Goal: Information Seeking & Learning: Learn about a topic

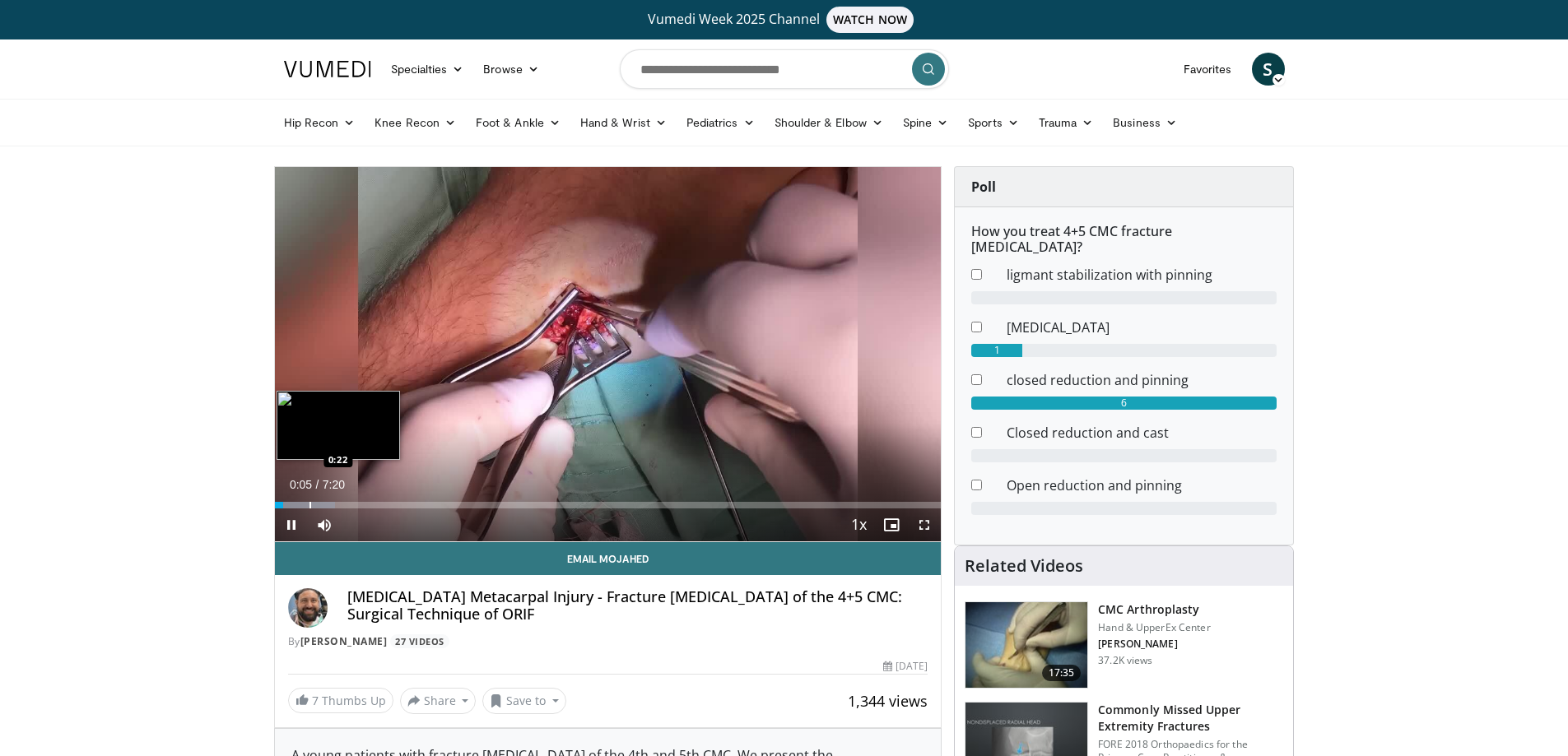
click at [308, 499] on div "Loaded : 9.06% 0:05 0:22" at bounding box center [608, 501] width 667 height 16
click at [355, 501] on div "Loaded : 22.66% 0:34 0:53" at bounding box center [608, 501] width 667 height 16
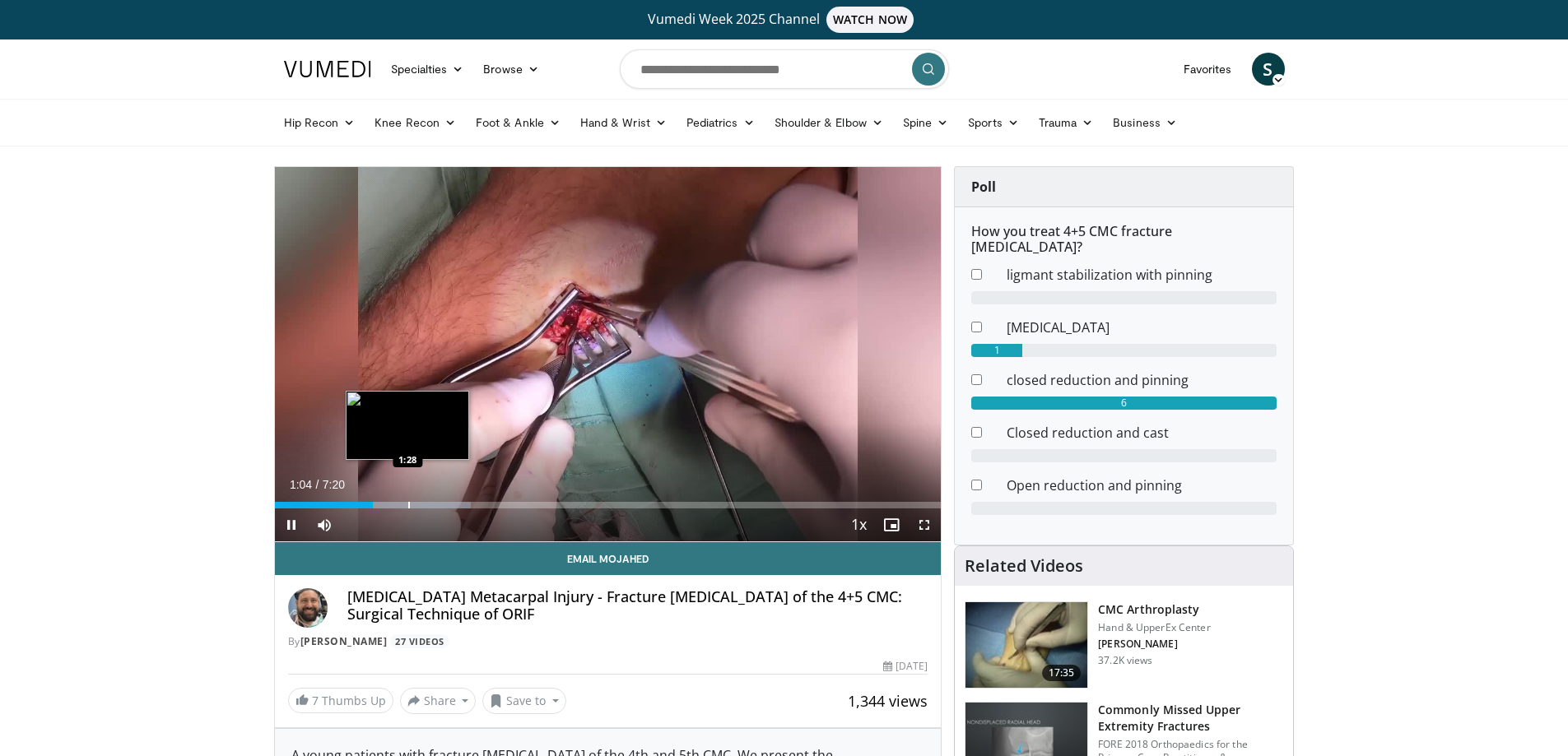
click at [408, 501] on div "Progress Bar" at bounding box center [409, 504] width 2 height 7
click at [454, 506] on div "Progress Bar" at bounding box center [453, 504] width 2 height 7
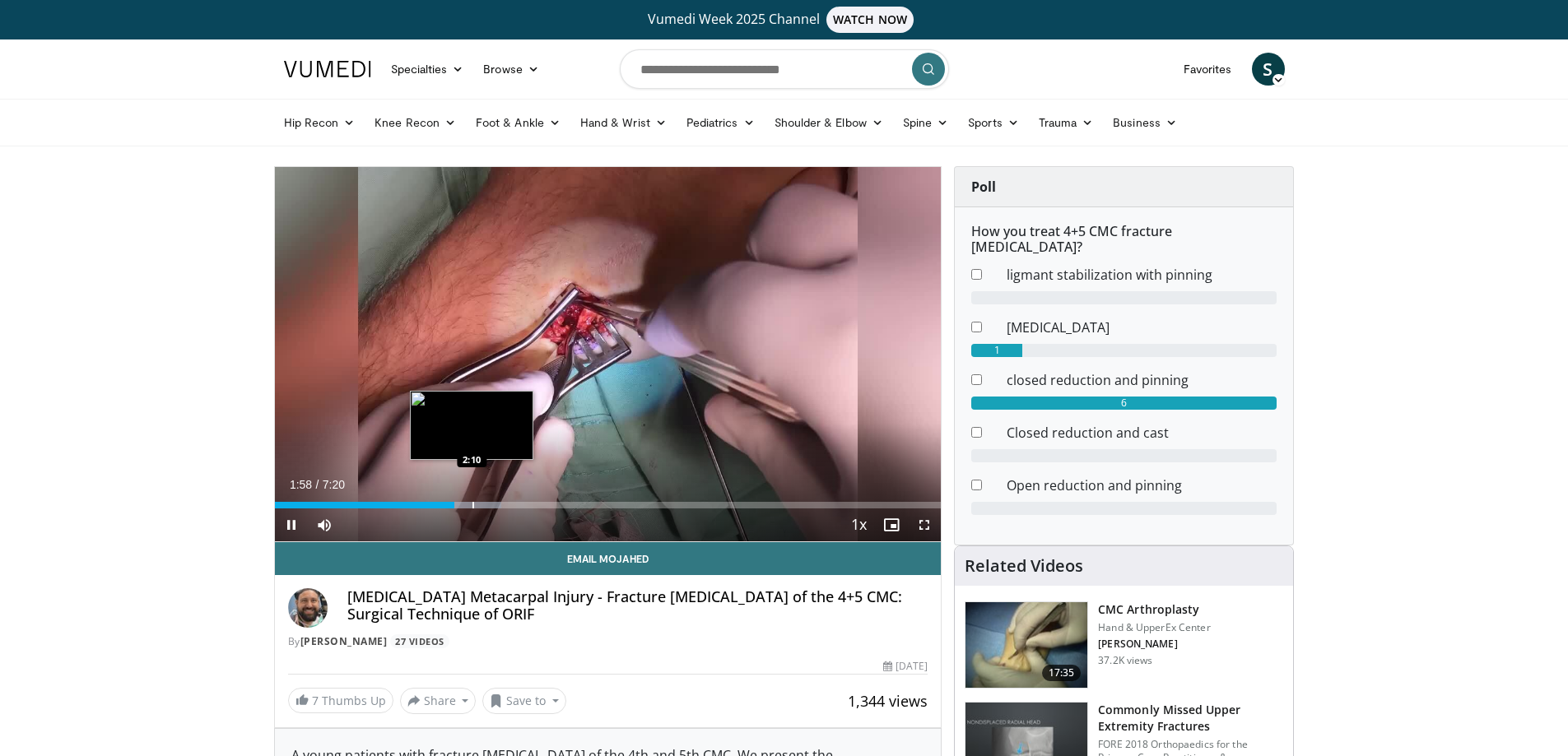
click at [472, 506] on div "Progress Bar" at bounding box center [473, 504] width 2 height 7
click at [505, 505] on div "Progress Bar" at bounding box center [505, 504] width 2 height 7
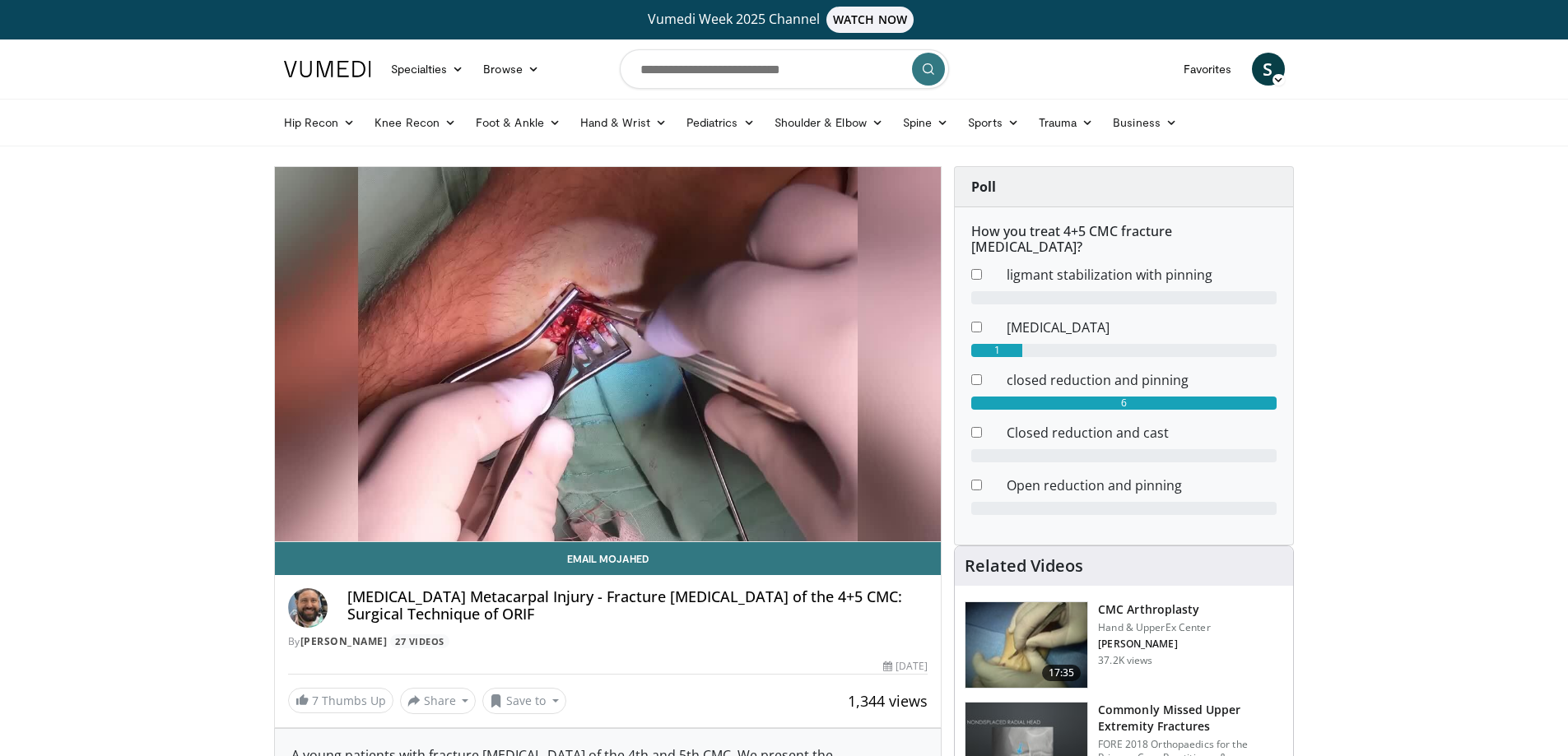
click at [541, 508] on video-js "**********" at bounding box center [608, 354] width 667 height 375
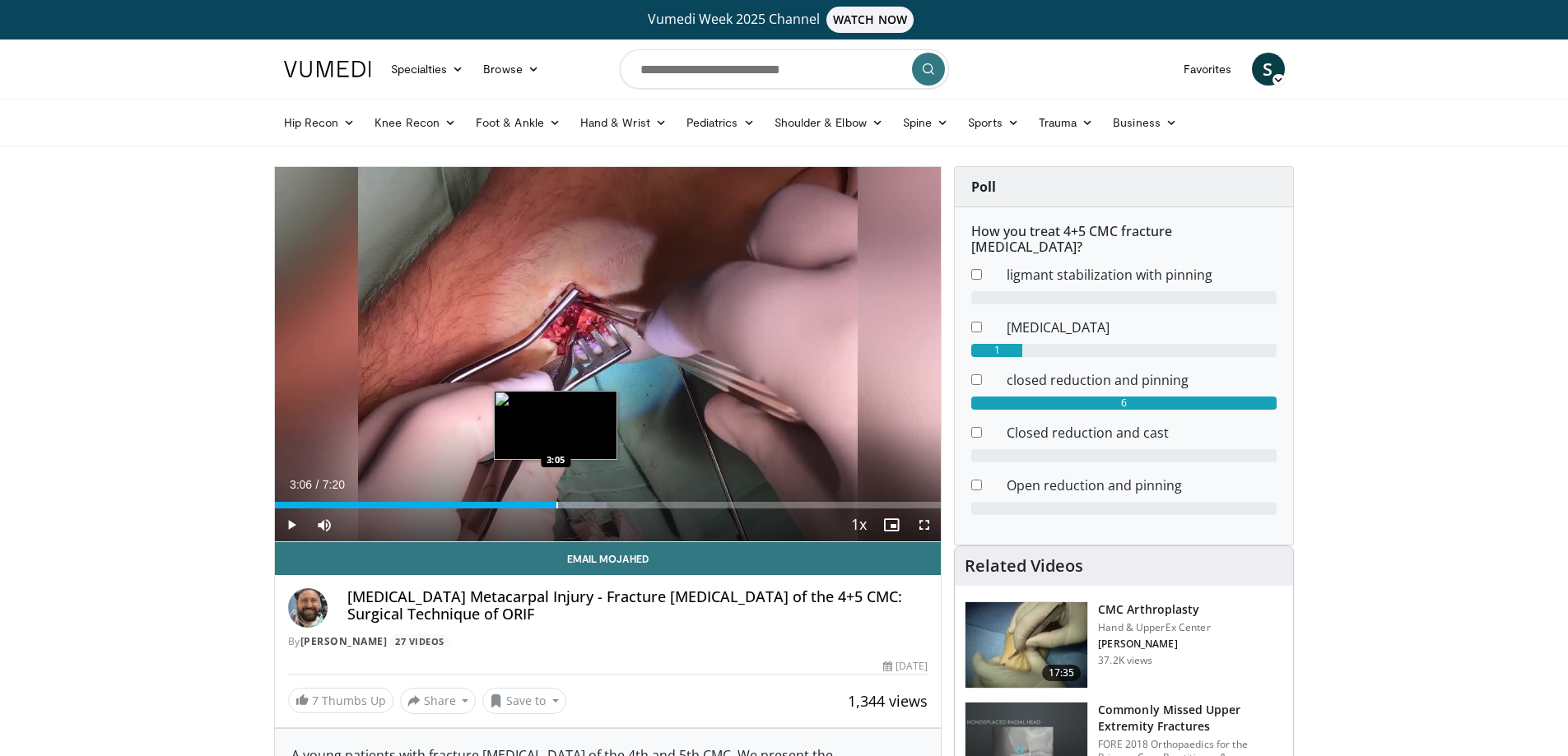
click at [556, 507] on div "Progress Bar" at bounding box center [557, 504] width 2 height 7
click at [607, 499] on div "Loaded : 58.95% 3:18 3:40" at bounding box center [608, 501] width 667 height 16
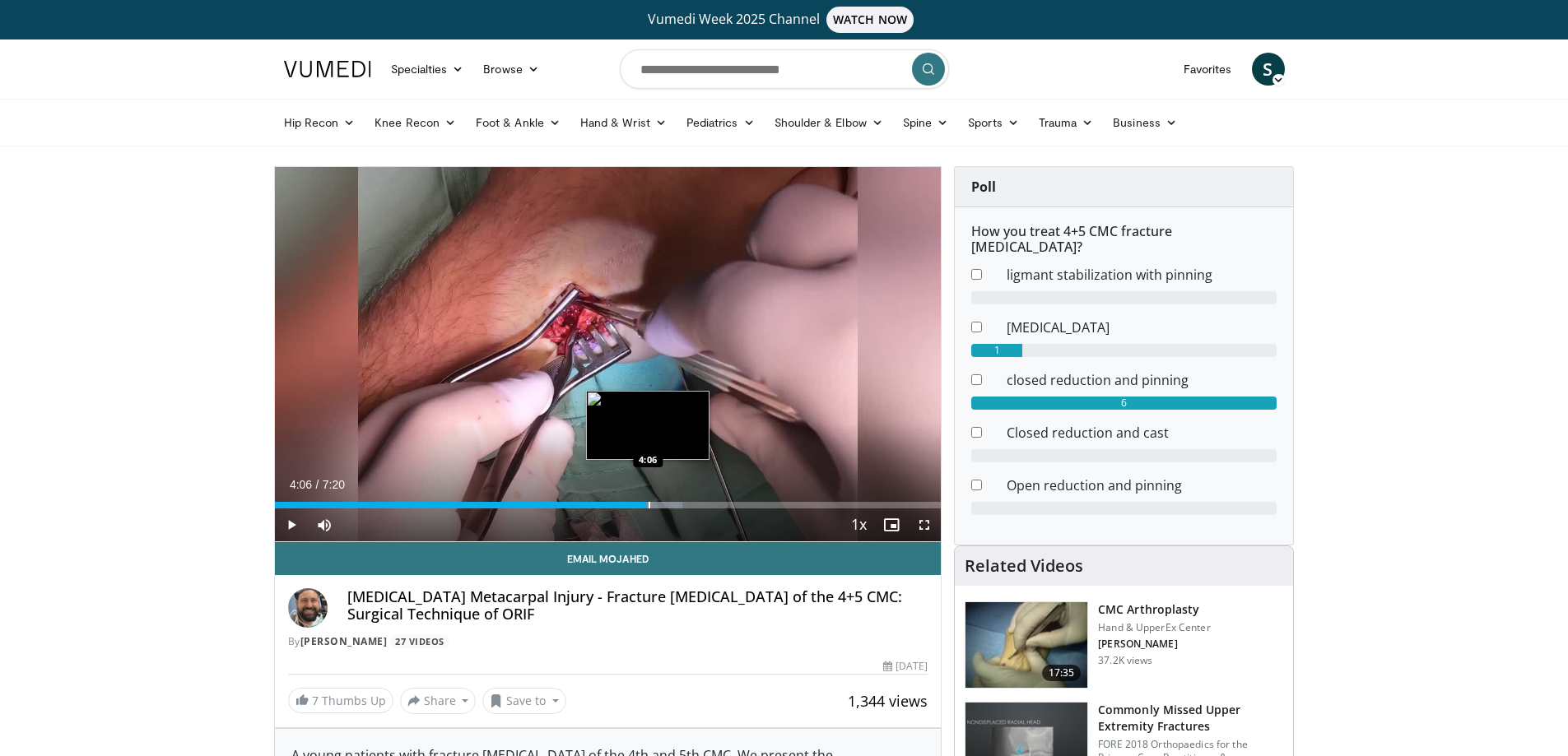
click at [649, 501] on div "Progress Bar" at bounding box center [650, 504] width 2 height 7
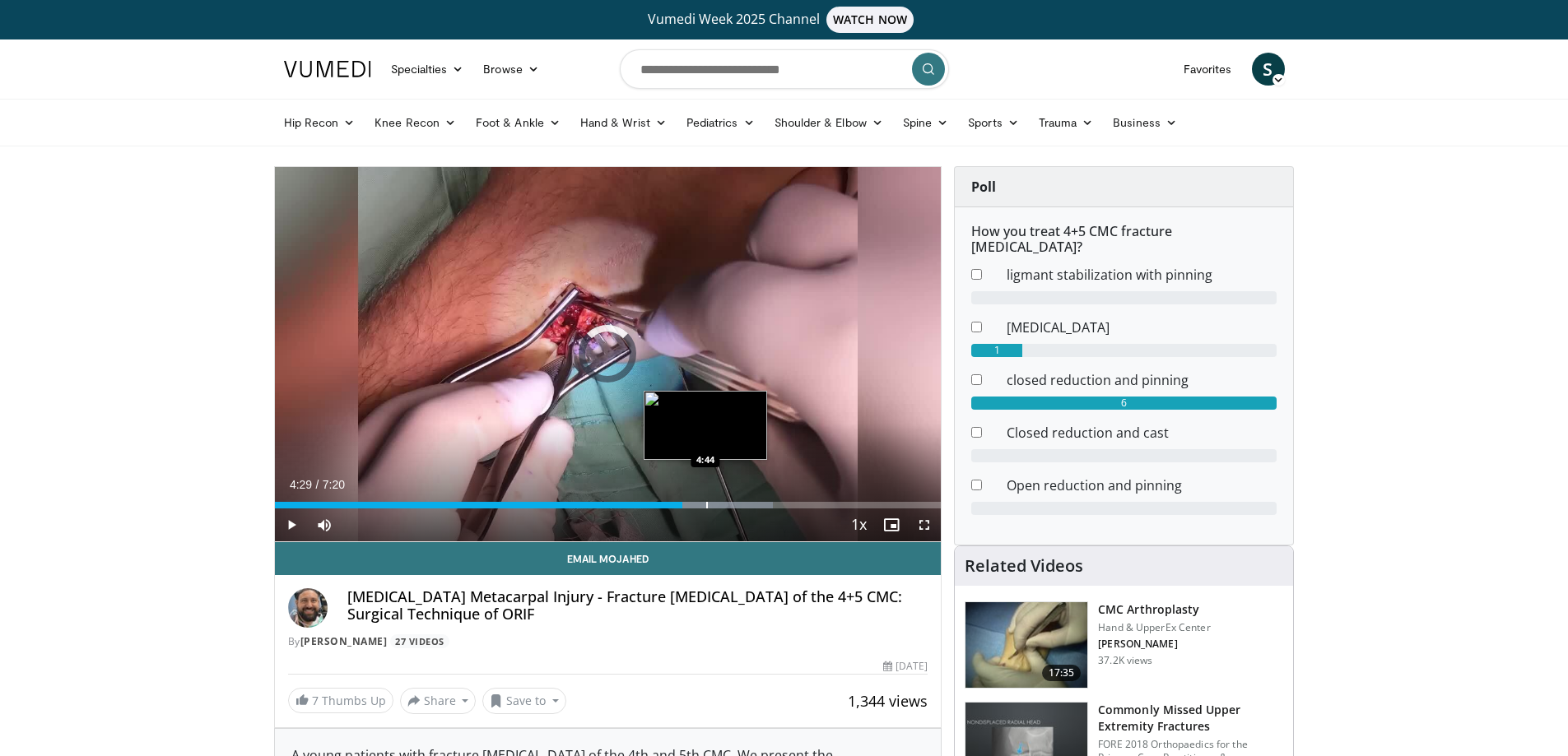
click at [706, 507] on div "Progress Bar" at bounding box center [707, 504] width 2 height 7
click at [730, 506] on div "Progress Bar" at bounding box center [731, 504] width 2 height 7
click at [740, 504] on div "Progress Bar" at bounding box center [739, 504] width 2 height 7
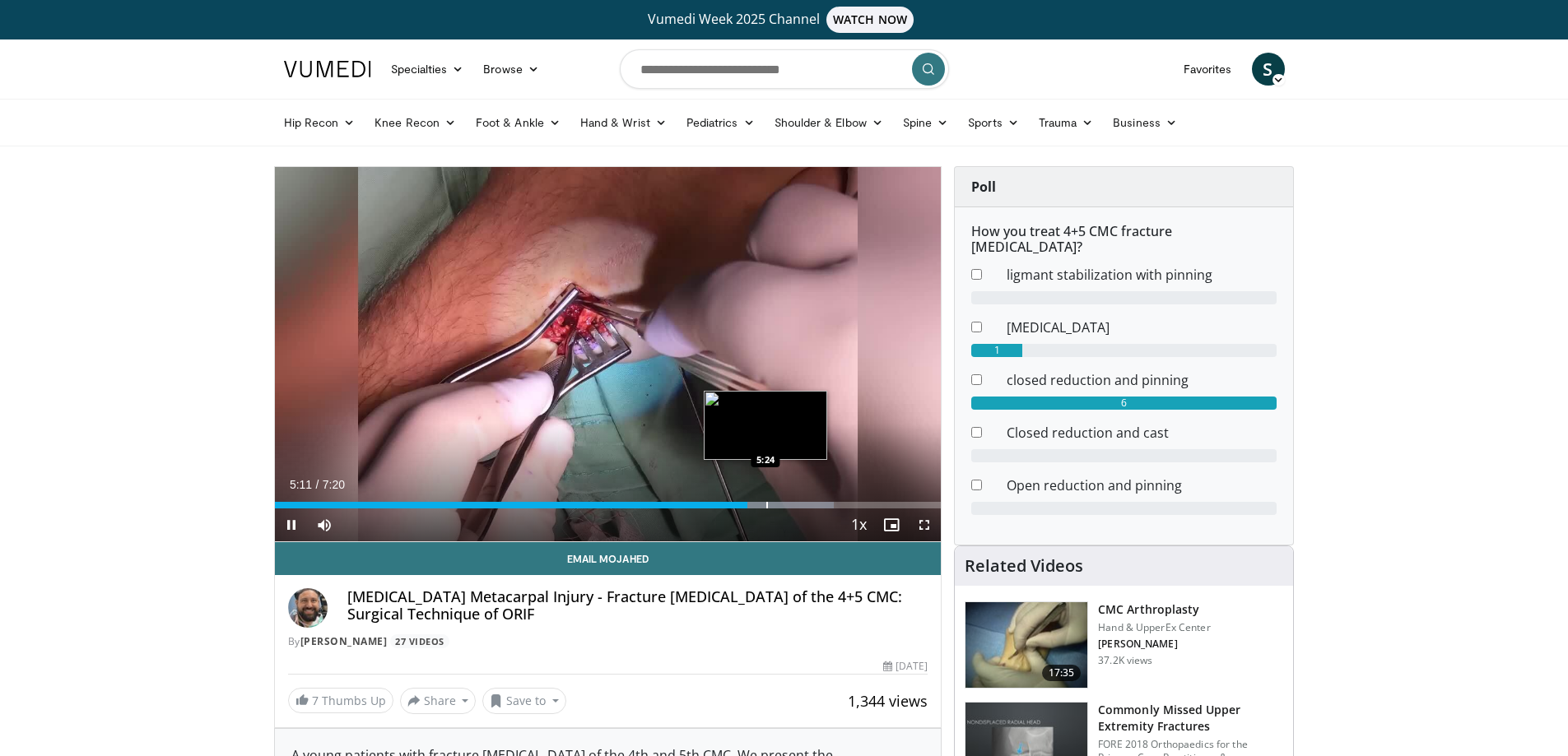
click at [767, 506] on div "Progress Bar" at bounding box center [767, 504] width 2 height 7
click at [788, 502] on div "Progress Bar" at bounding box center [789, 504] width 2 height 7
click at [819, 501] on div "Loaded : 88.58% 5:39 6:00" at bounding box center [608, 501] width 667 height 16
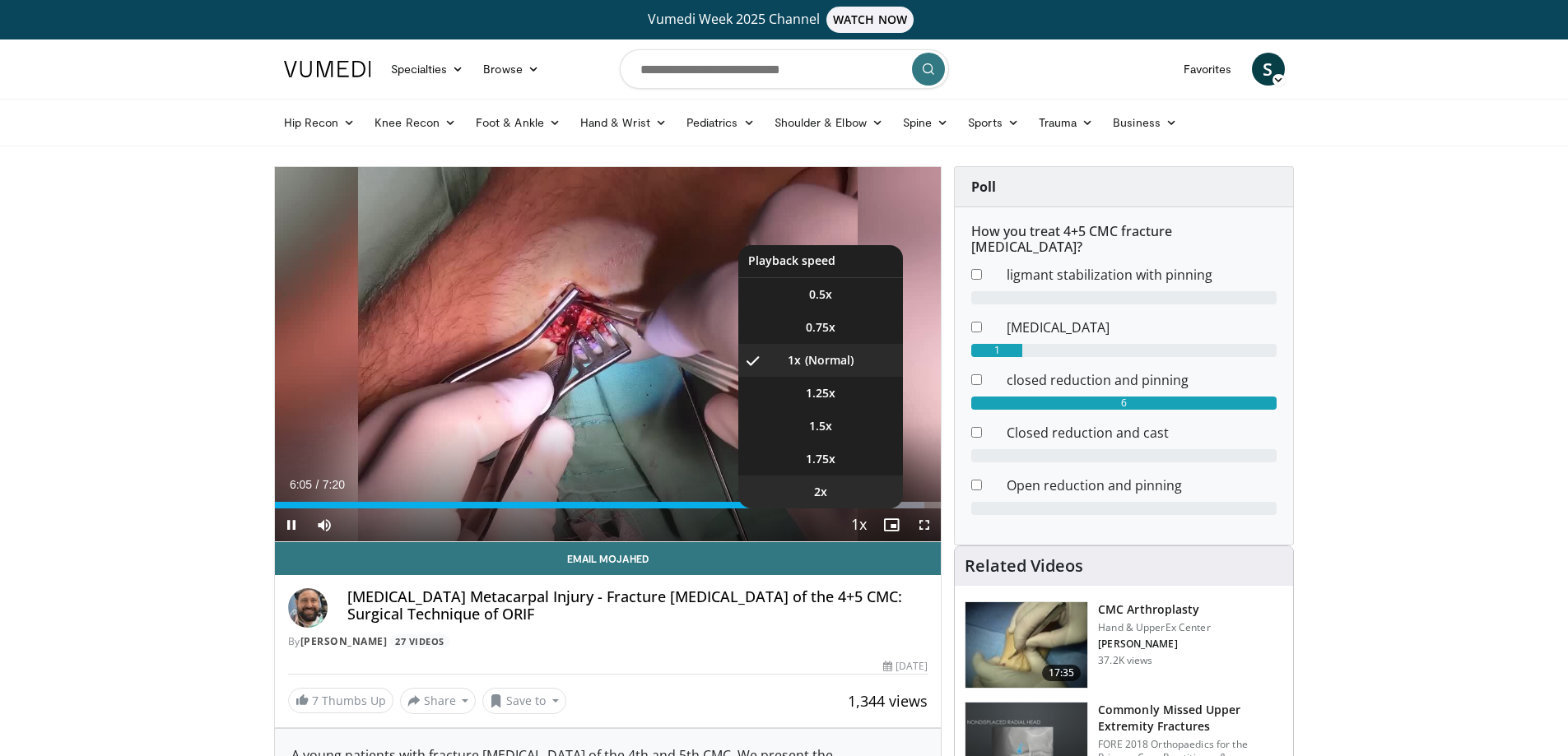
click at [849, 503] on li "2x" at bounding box center [820, 491] width 165 height 33
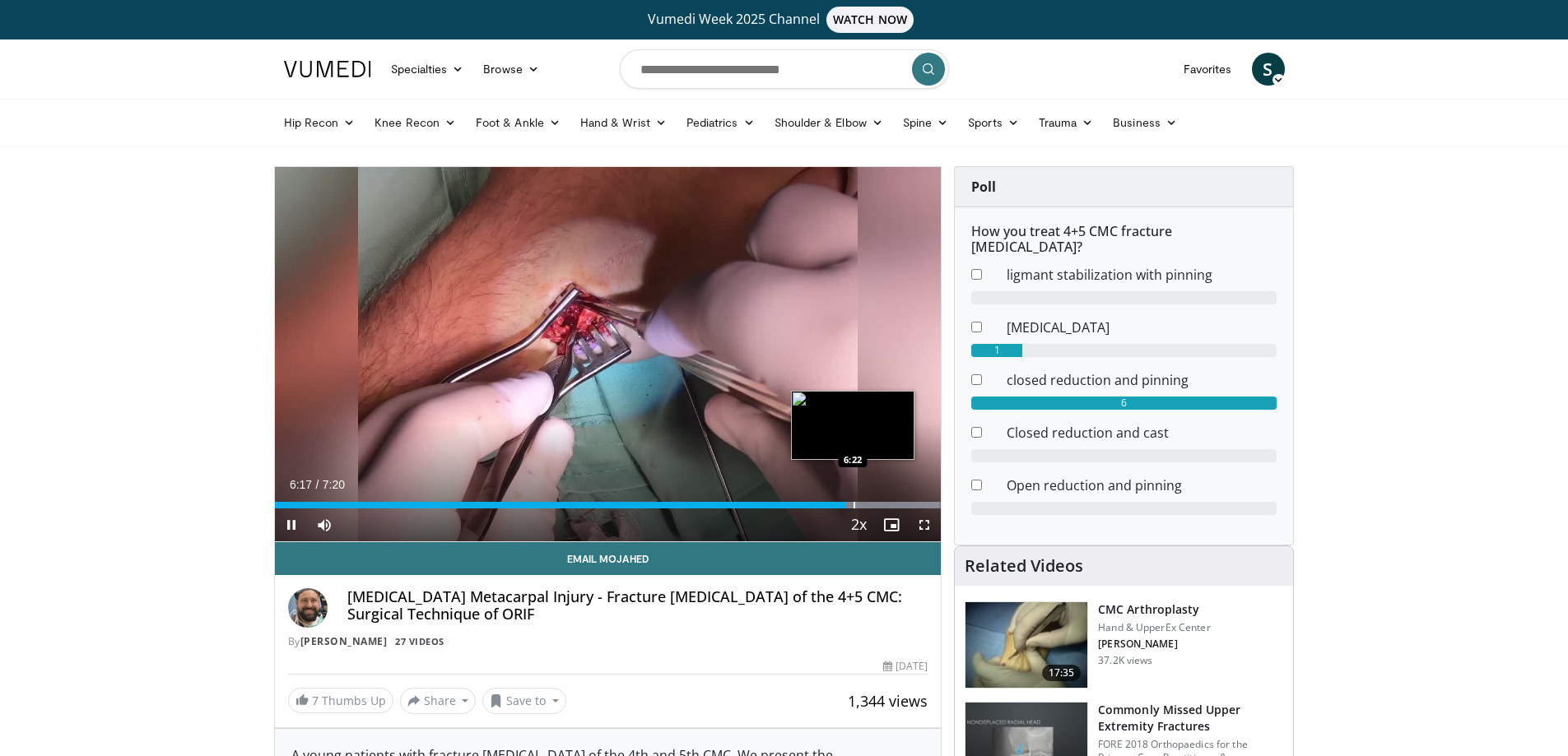
click at [853, 504] on div "Progress Bar" at bounding box center [854, 504] width 2 height 7
click at [867, 504] on div "Progress Bar" at bounding box center [868, 504] width 2 height 7
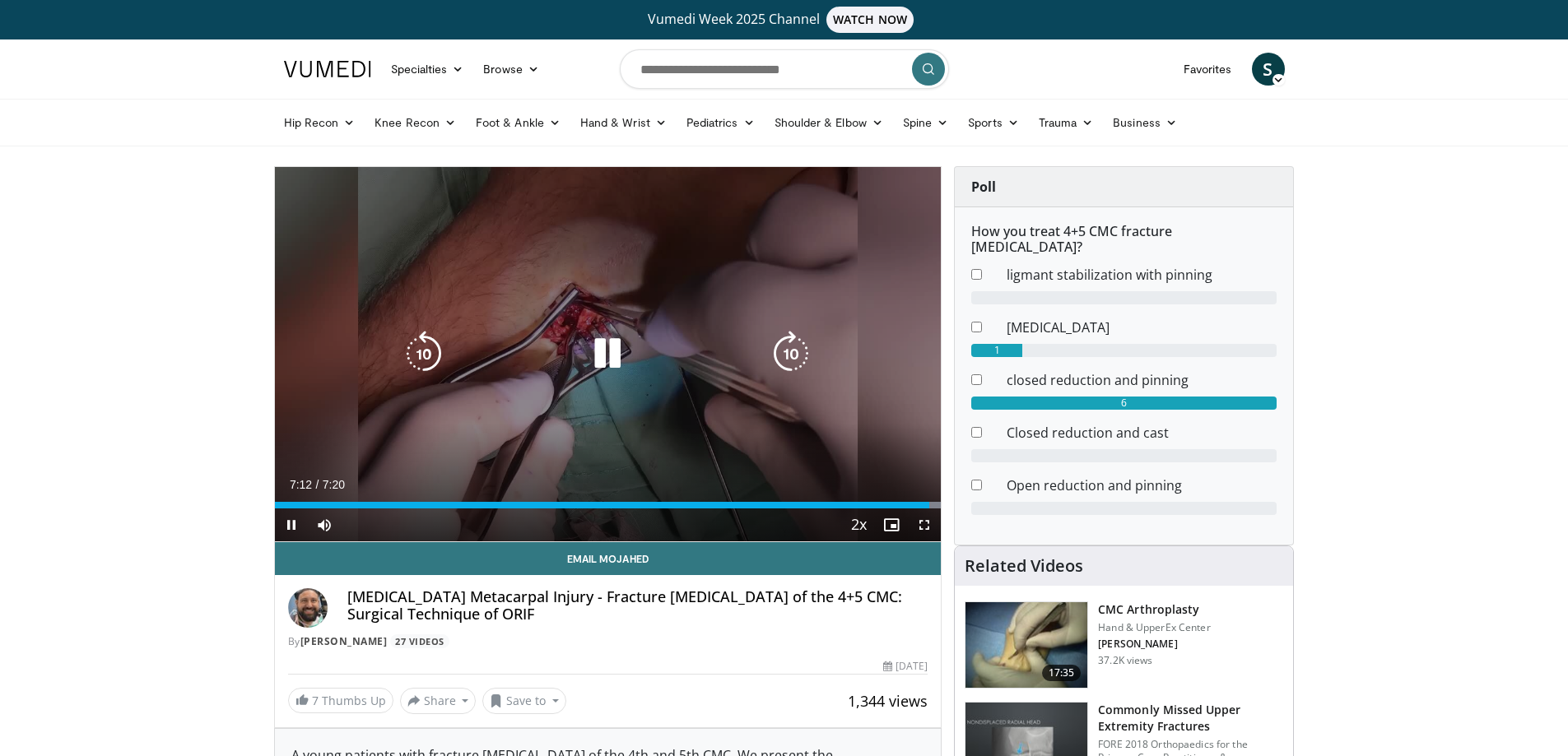
click at [508, 313] on div "10 seconds Tap to unmute" at bounding box center [608, 353] width 667 height 374
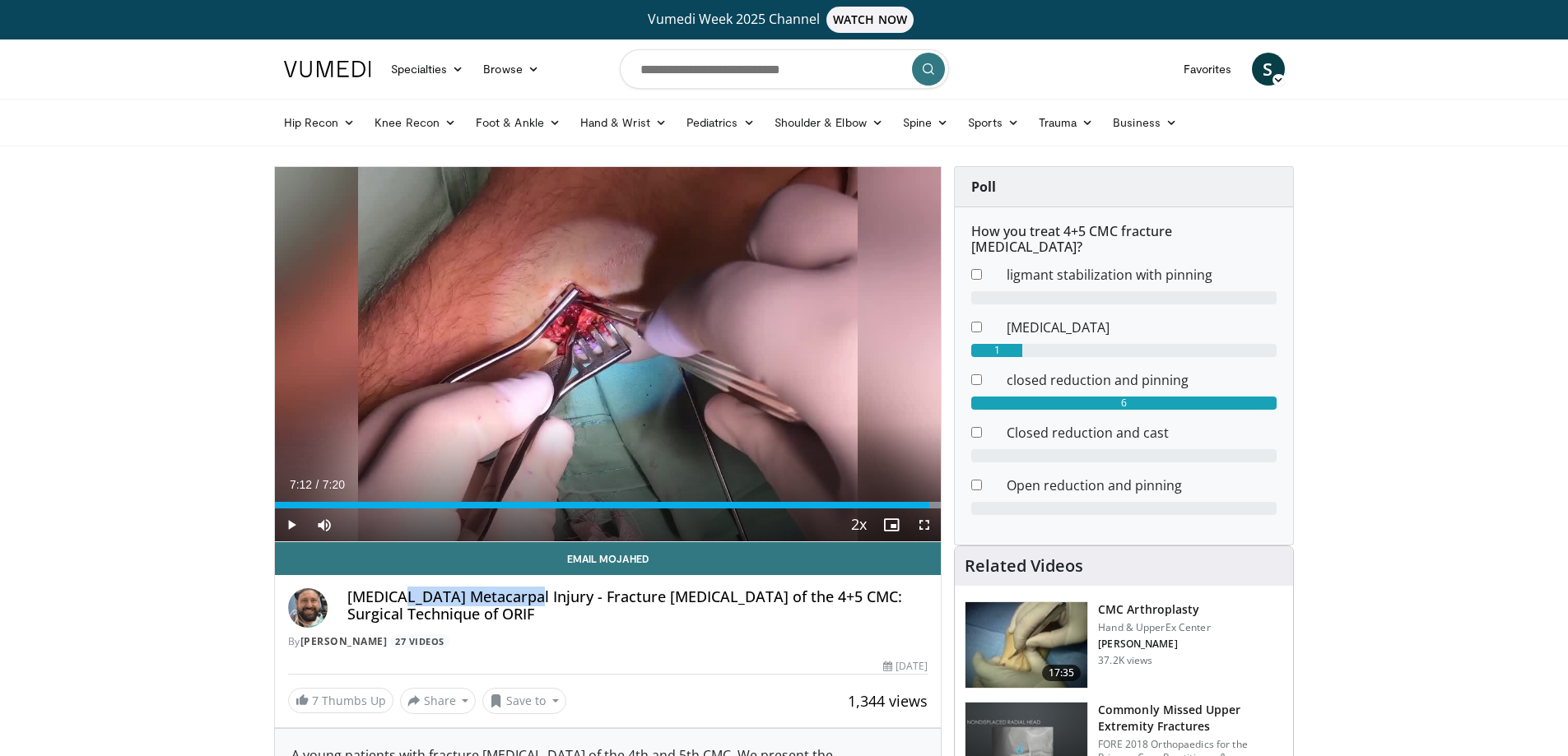
drag, startPoint x: 404, startPoint y: 595, endPoint x: 532, endPoint y: 598, distance: 128.0
click at [532, 598] on h4 "Hamate Metacarpal Injury - Fracture Dislocation of the 4+5 CMC: Surgical Techni…" at bounding box center [637, 606] width 581 height 36
copy h4 "Metacarpal Injury"
drag, startPoint x: 754, startPoint y: 58, endPoint x: 741, endPoint y: 69, distance: 17.0
click at [751, 61] on input "Search topics, interventions" at bounding box center [784, 69] width 329 height 40
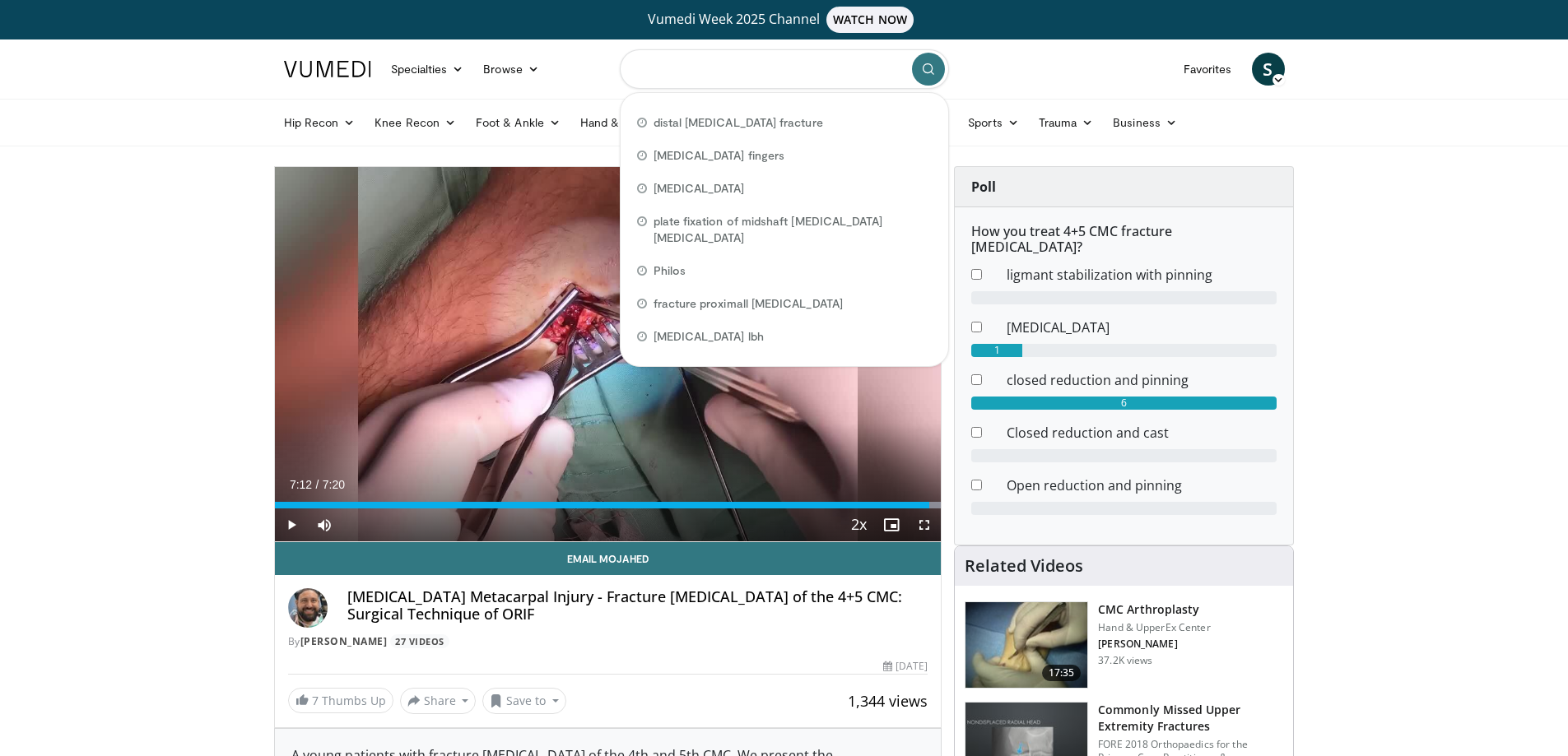
paste input "**********"
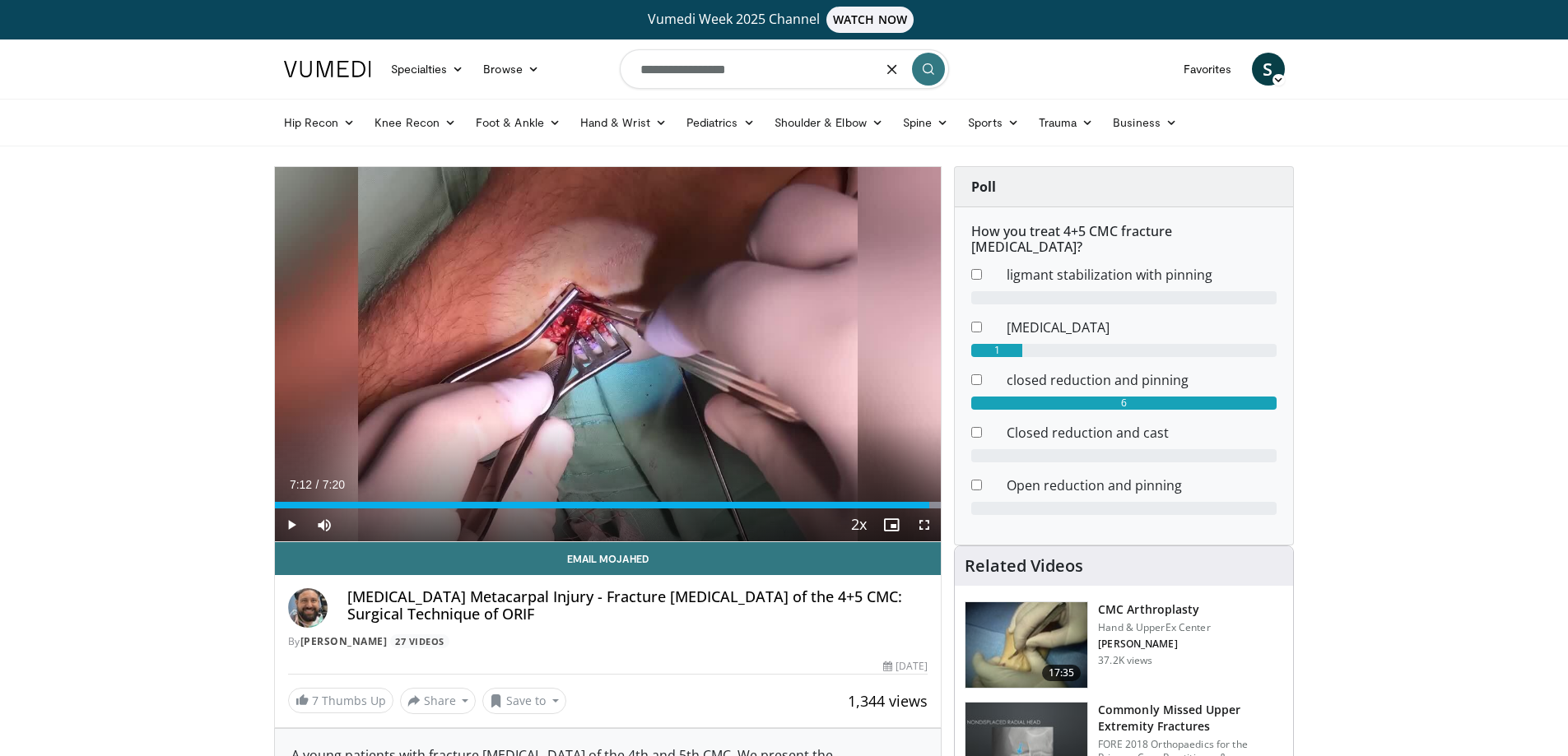
type input "**********"
drag, startPoint x: 932, startPoint y: 66, endPoint x: 889, endPoint y: 67, distance: 43.0
click at [926, 67] on icon "submit" at bounding box center [928, 69] width 13 height 13
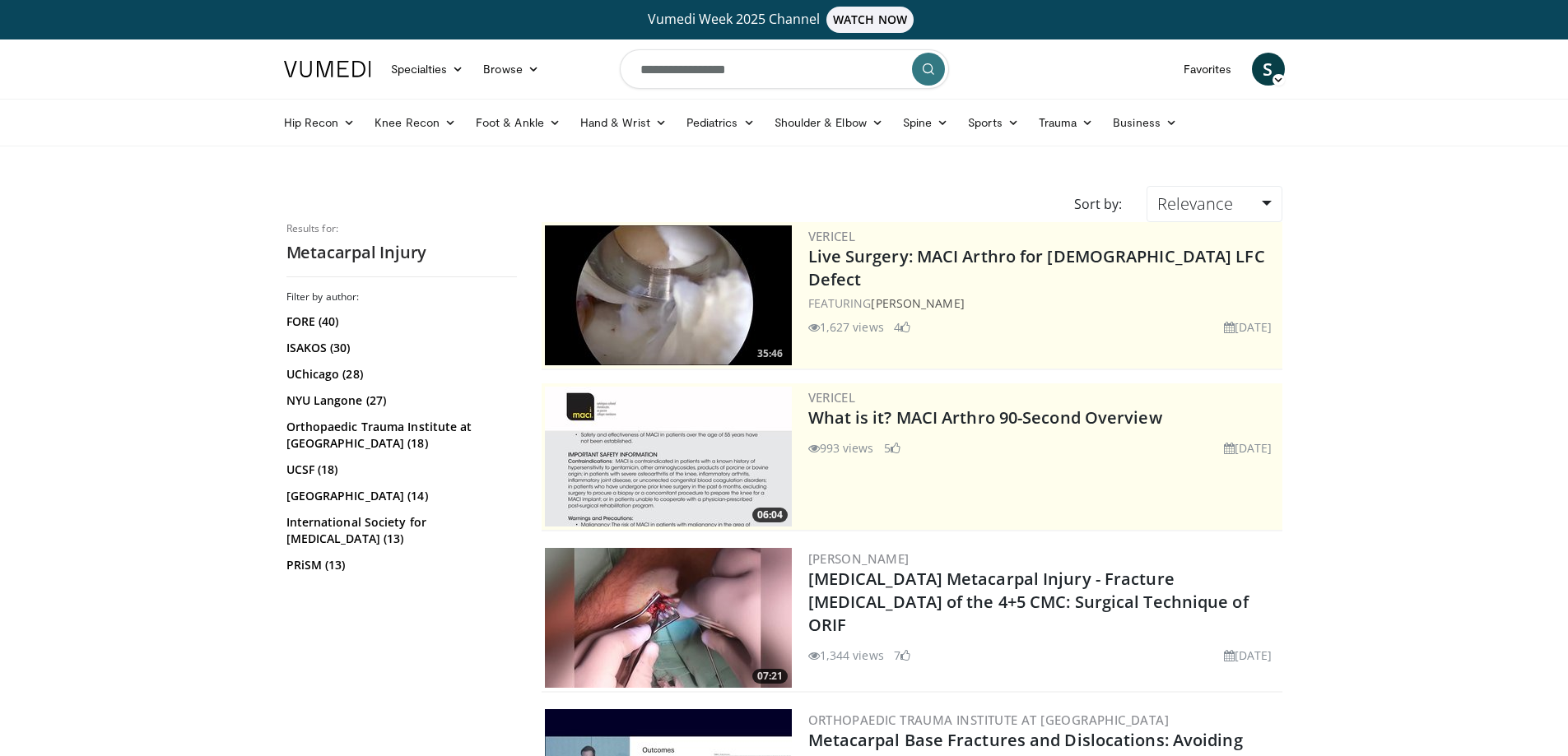
click at [639, 68] on input "**********" at bounding box center [784, 69] width 329 height 40
type input "**********"
click at [928, 68] on icon "submit" at bounding box center [928, 69] width 13 height 13
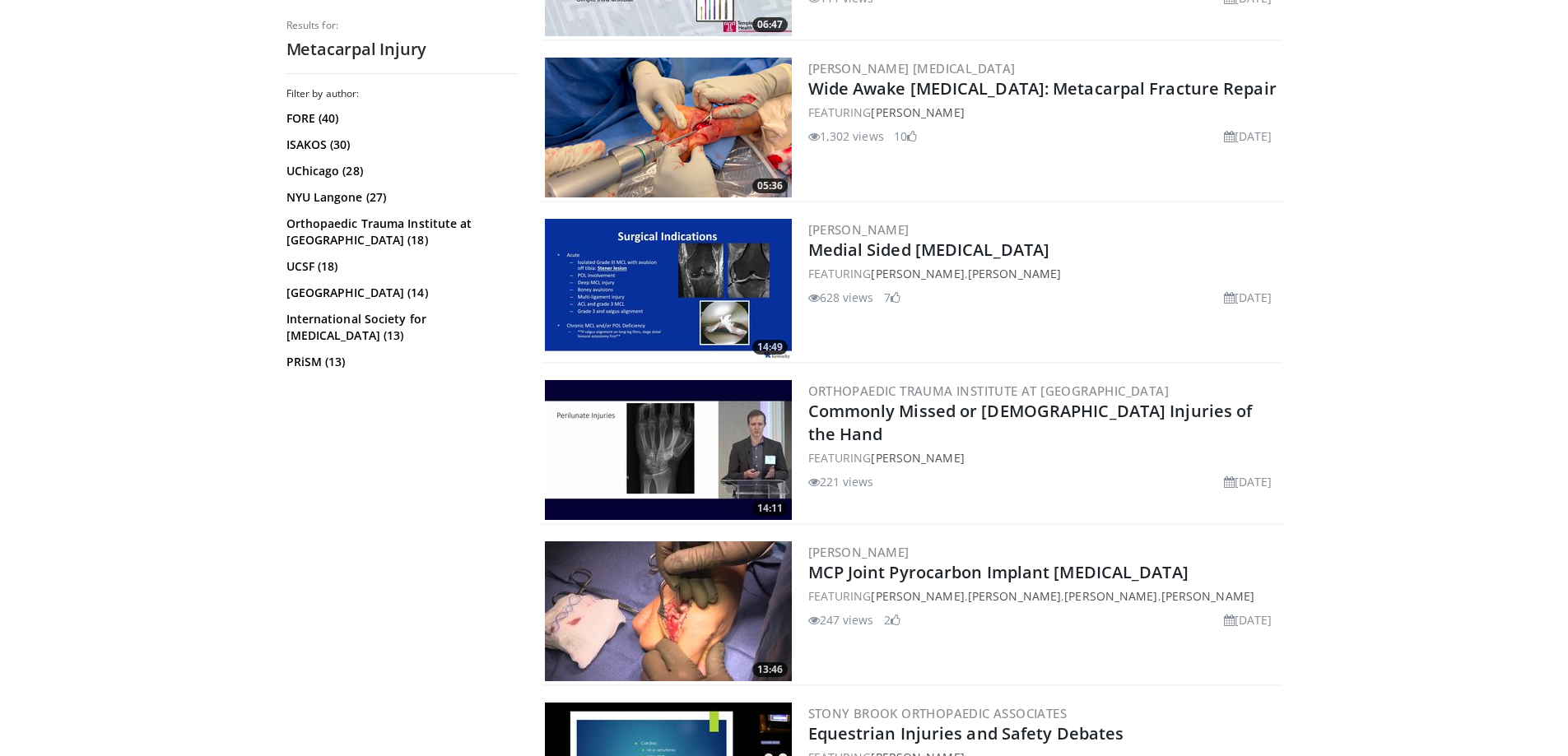
scroll to position [1316, 0]
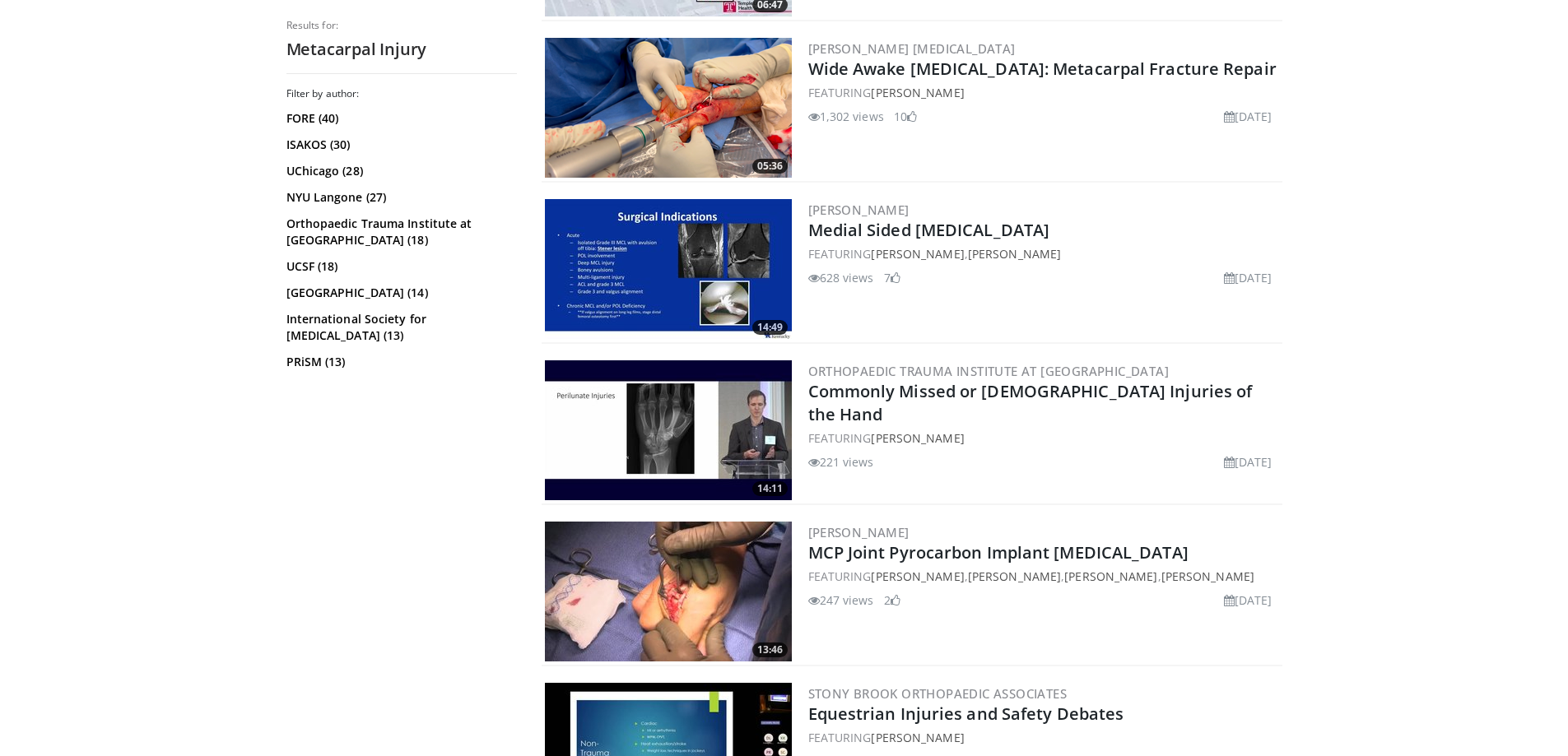
click at [697, 567] on img at bounding box center [668, 591] width 247 height 140
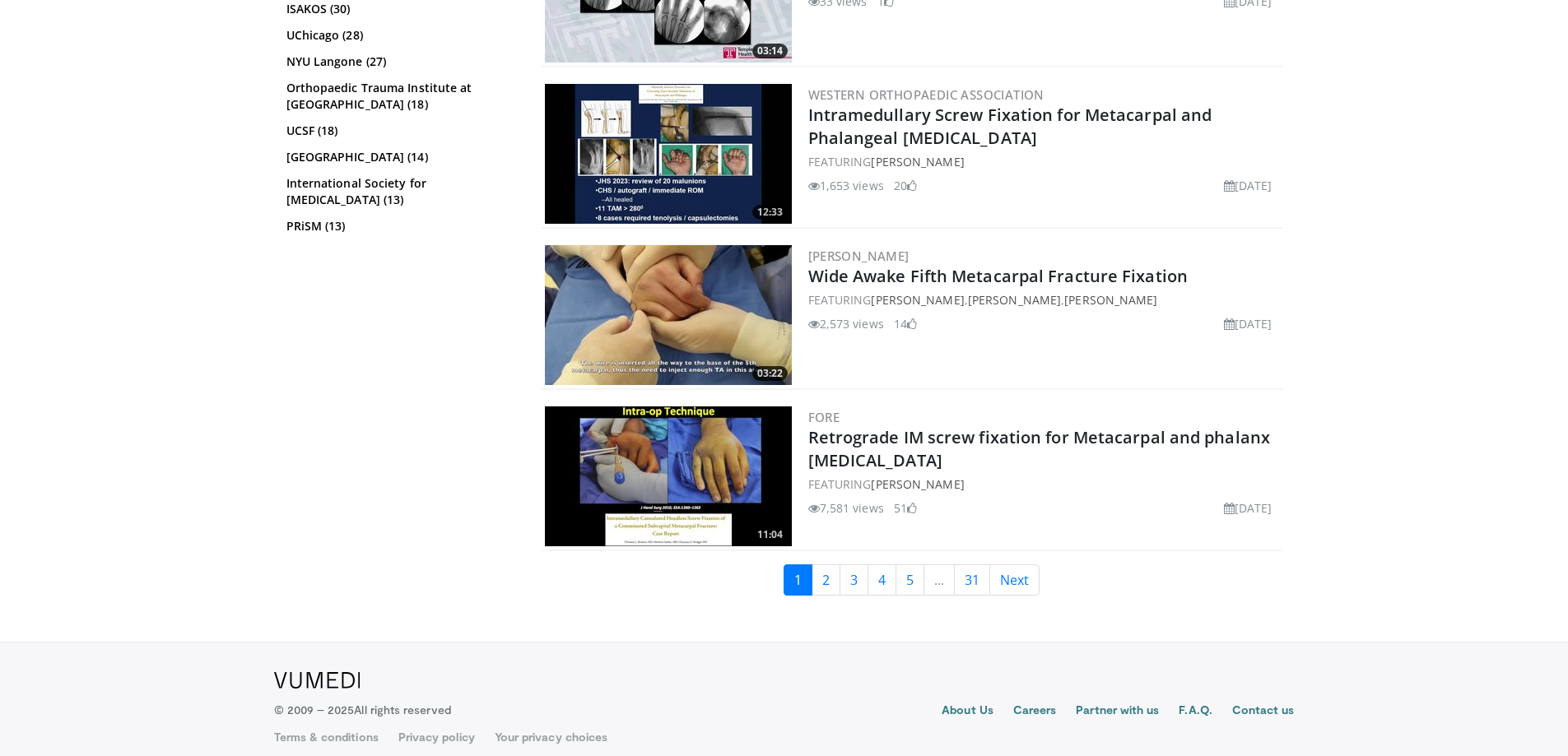
scroll to position [3866, 0]
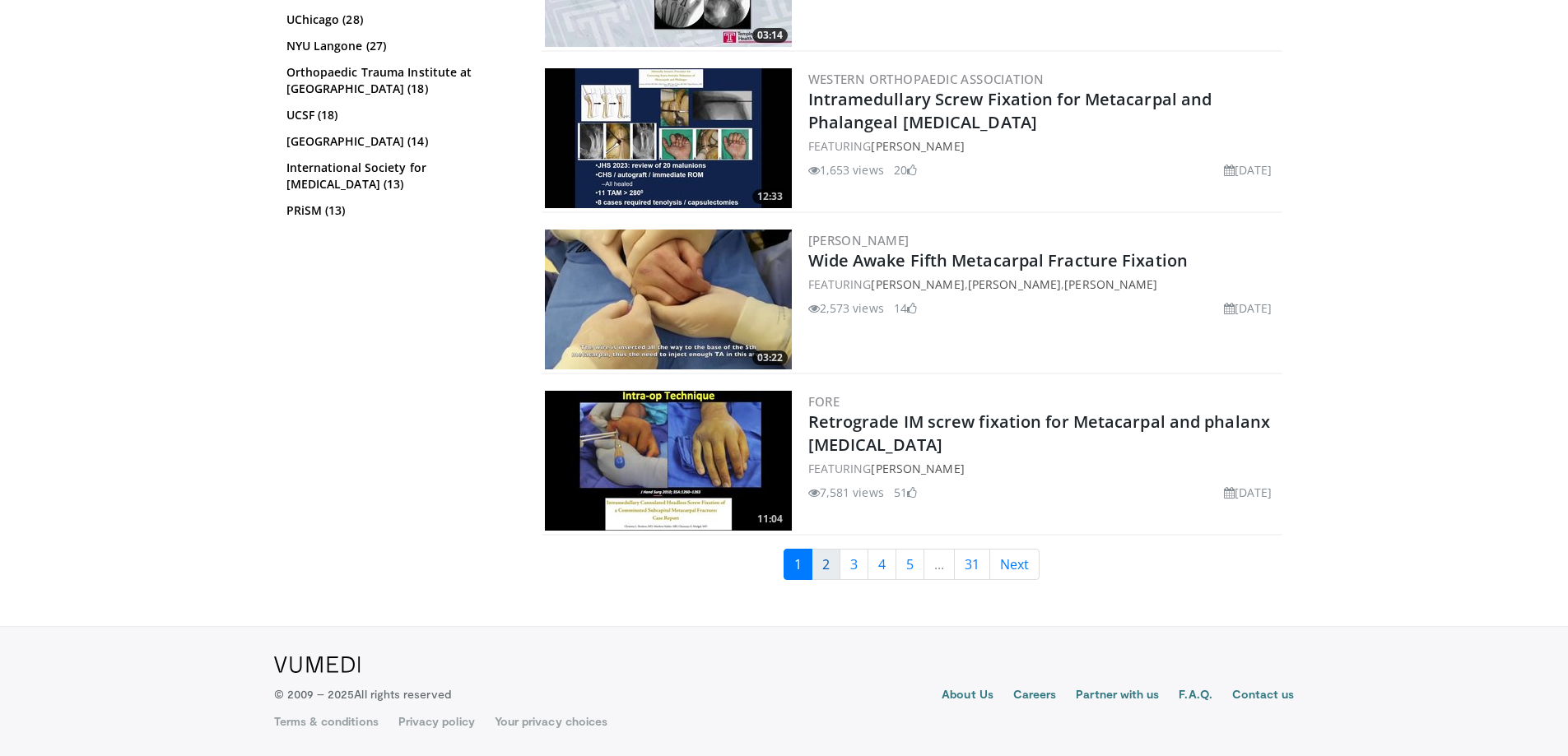
click at [829, 568] on link "2" at bounding box center [826, 564] width 29 height 31
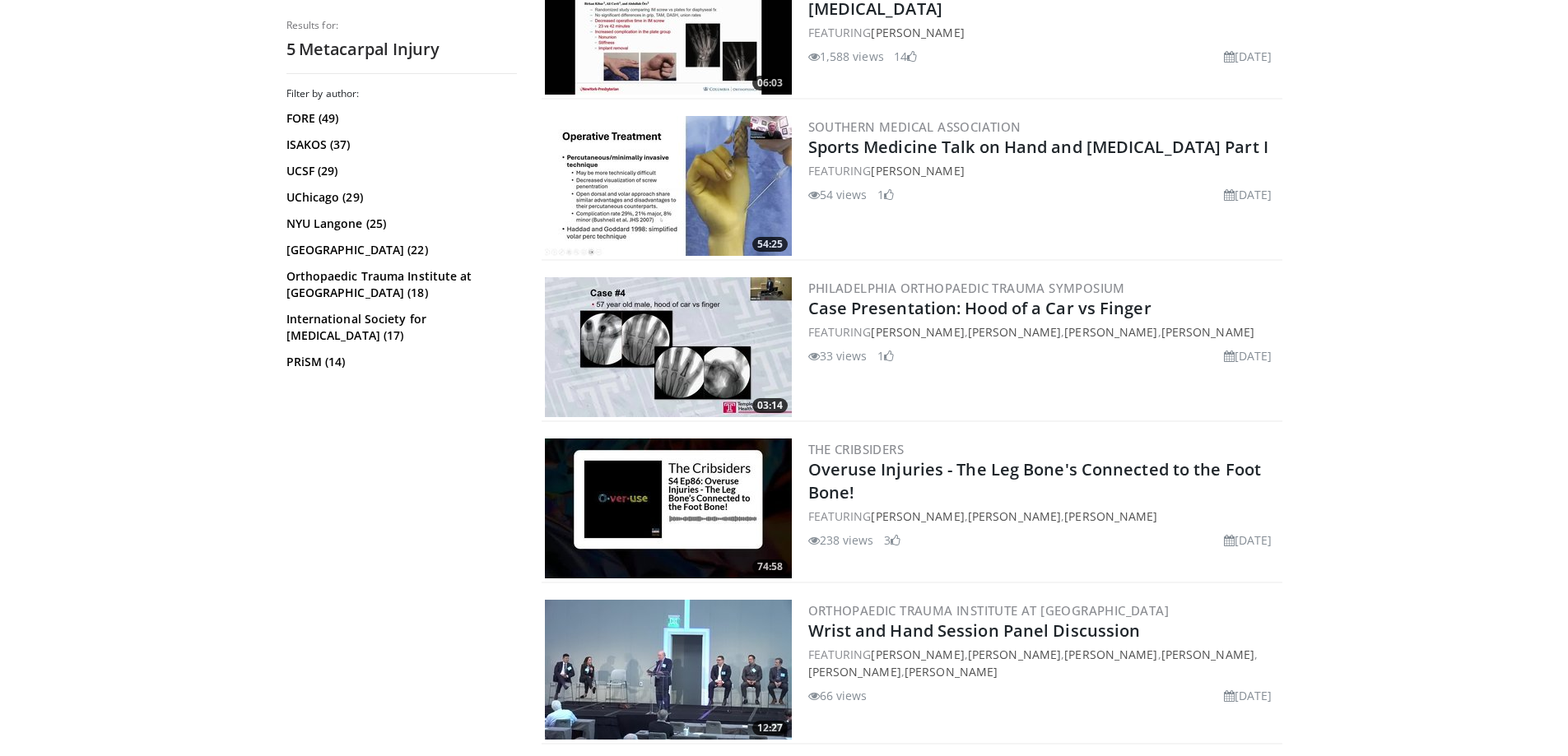
scroll to position [3538, 0]
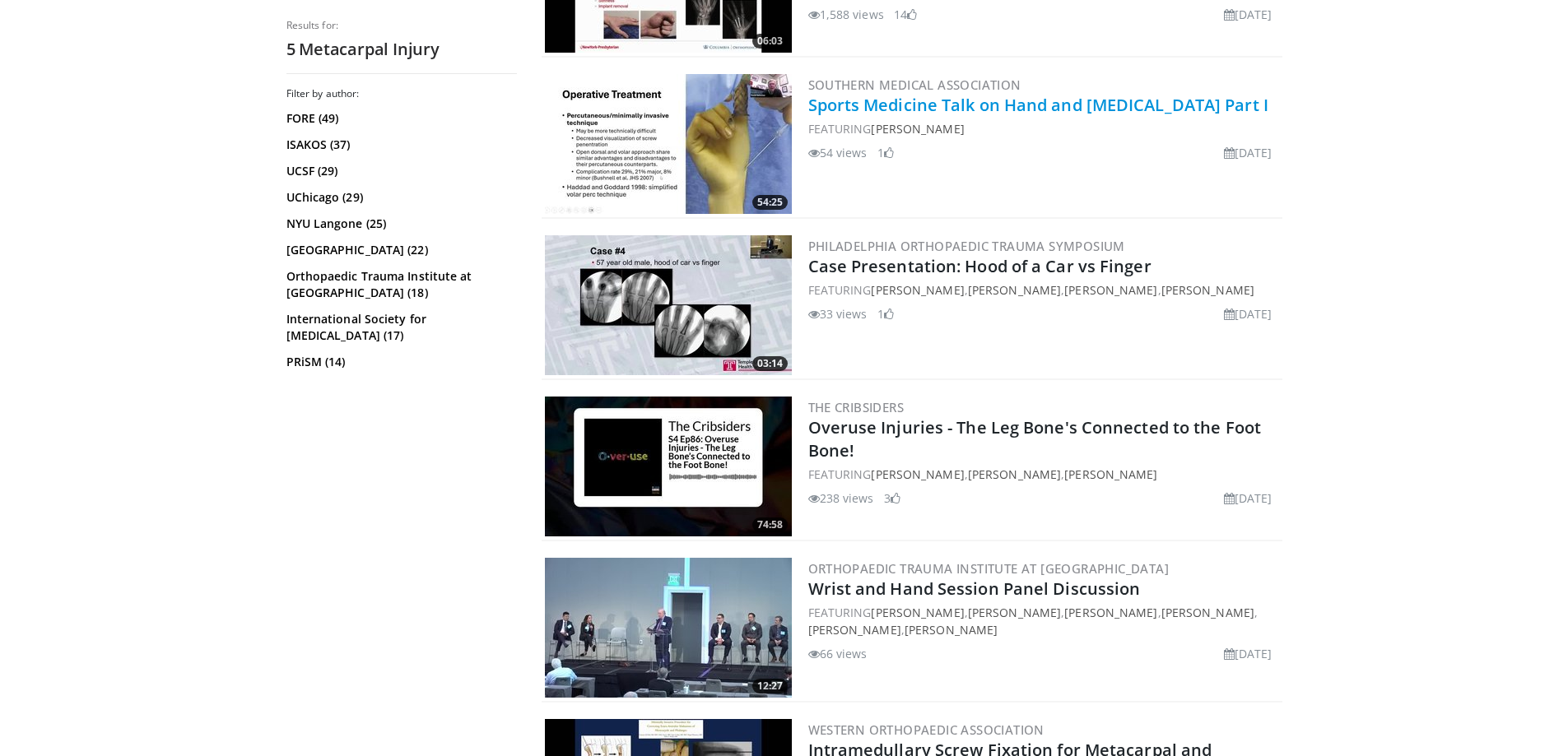
click at [850, 113] on link "Sports Medicine Talk on Hand and [MEDICAL_DATA] Part I" at bounding box center [1038, 105] width 460 height 23
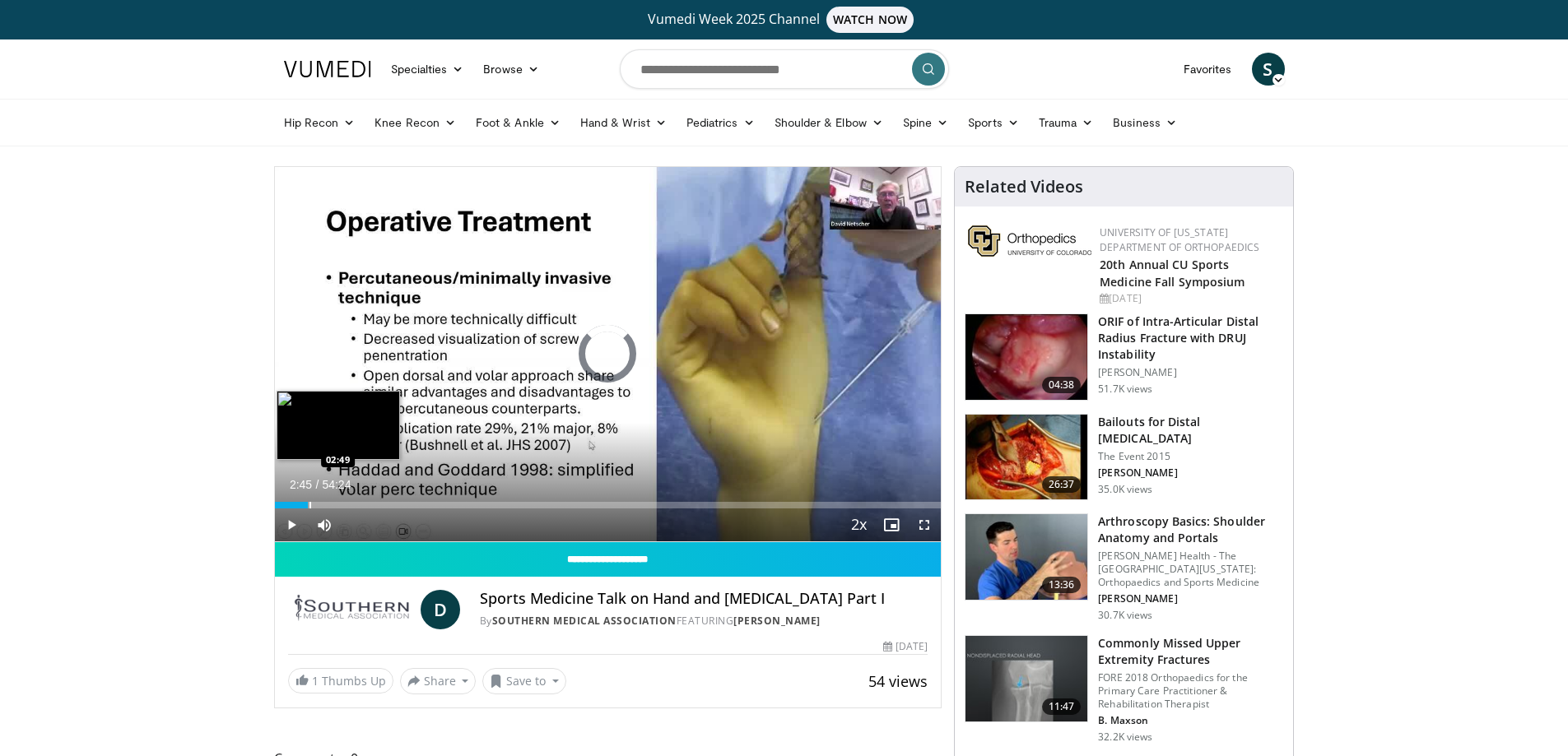
click at [309, 501] on div "Progress Bar" at bounding box center [310, 504] width 2 height 7
click at [339, 501] on div "Progress Bar" at bounding box center [340, 504] width 2 height 7
click at [369, 501] on div "Progress Bar" at bounding box center [370, 504] width 2 height 7
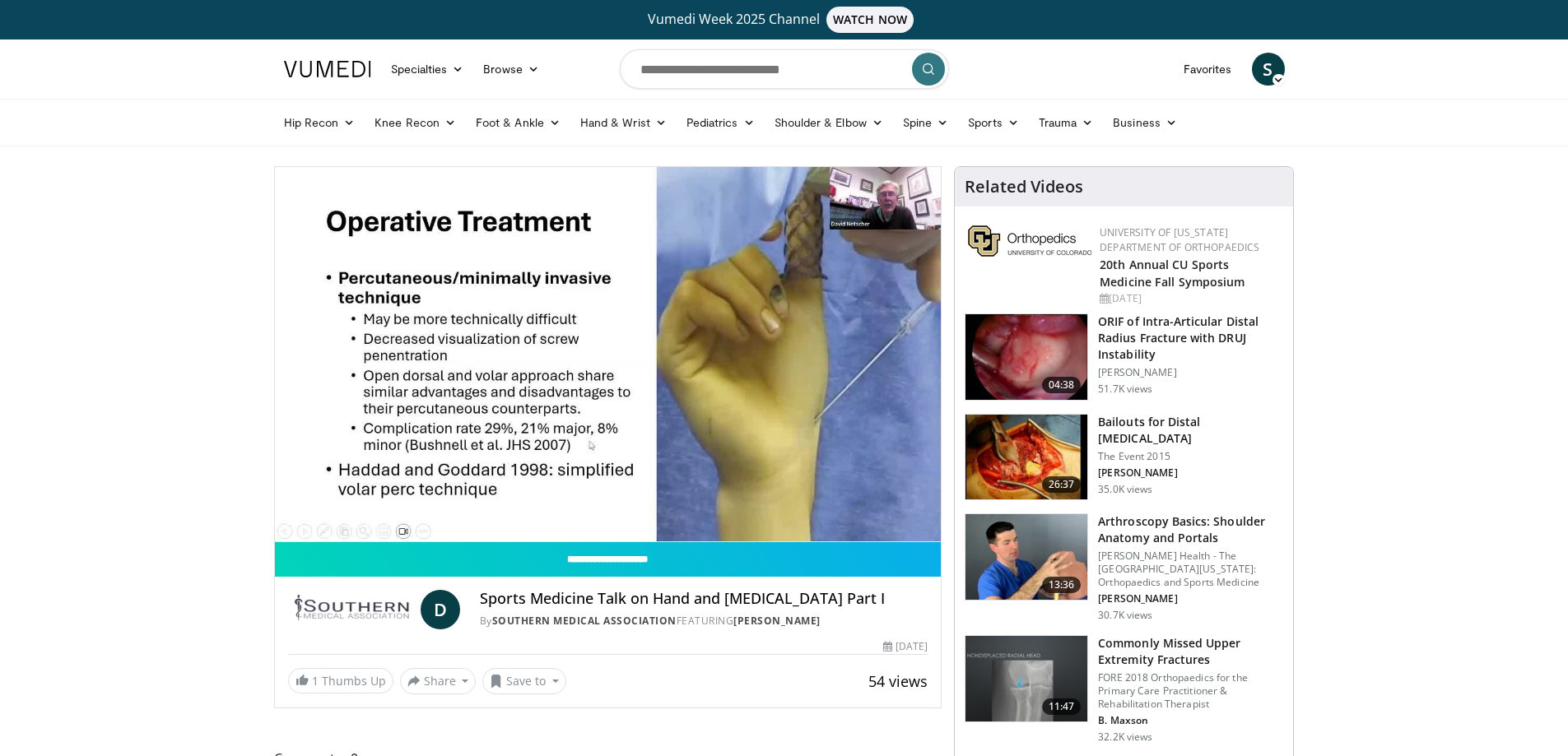
click at [414, 501] on div "10 seconds Tap to unmute" at bounding box center [608, 353] width 667 height 374
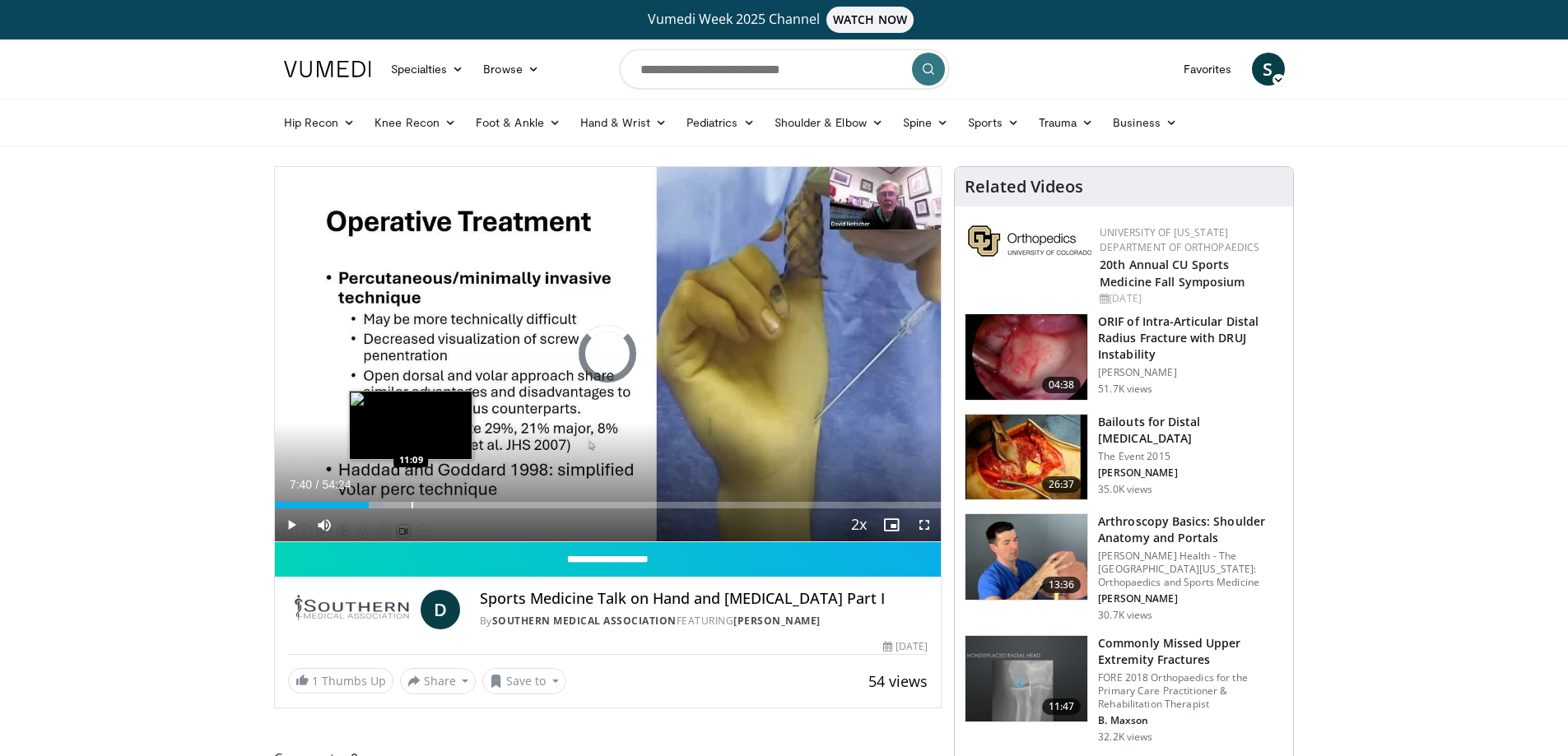
click at [411, 501] on div "Loaded : 16.21% 07:40 11:09" at bounding box center [608, 501] width 667 height 16
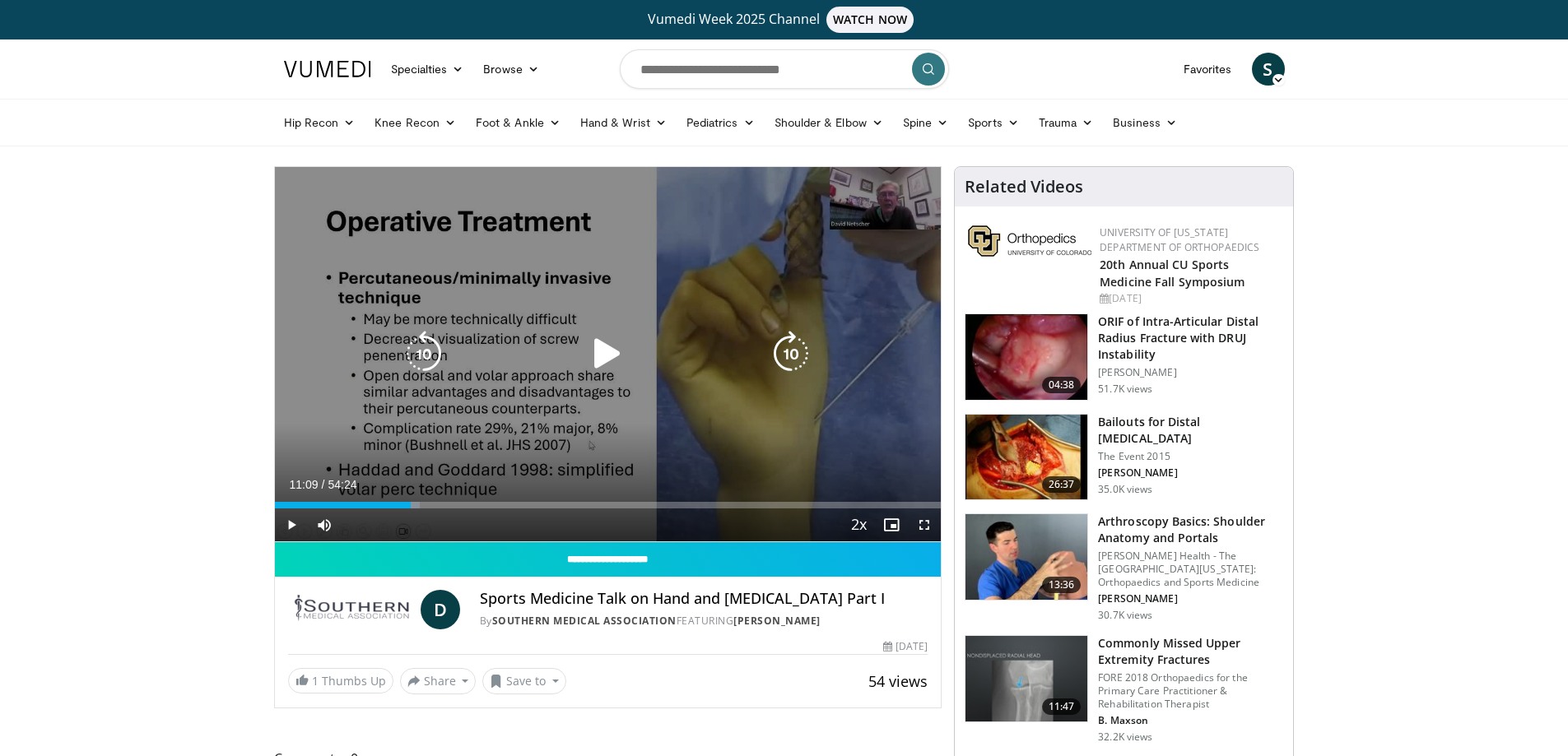
click at [570, 379] on div "10 seconds Tap to unmute" at bounding box center [608, 353] width 667 height 374
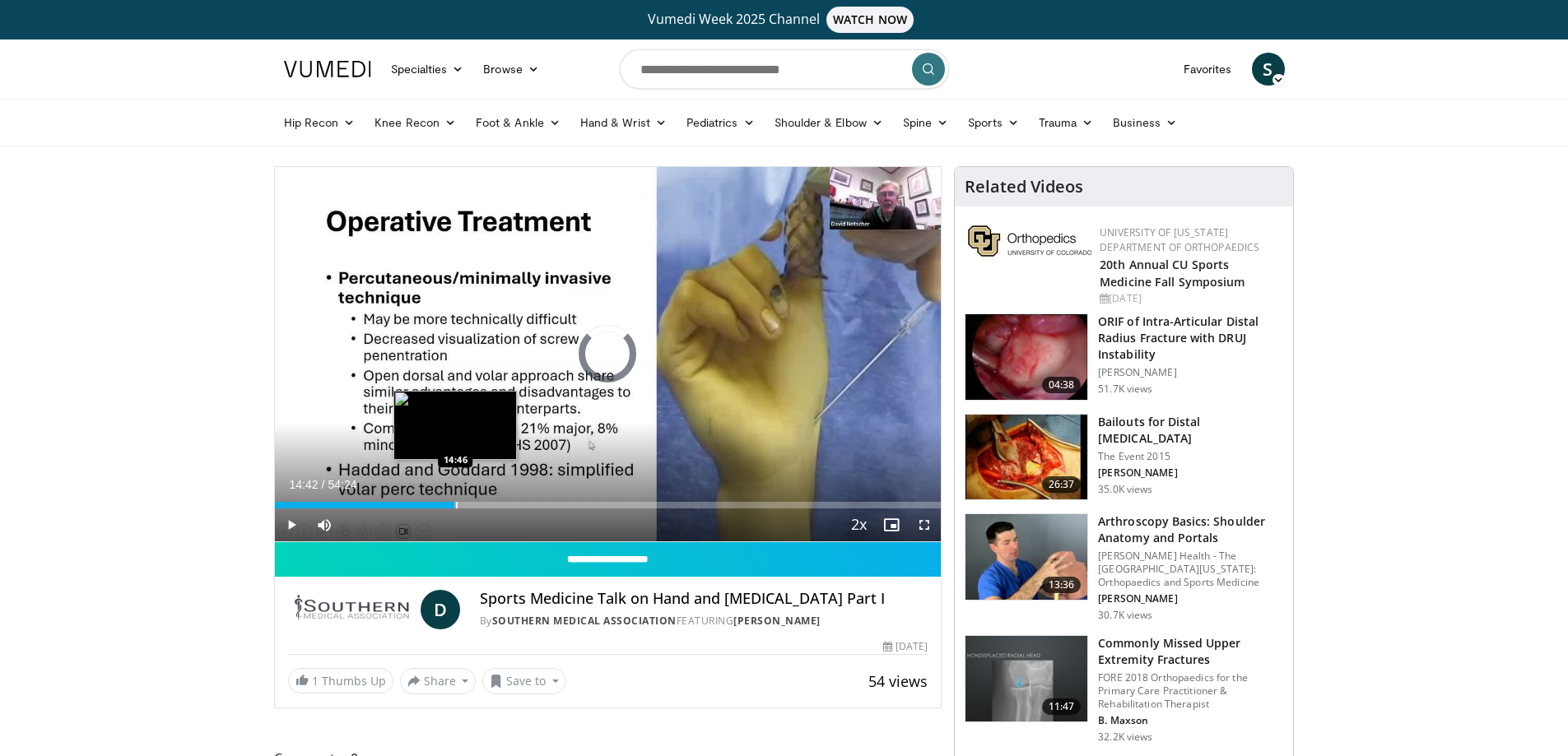
click at [456, 503] on div "Progress Bar" at bounding box center [457, 504] width 2 height 7
click at [490, 506] on div "Progress Bar" at bounding box center [491, 504] width 2 height 7
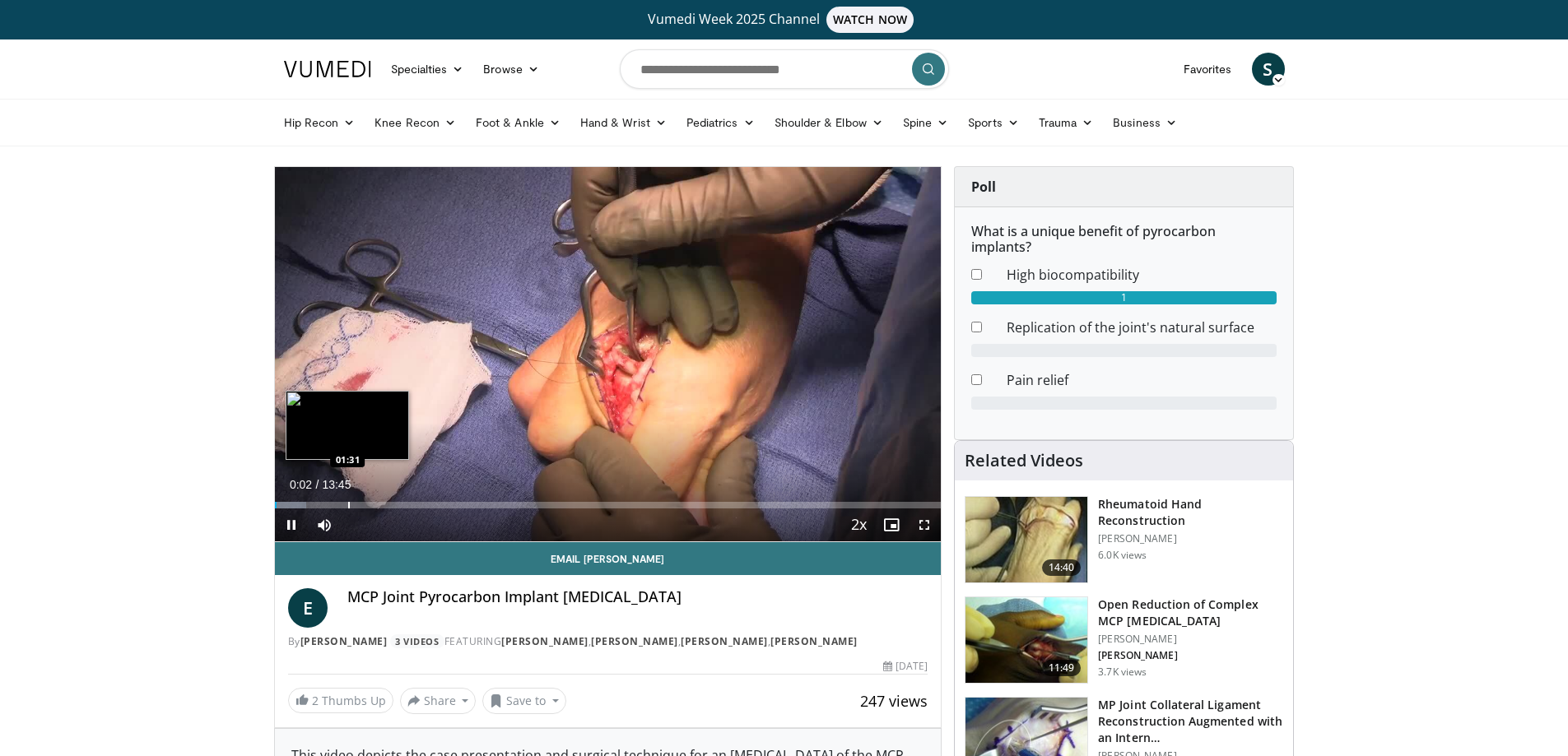
click at [348, 501] on div "Progress Bar" at bounding box center [349, 504] width 2 height 7
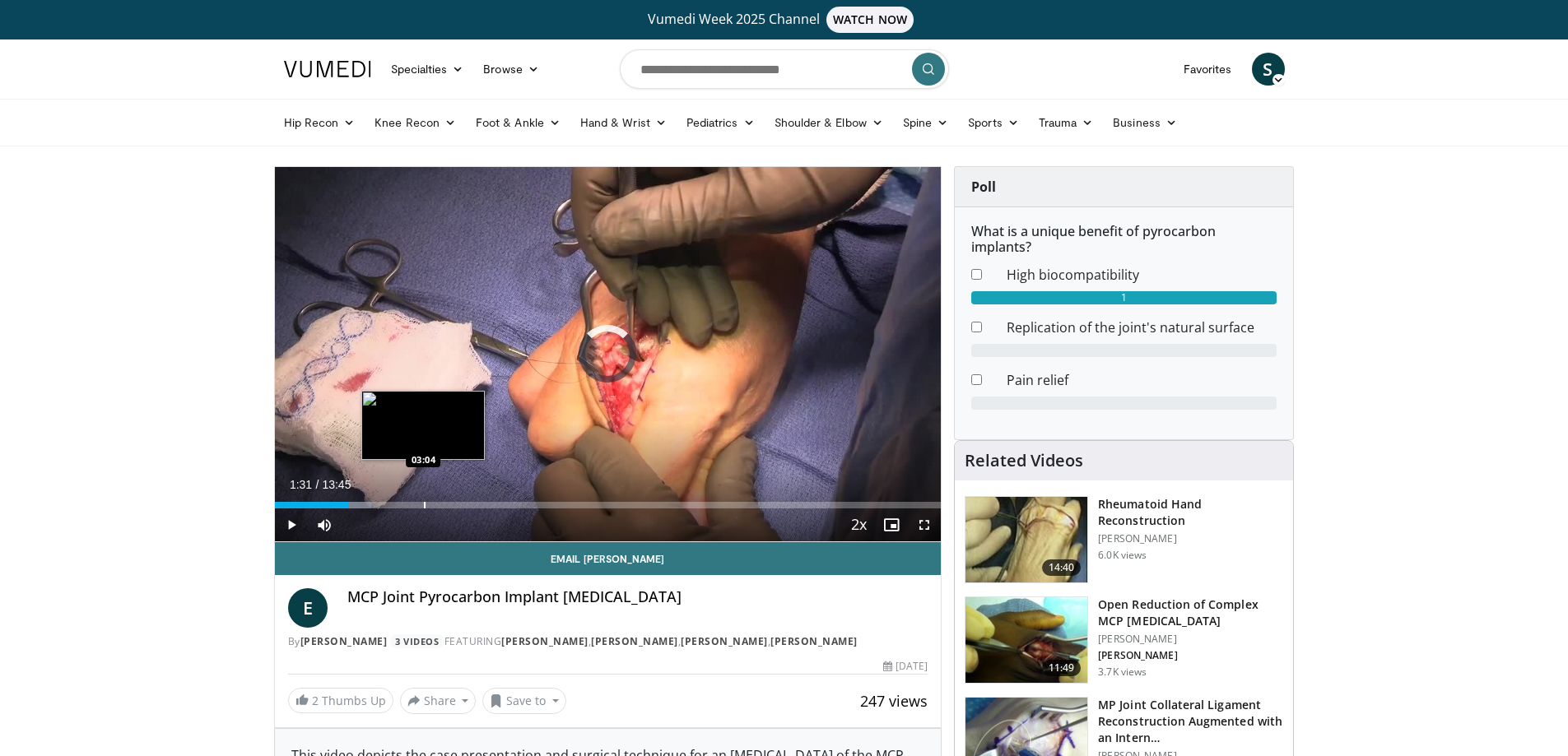
click at [423, 501] on div "Loaded : 14.54% 01:32 03:04" at bounding box center [608, 501] width 667 height 16
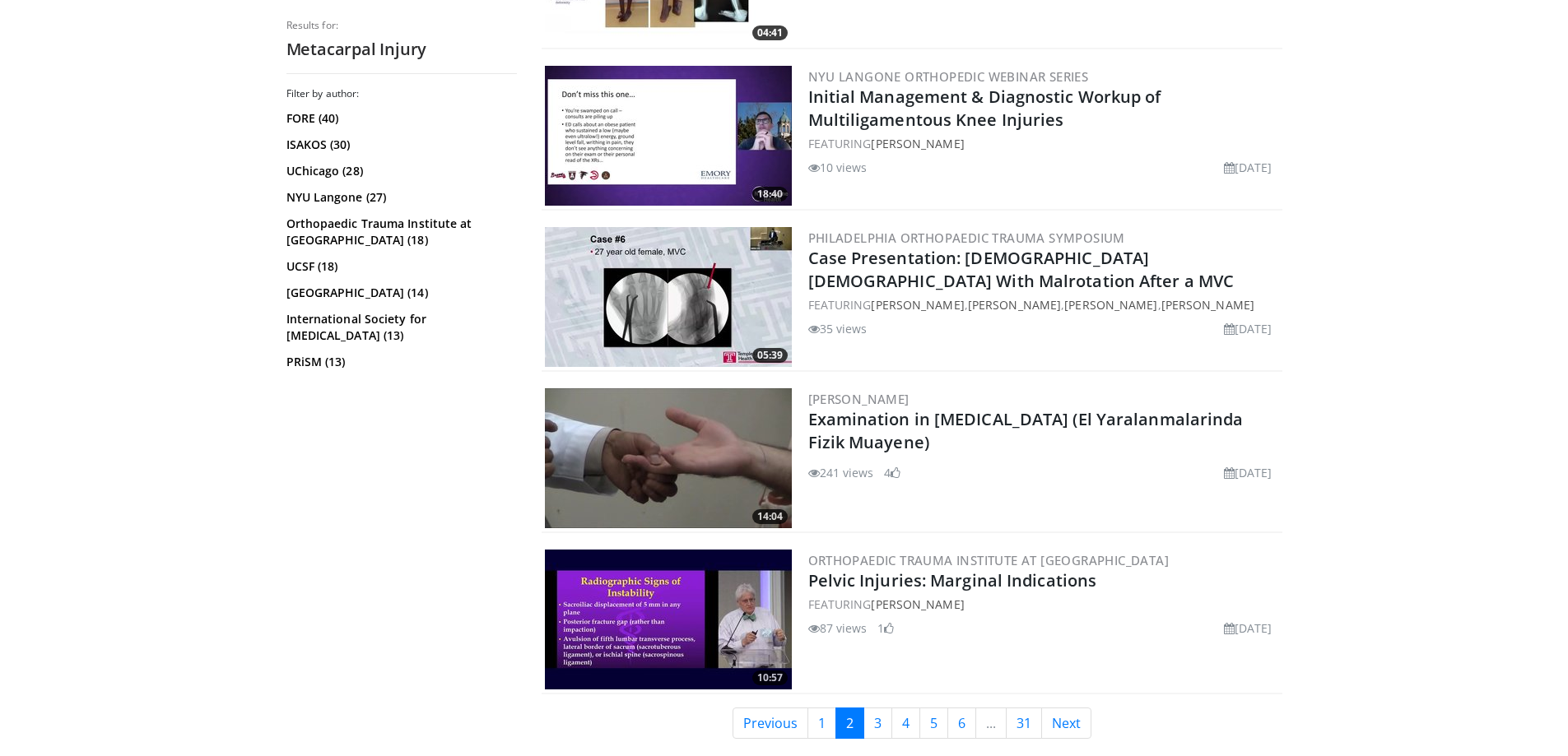
scroll to position [4027, 0]
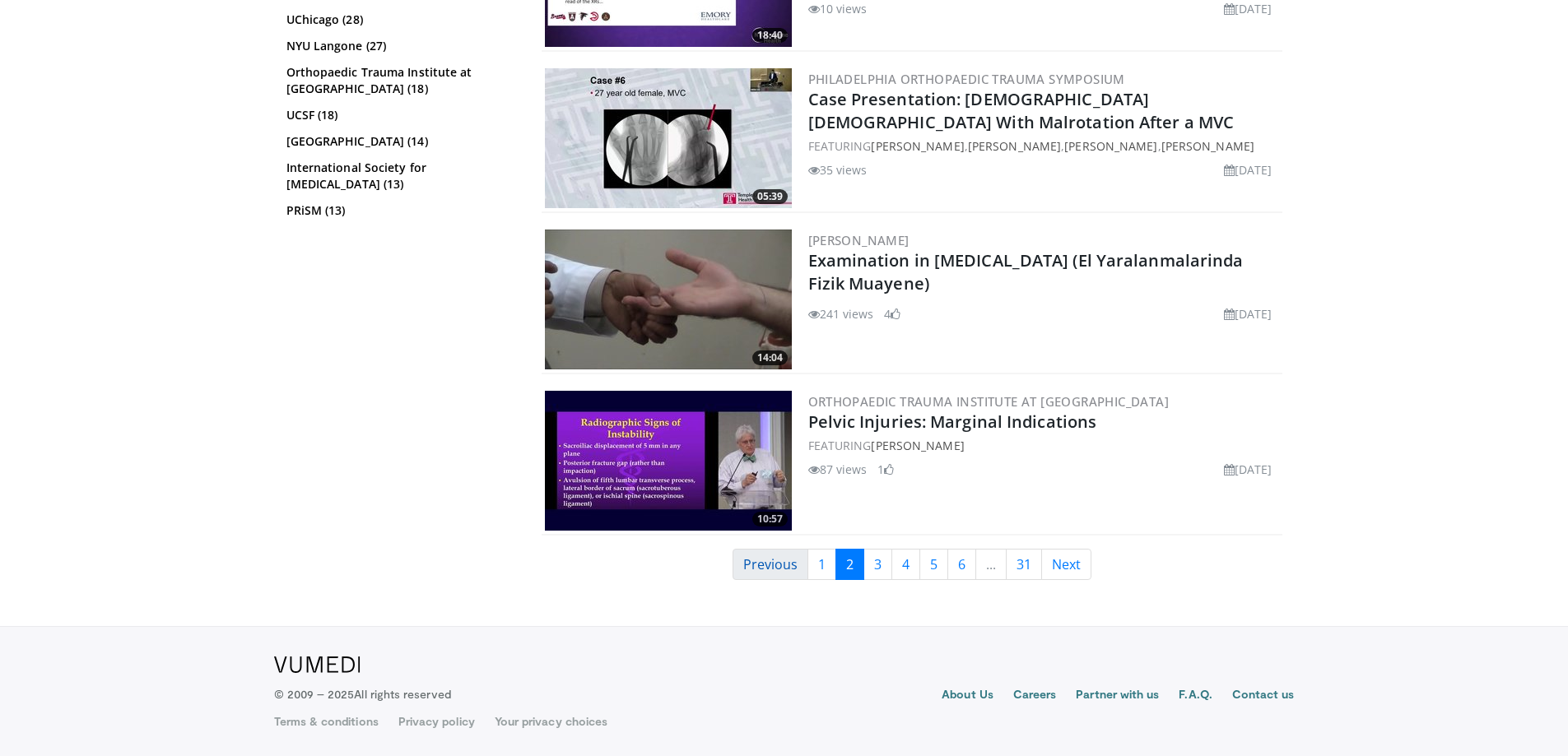
click at [781, 567] on link "Previous" at bounding box center [770, 564] width 75 height 31
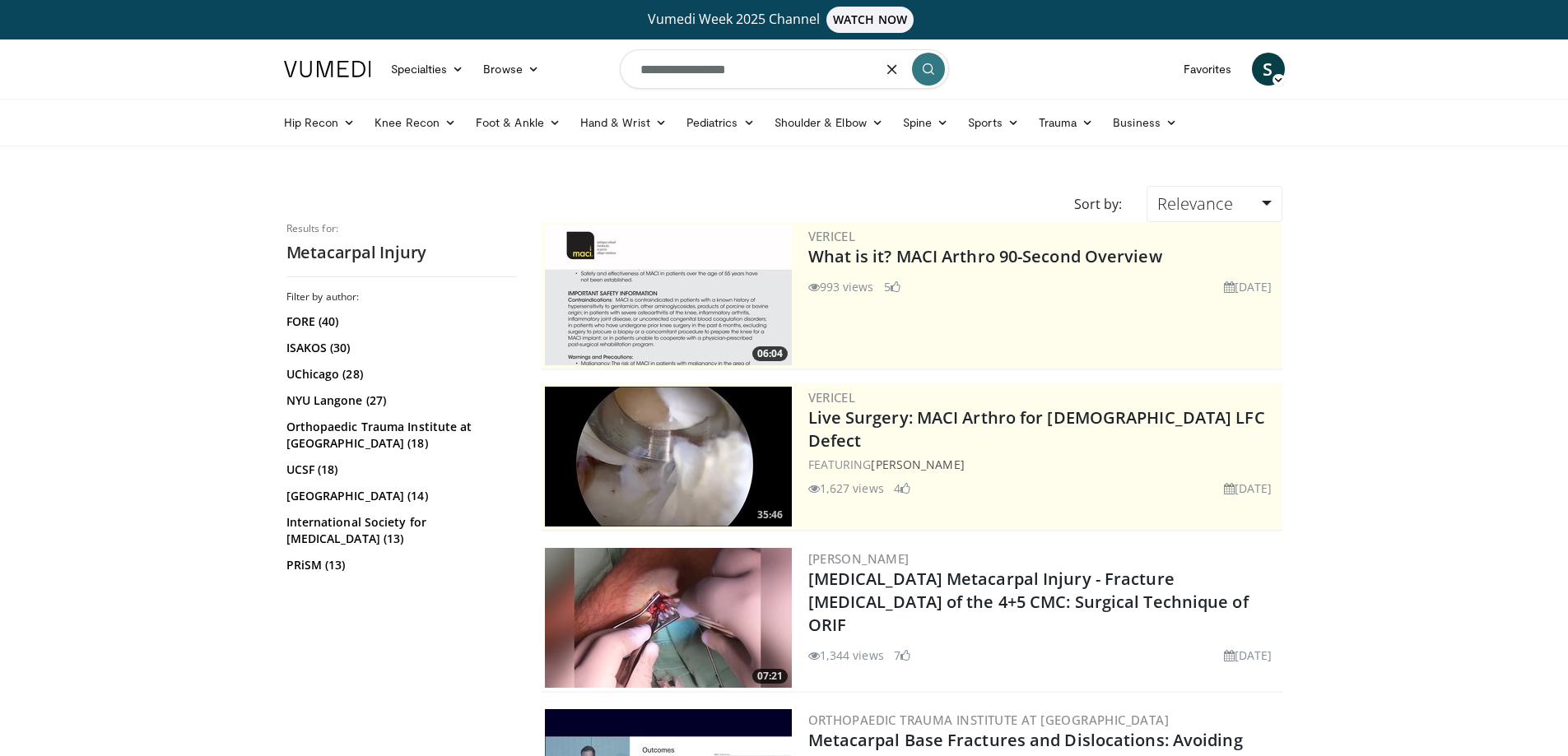
drag, startPoint x: 762, startPoint y: 72, endPoint x: 635, endPoint y: 72, distance: 127.0
click at [635, 72] on input "**********" at bounding box center [784, 69] width 329 height 40
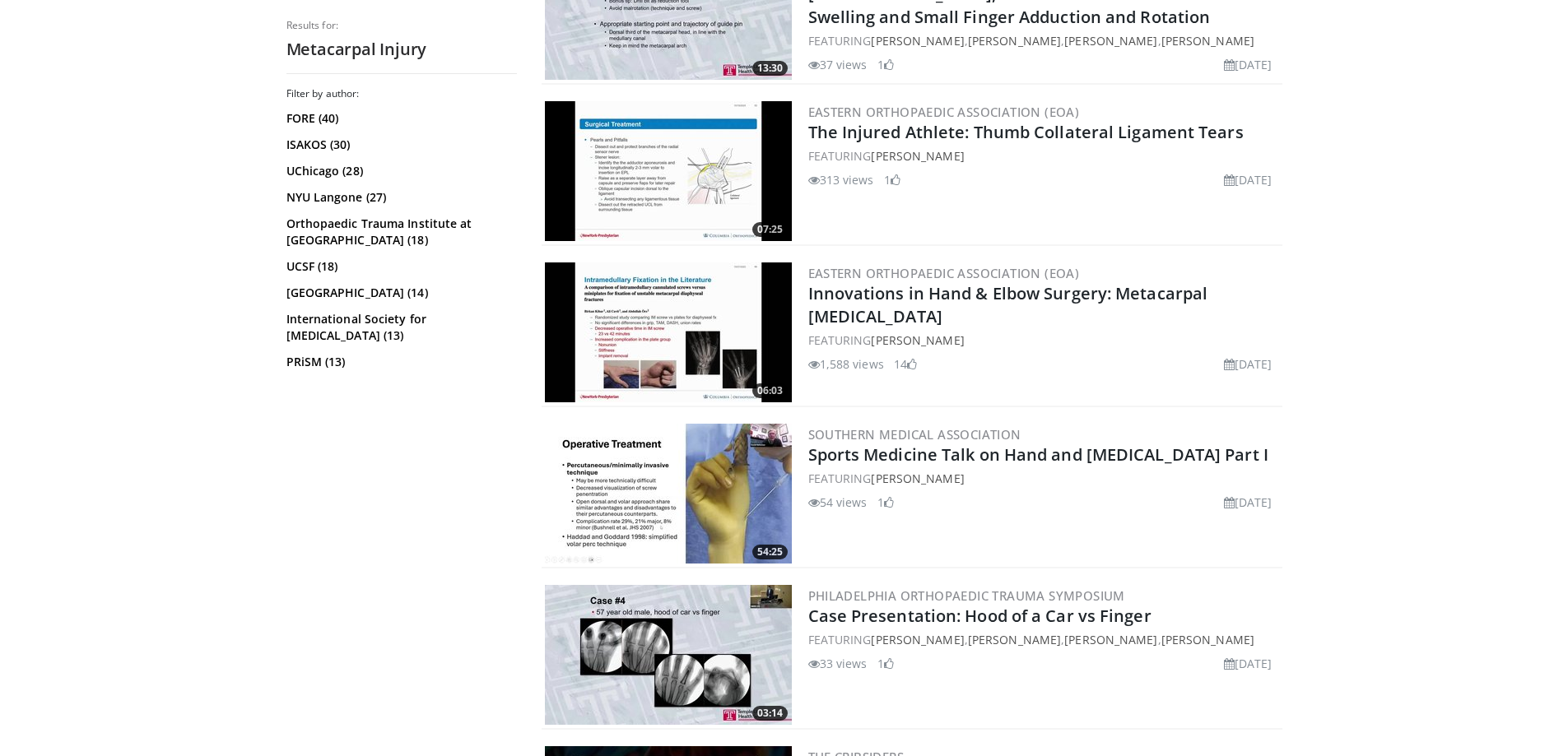
scroll to position [3044, 0]
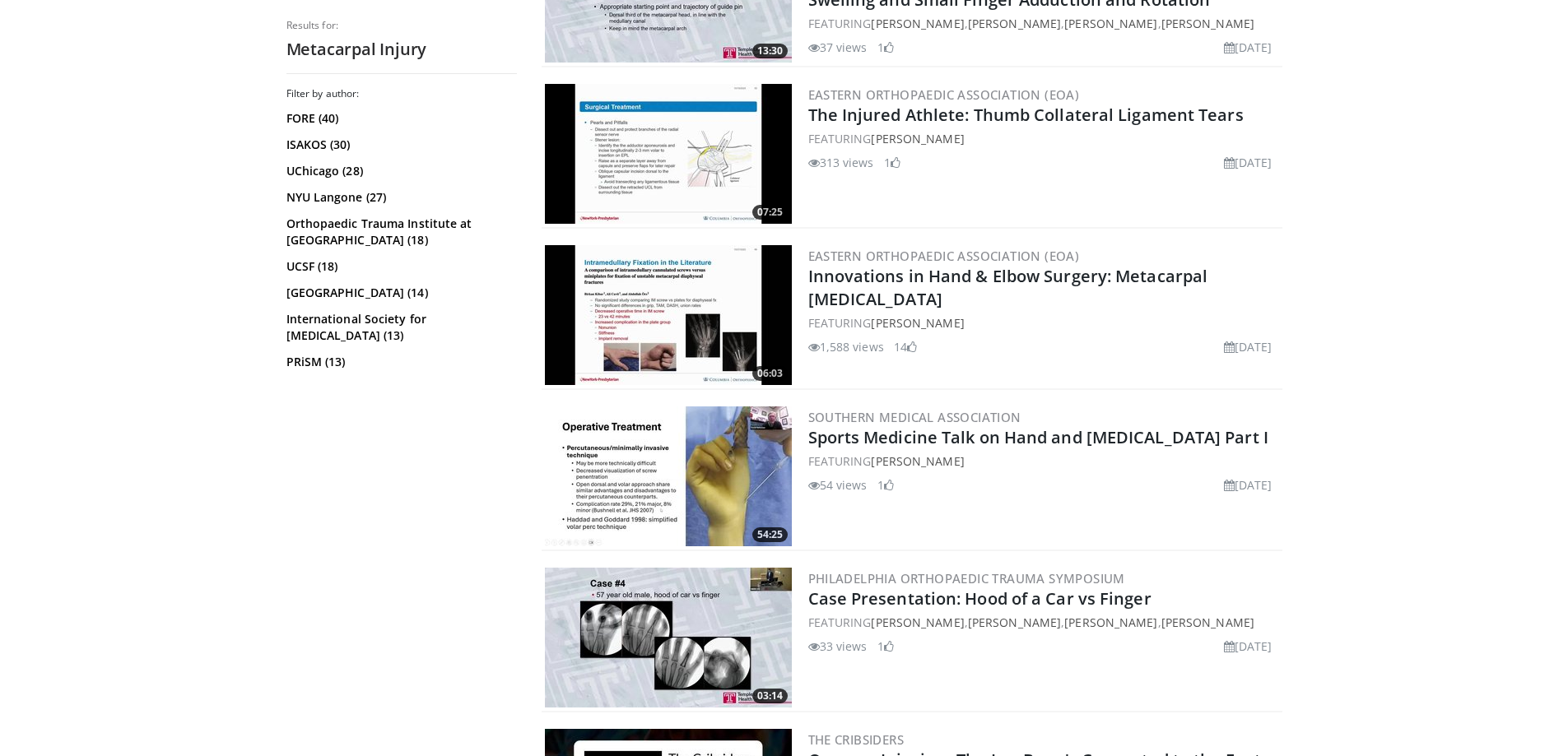
click at [713, 450] on img at bounding box center [668, 476] width 247 height 140
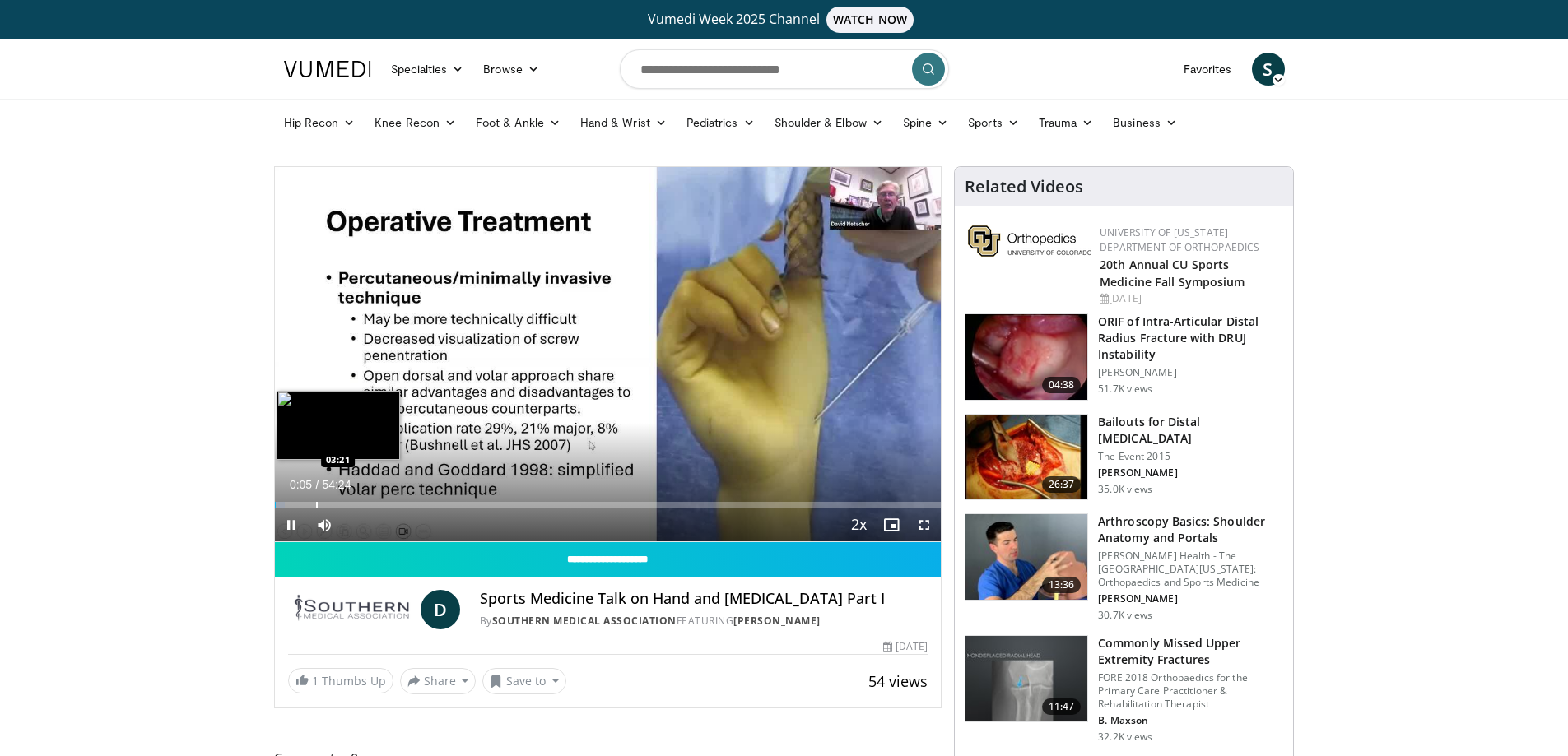
click at [316, 504] on div "Progress Bar" at bounding box center [317, 504] width 2 height 7
drag, startPoint x: 352, startPoint y: 504, endPoint x: 371, endPoint y: 501, distance: 19.2
click at [354, 504] on div "Loaded : 7.34% 06:14 06:18" at bounding box center [608, 504] width 667 height 7
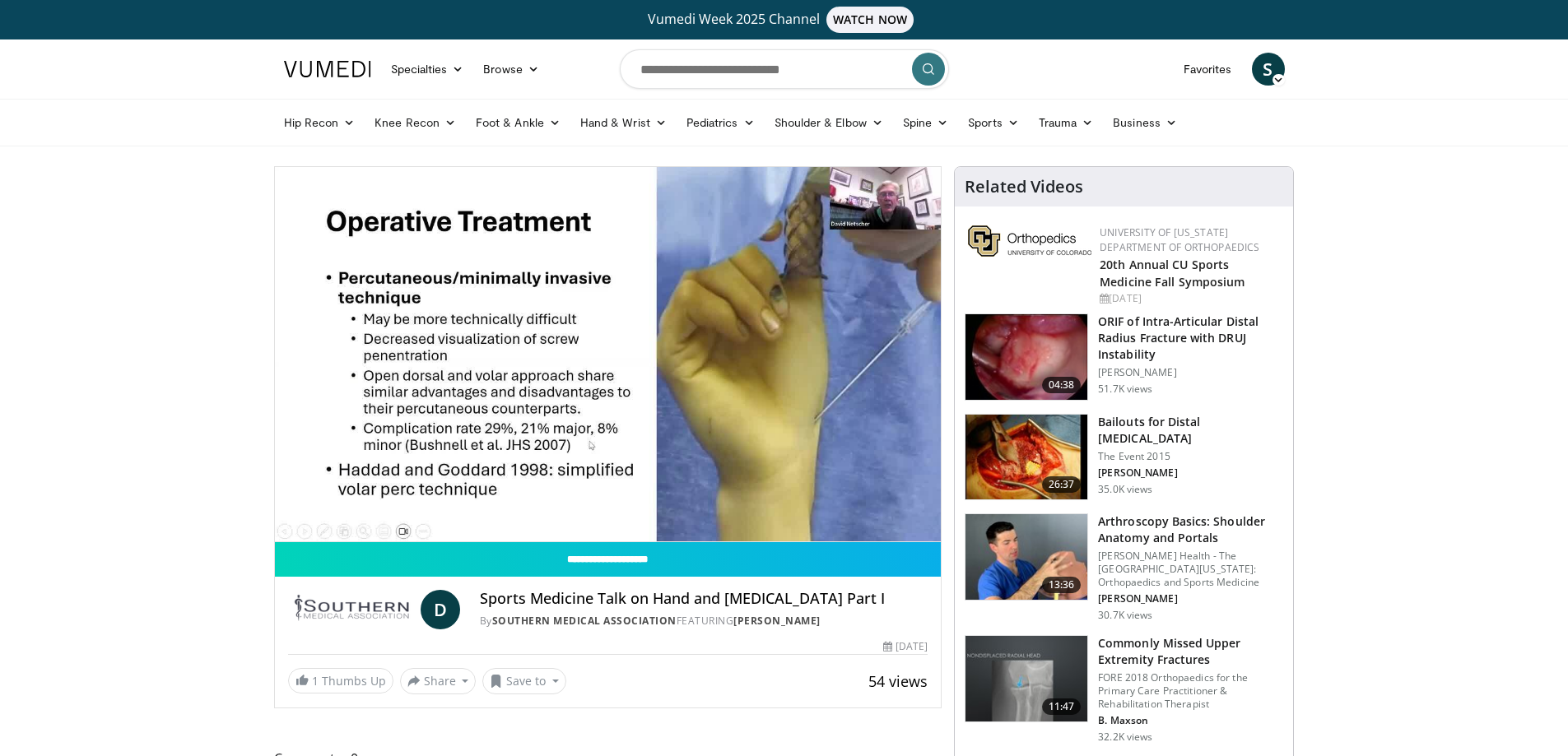
click at [392, 534] on div "Loaded : 14.07% 06:33 09:52" at bounding box center [608, 537] width 667 height 7
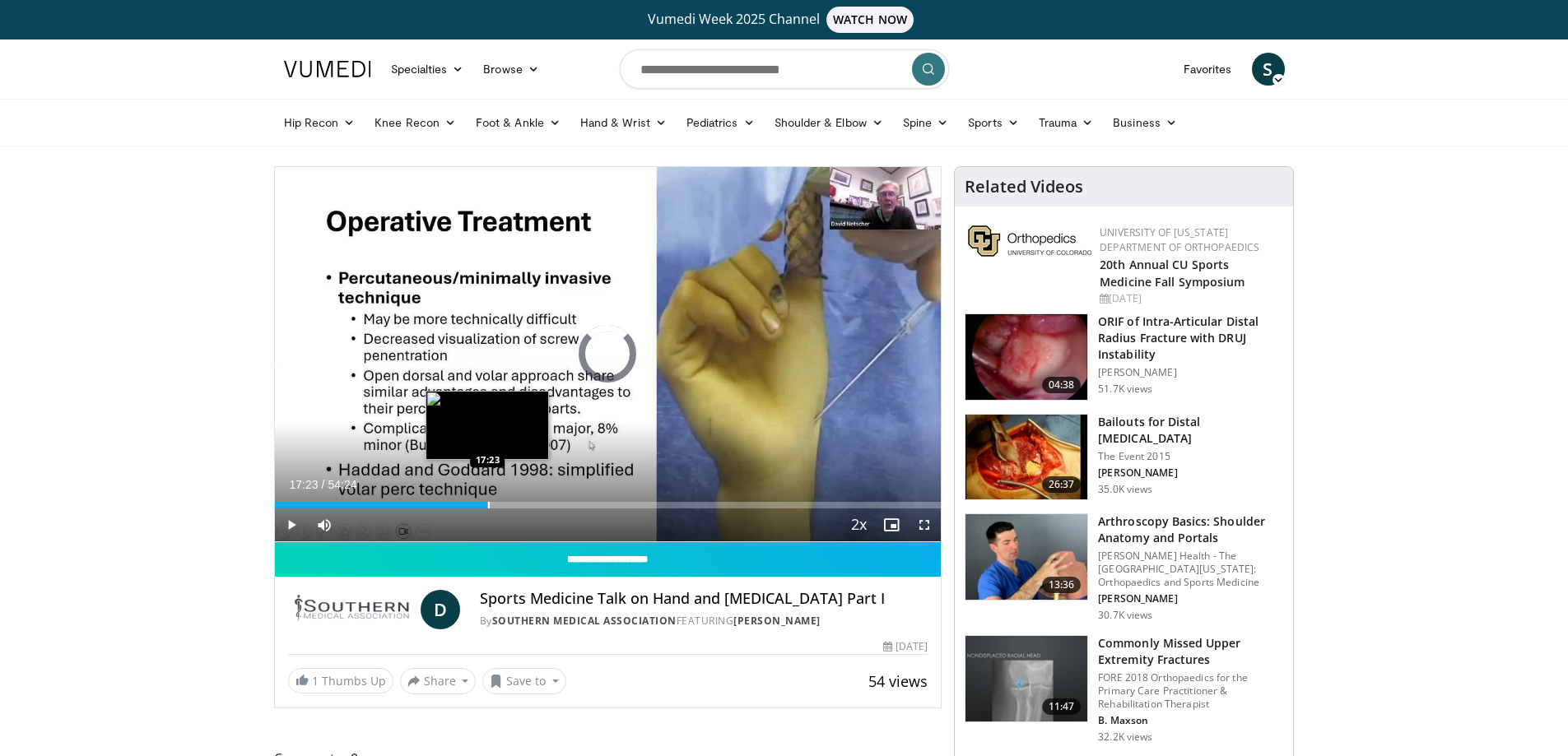
click at [487, 501] on div "Loaded : 19.88% 09:46 17:23" at bounding box center [608, 501] width 667 height 16
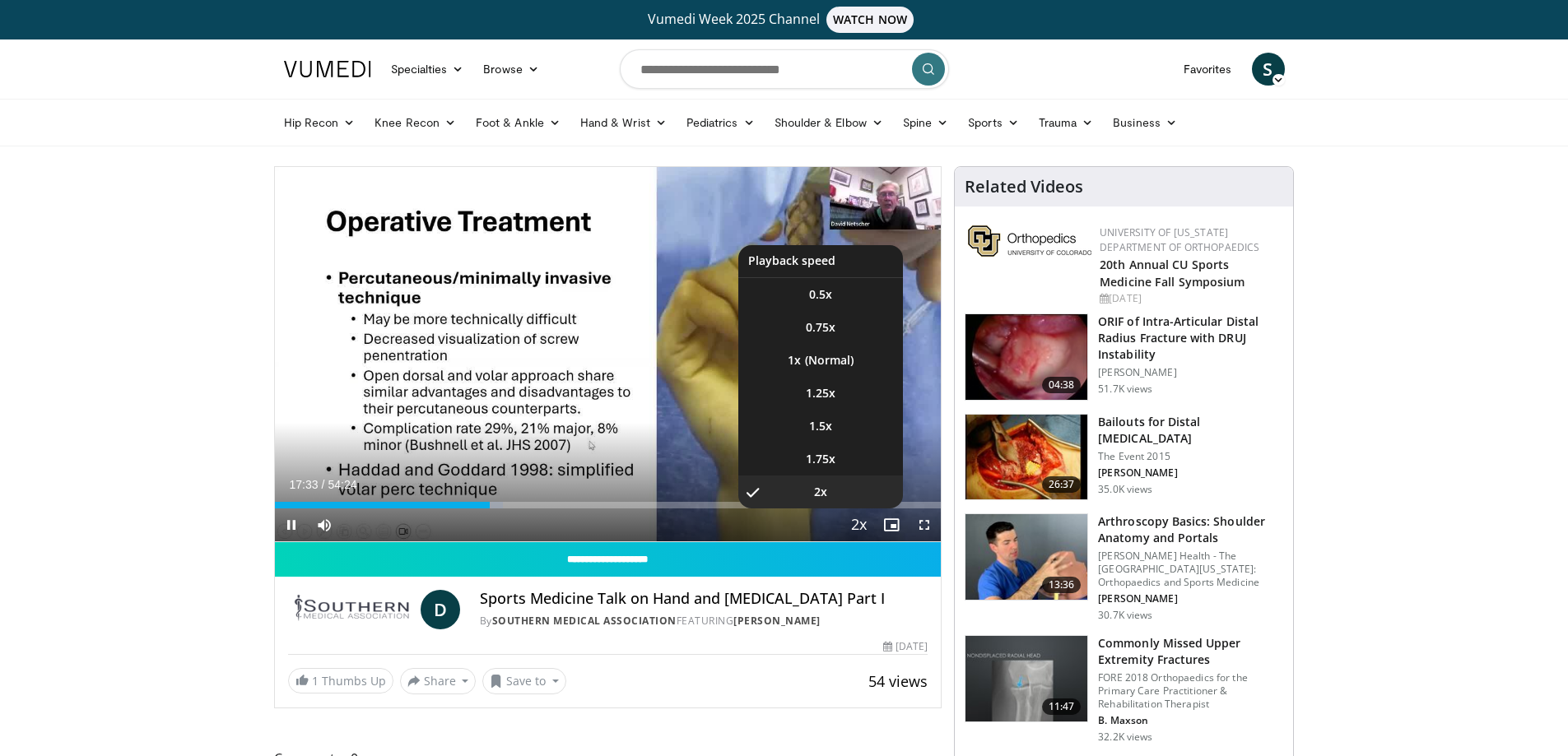
click at [857, 525] on span "Video Player" at bounding box center [858, 525] width 23 height 33
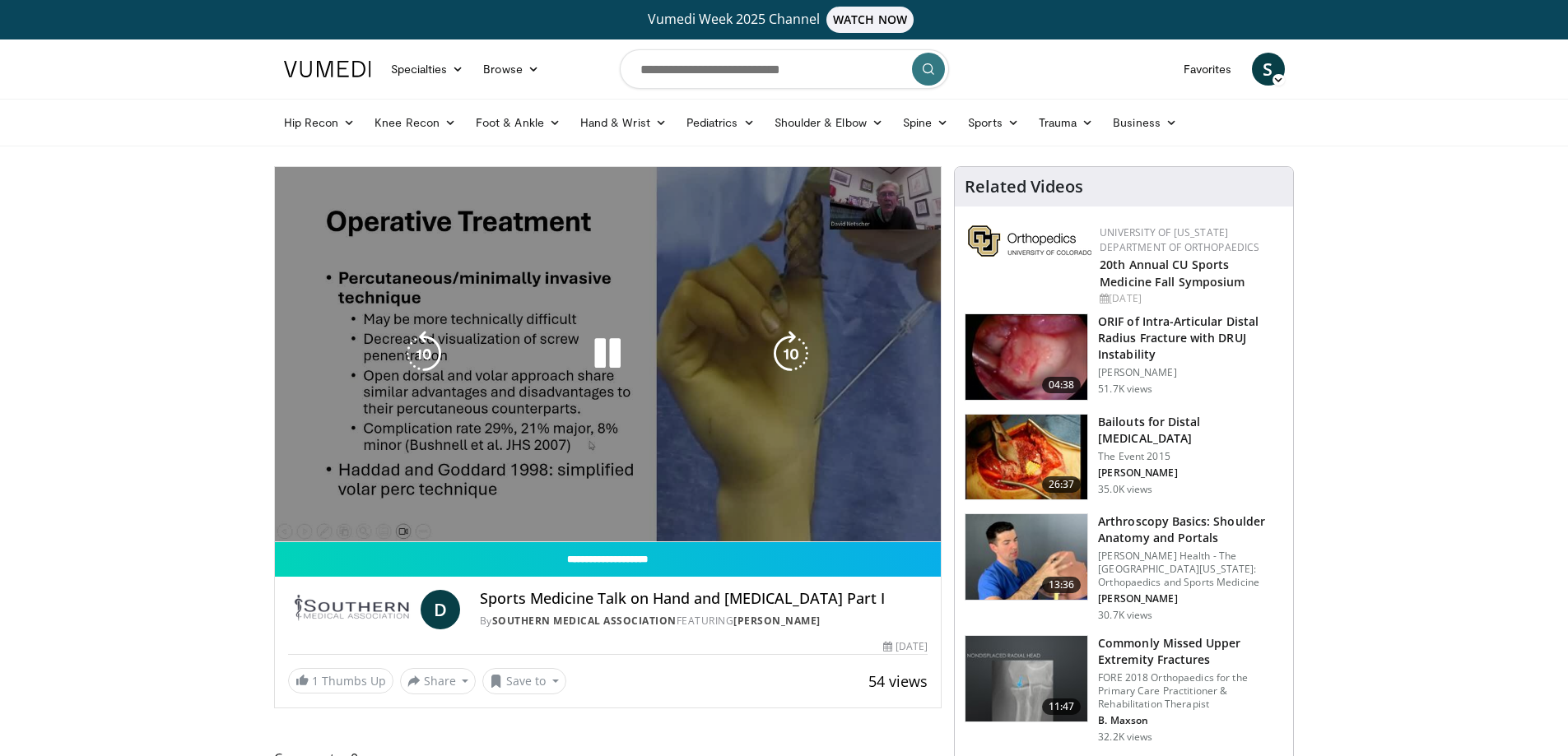
click at [857, 524] on span "Video Player" at bounding box center [858, 525] width 23 height 33
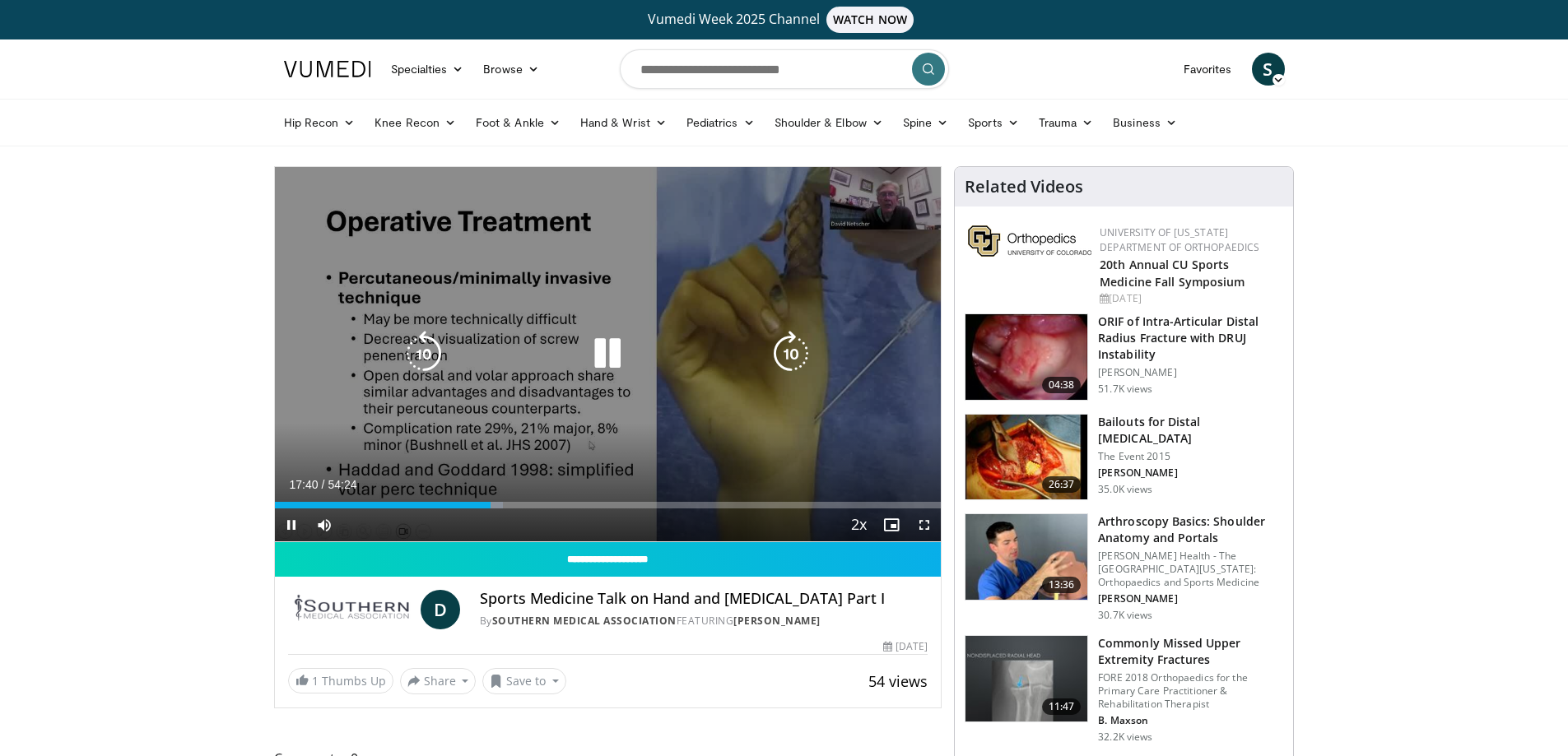
drag, startPoint x: 603, startPoint y: 345, endPoint x: 601, endPoint y: 360, distance: 15.1
click at [604, 347] on icon "Video Player" at bounding box center [607, 353] width 46 height 46
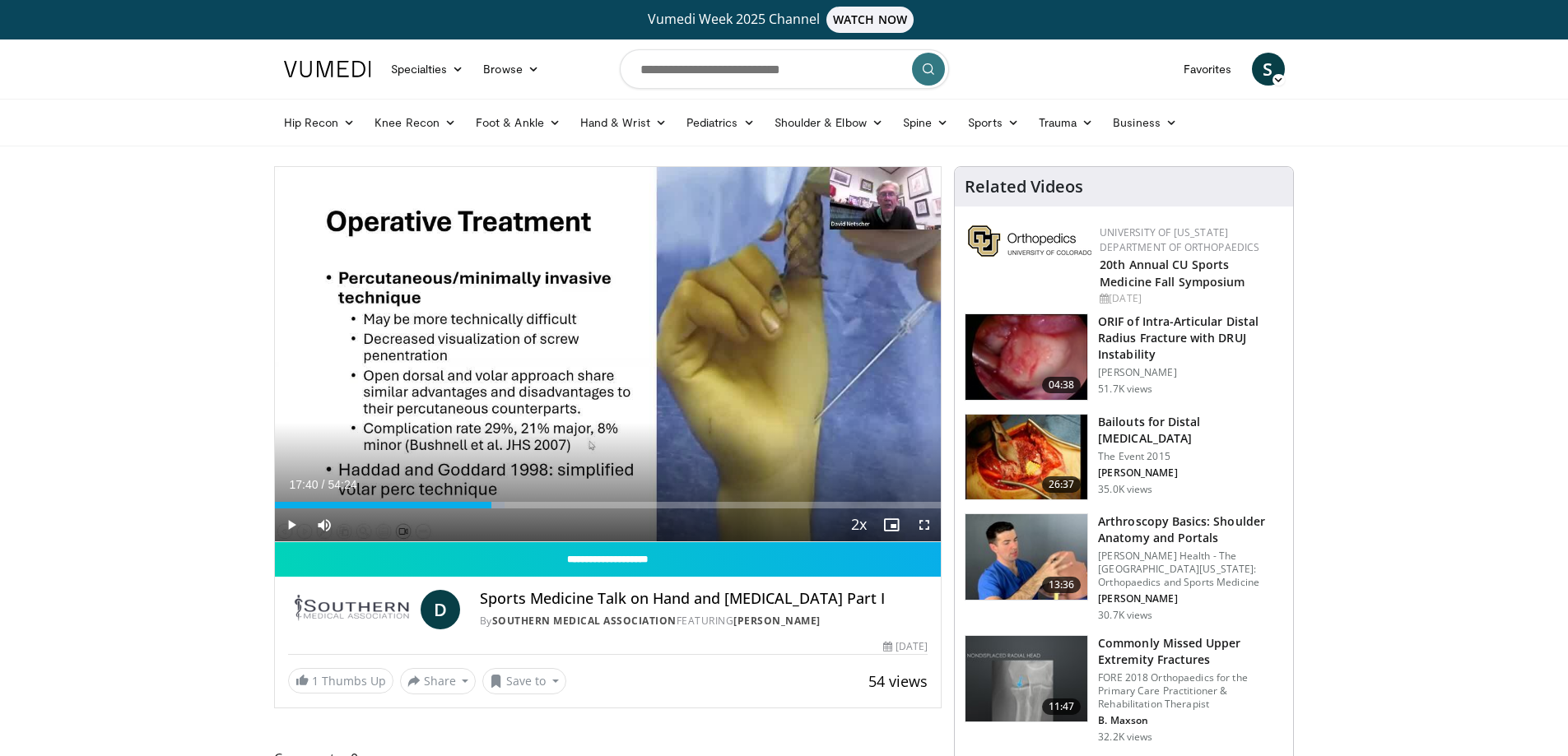
click at [1039, 447] on img at bounding box center [1026, 457] width 122 height 86
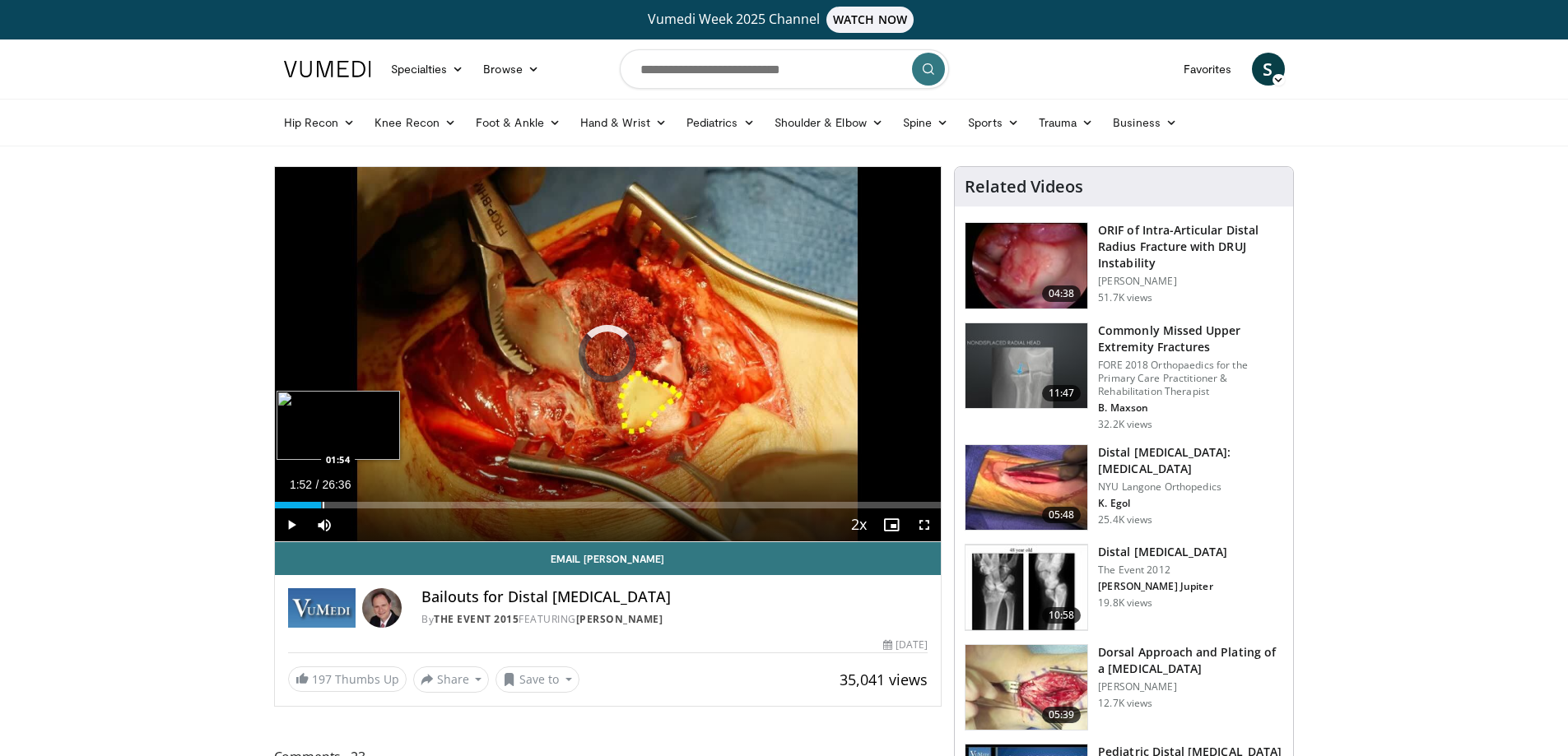
click at [322, 507] on div "Progress Bar" at bounding box center [323, 504] width 2 height 7
click at [368, 507] on div "Progress Bar" at bounding box center [369, 504] width 2 height 7
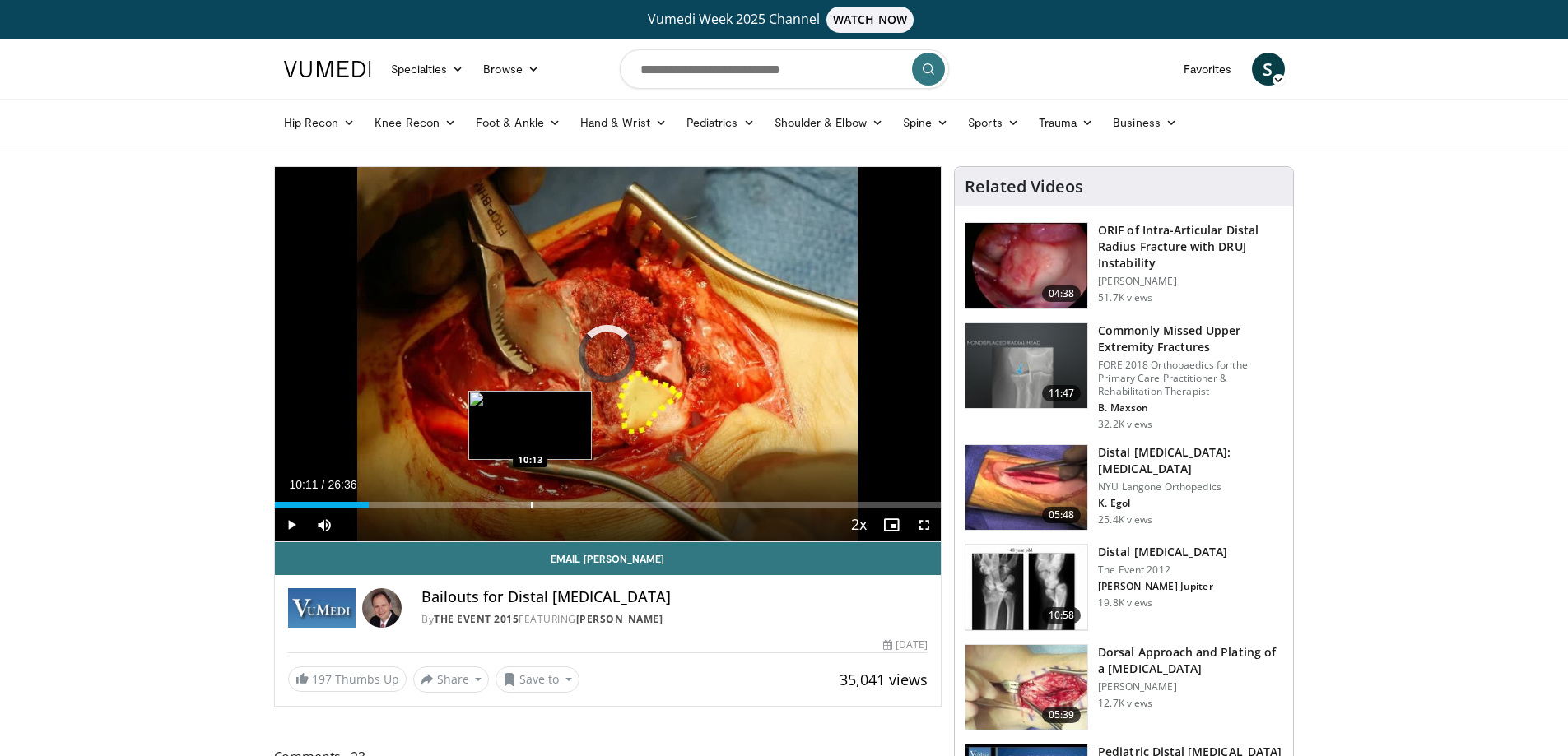
click at [531, 501] on div "Progress Bar" at bounding box center [532, 504] width 2 height 7
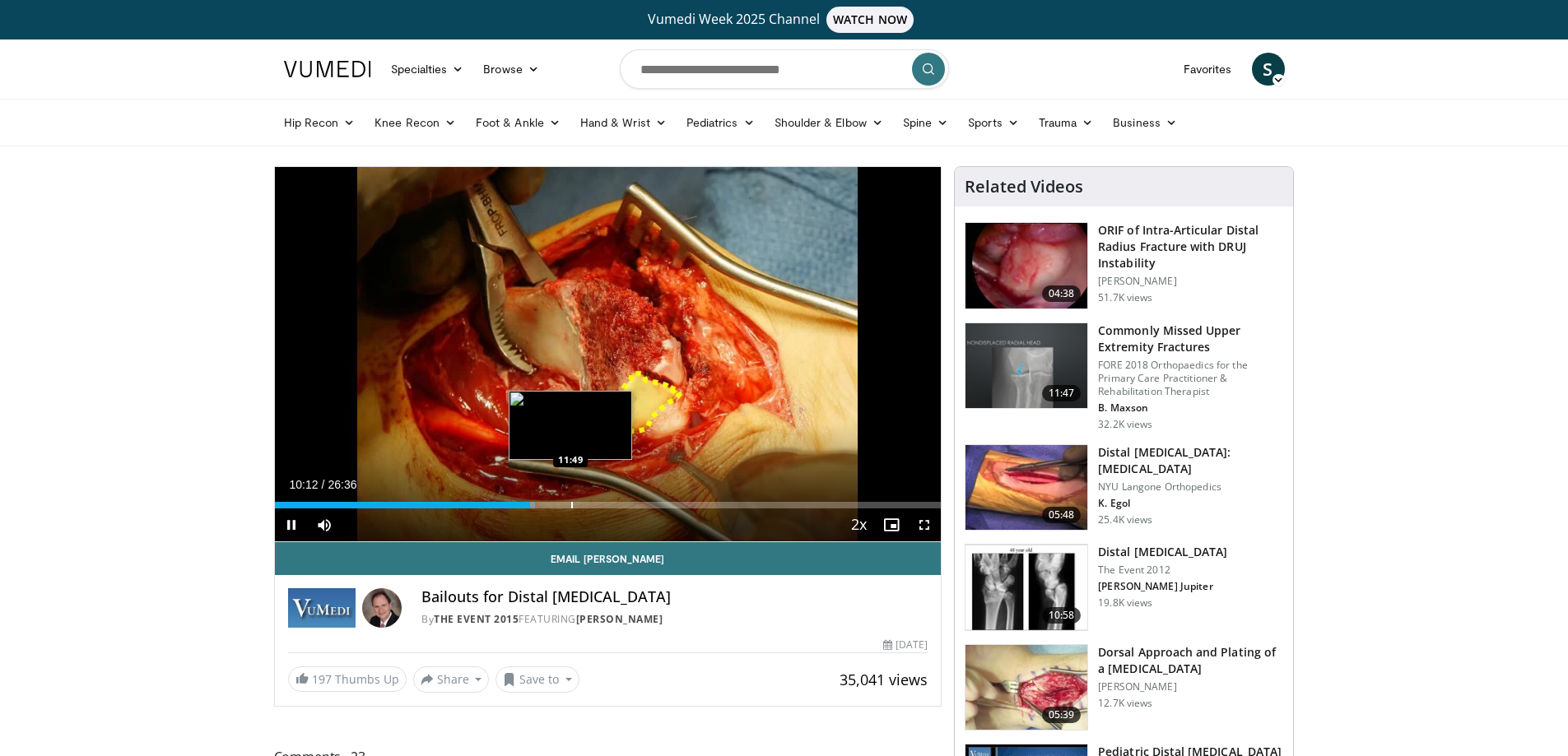
click at [572, 501] on div "Loaded : 39.06% 10:12 11:49" at bounding box center [608, 501] width 667 height 16
click at [799, 509] on div "Current Time 11:57 / Duration 26:36 Pause Skip Backward Skip Forward Mute Loade…" at bounding box center [608, 524] width 667 height 33
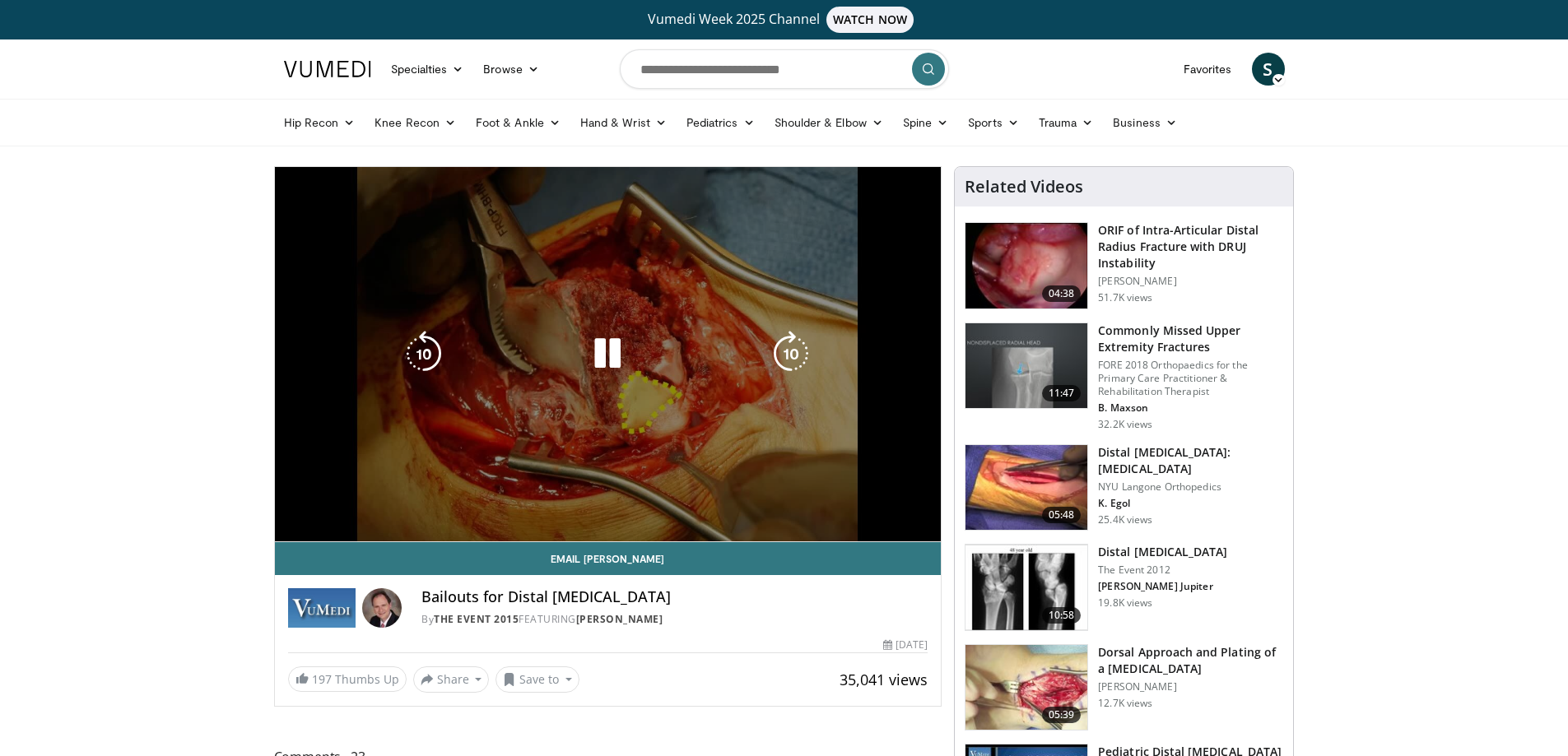
click at [796, 534] on div "Loaded : 47.75% 11:57 12:11" at bounding box center [608, 537] width 667 height 7
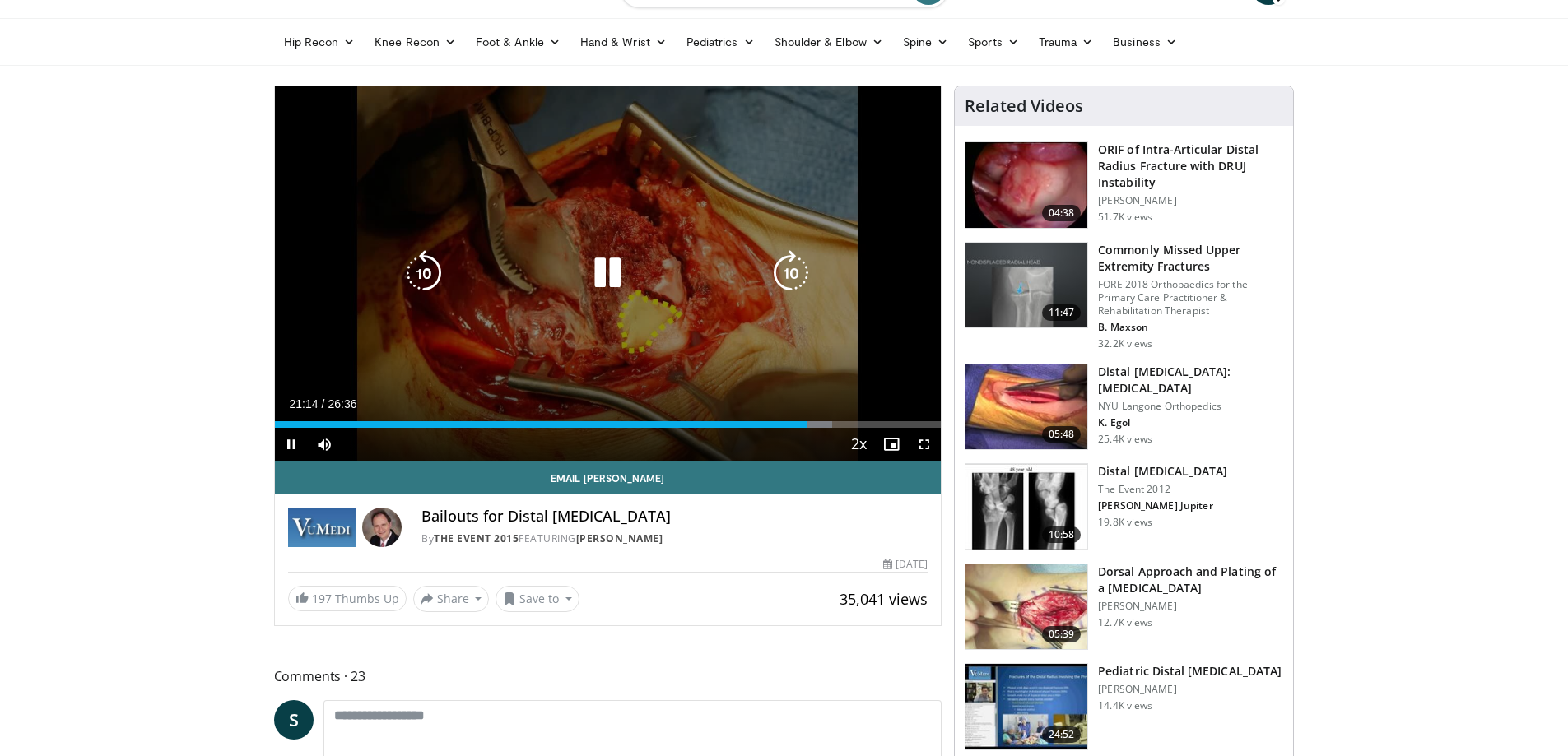
scroll to position [82, 0]
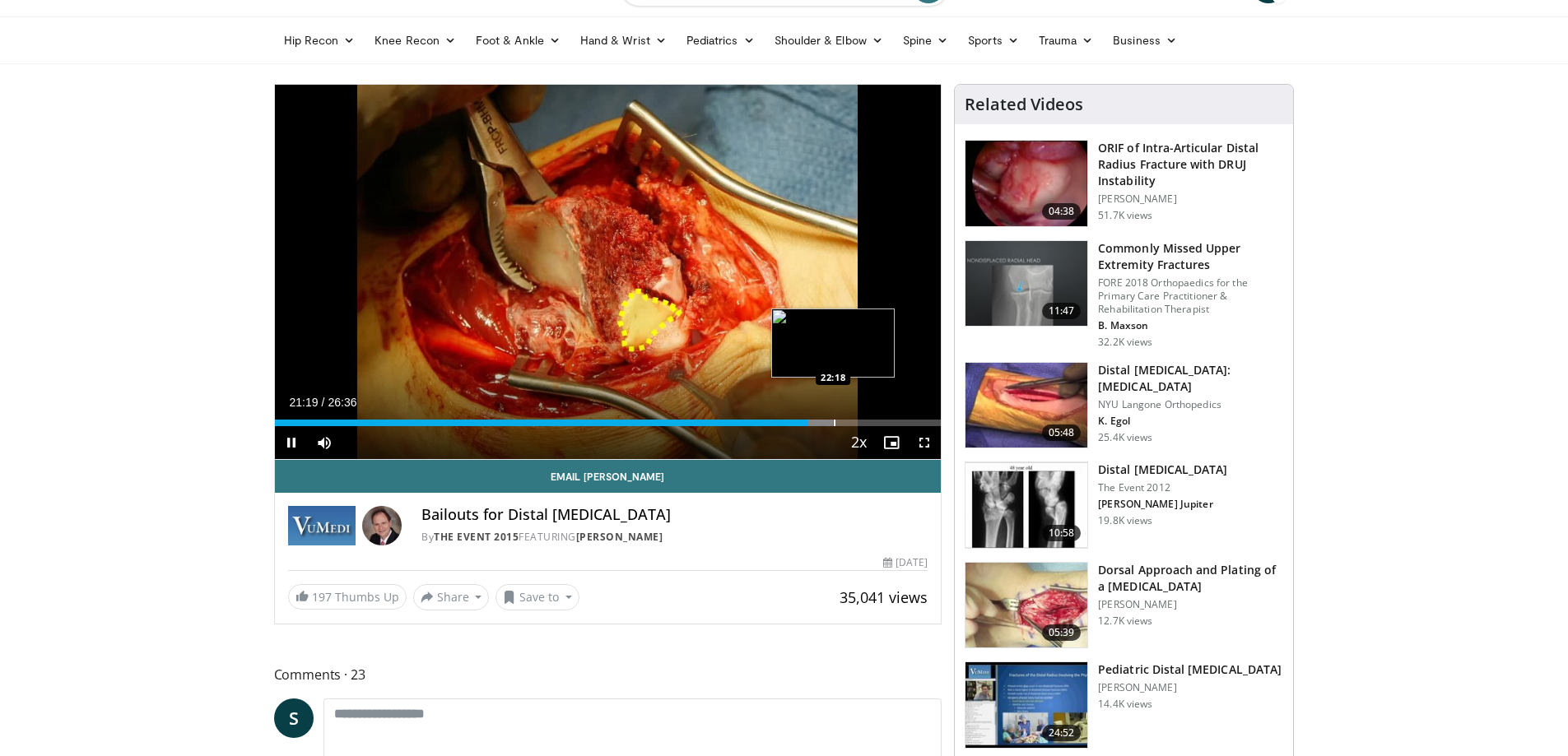
click at [834, 420] on div "Progress Bar" at bounding box center [834, 422] width 2 height 7
click at [881, 422] on div "Progress Bar" at bounding box center [882, 422] width 2 height 7
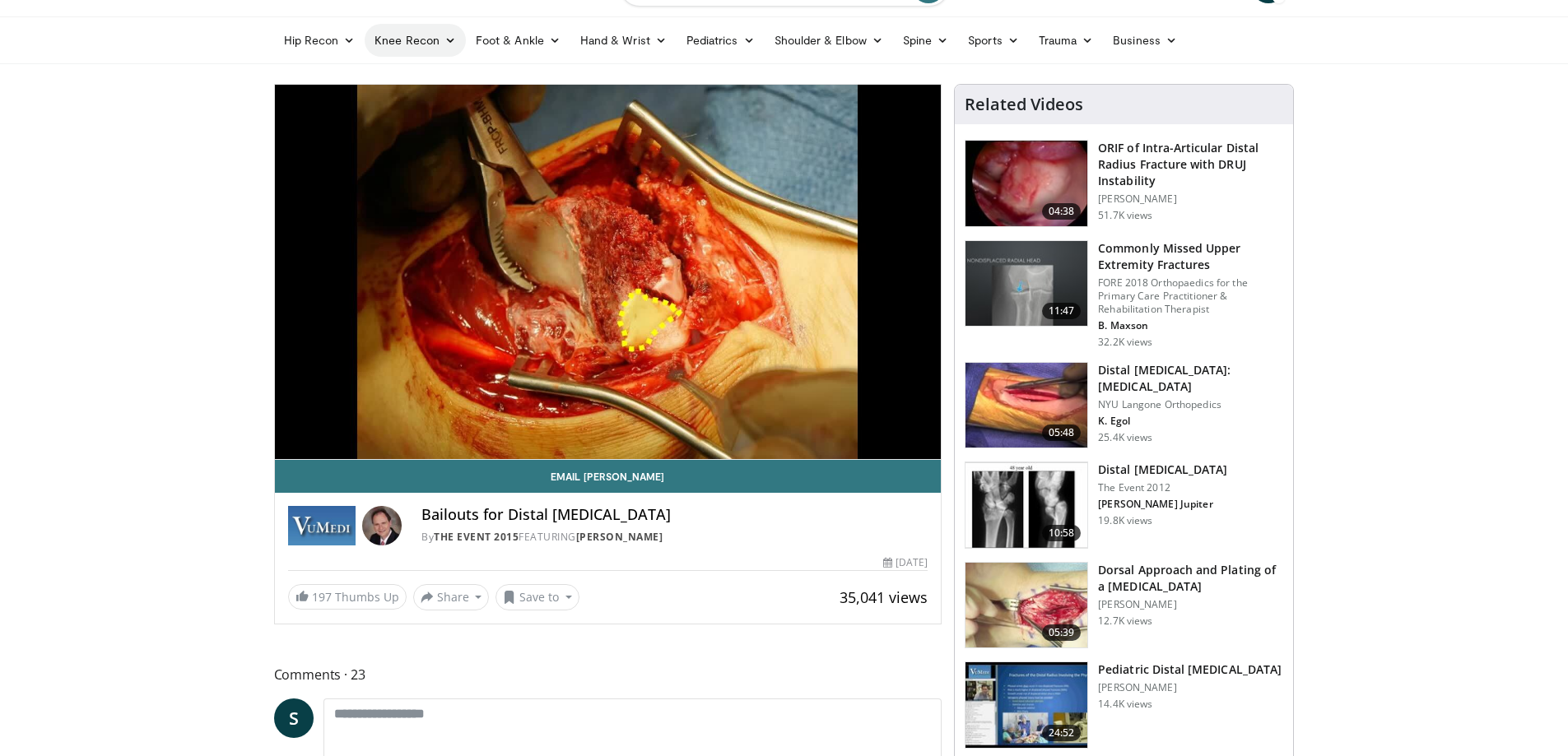
click at [450, 42] on icon at bounding box center [450, 41] width 11 height 11
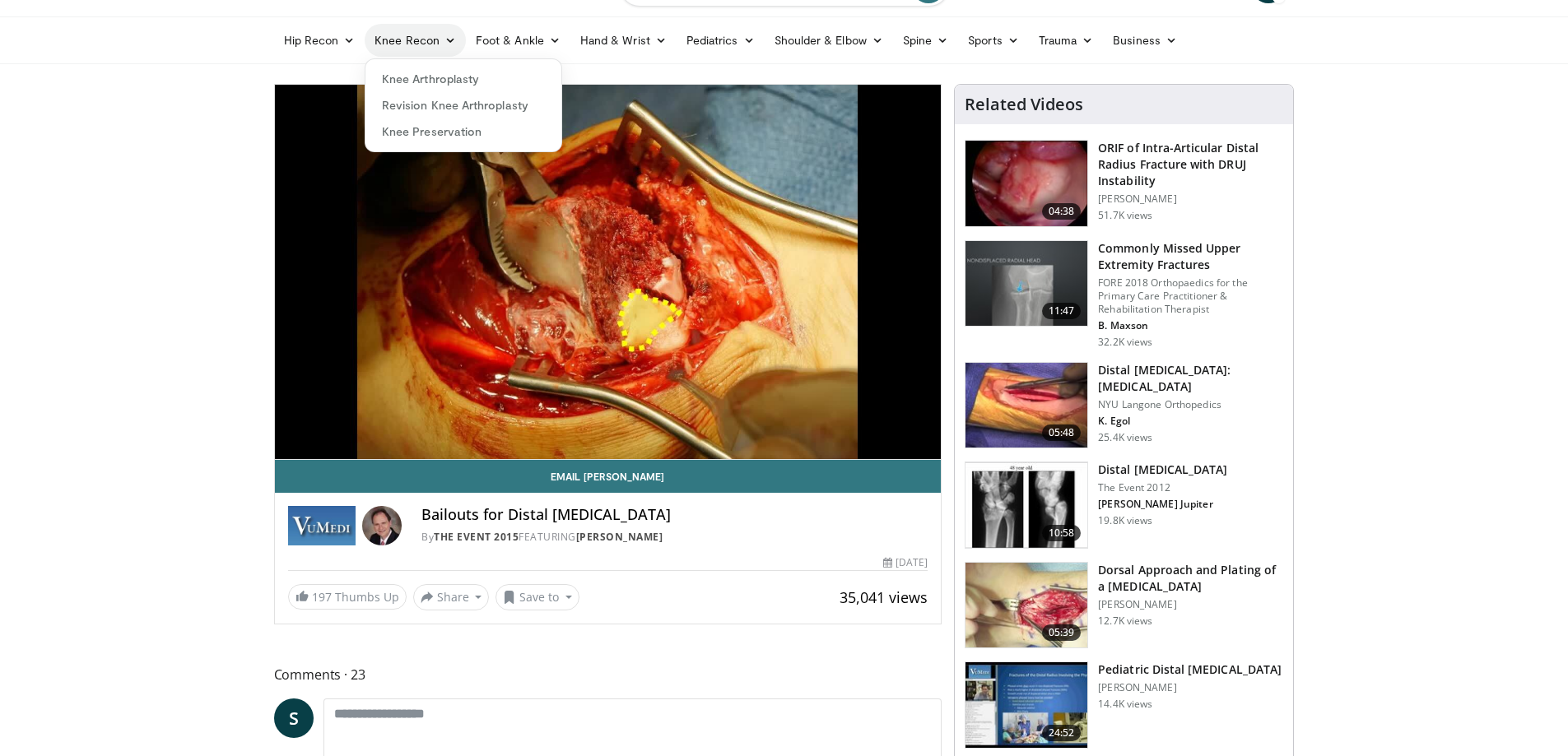
click at [450, 42] on icon at bounding box center [450, 41] width 11 height 11
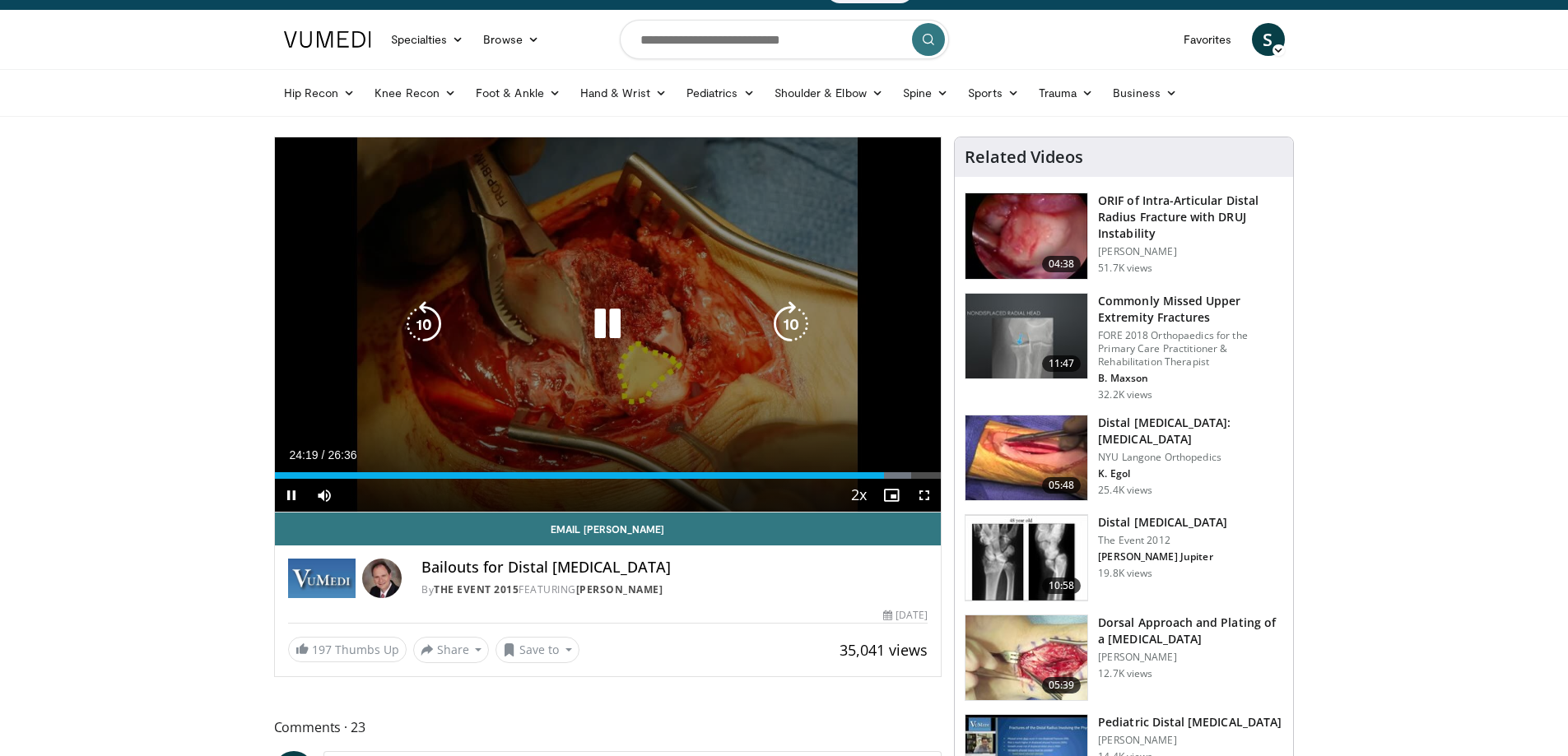
scroll to position [0, 0]
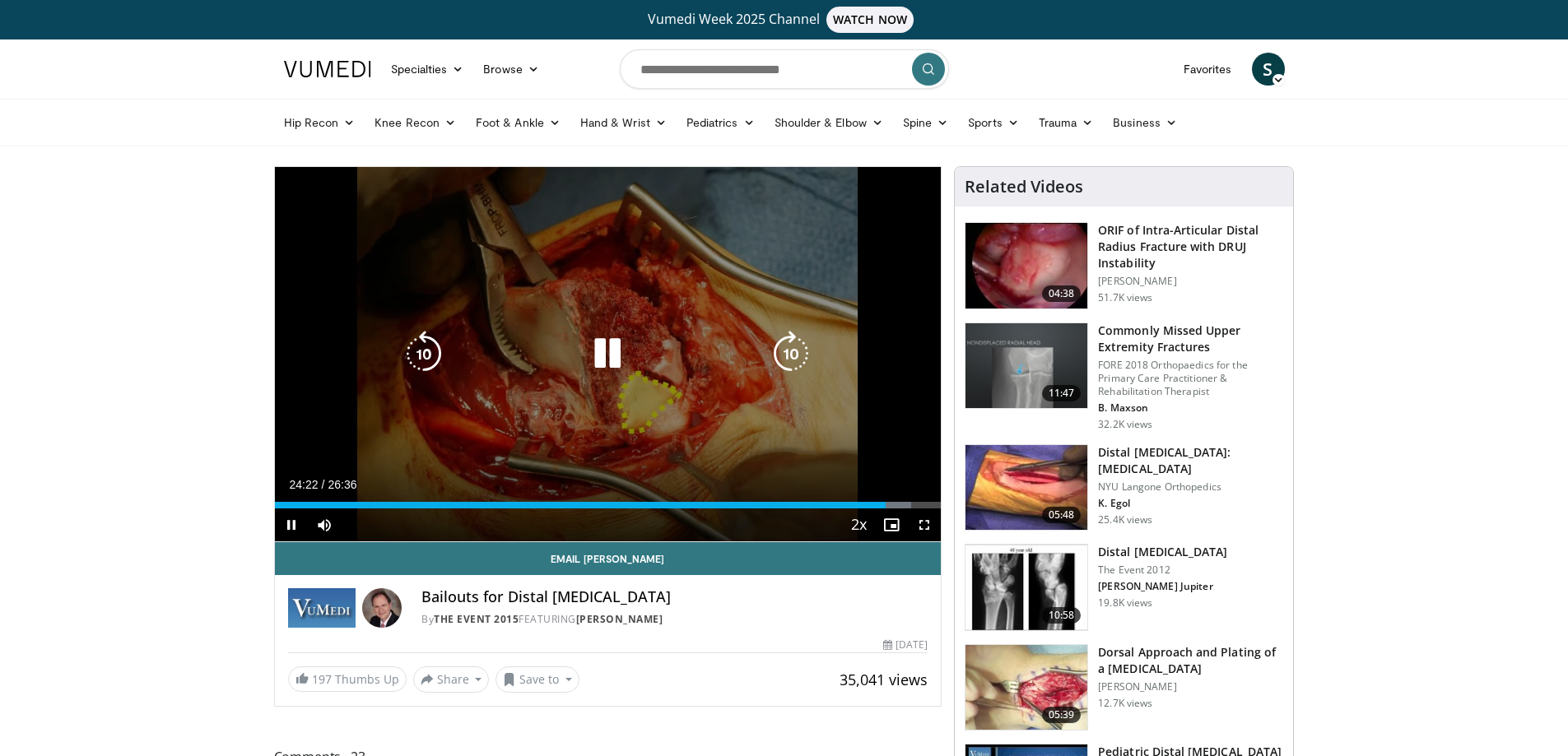
click at [610, 353] on icon "Video Player" at bounding box center [607, 353] width 46 height 46
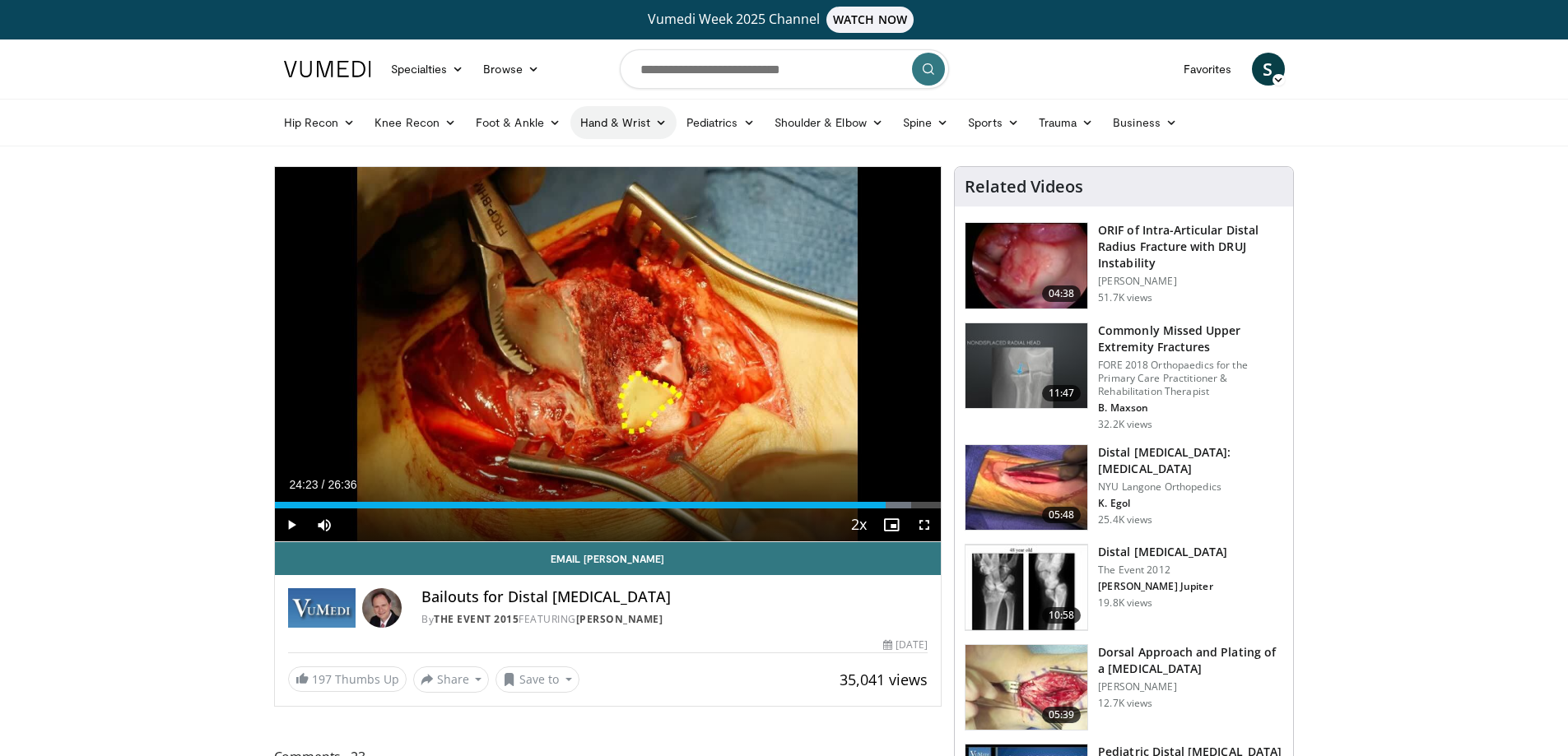
click at [607, 117] on link "Hand & Wrist" at bounding box center [623, 123] width 107 height 33
click at [596, 161] on link "Hand" at bounding box center [669, 161] width 196 height 26
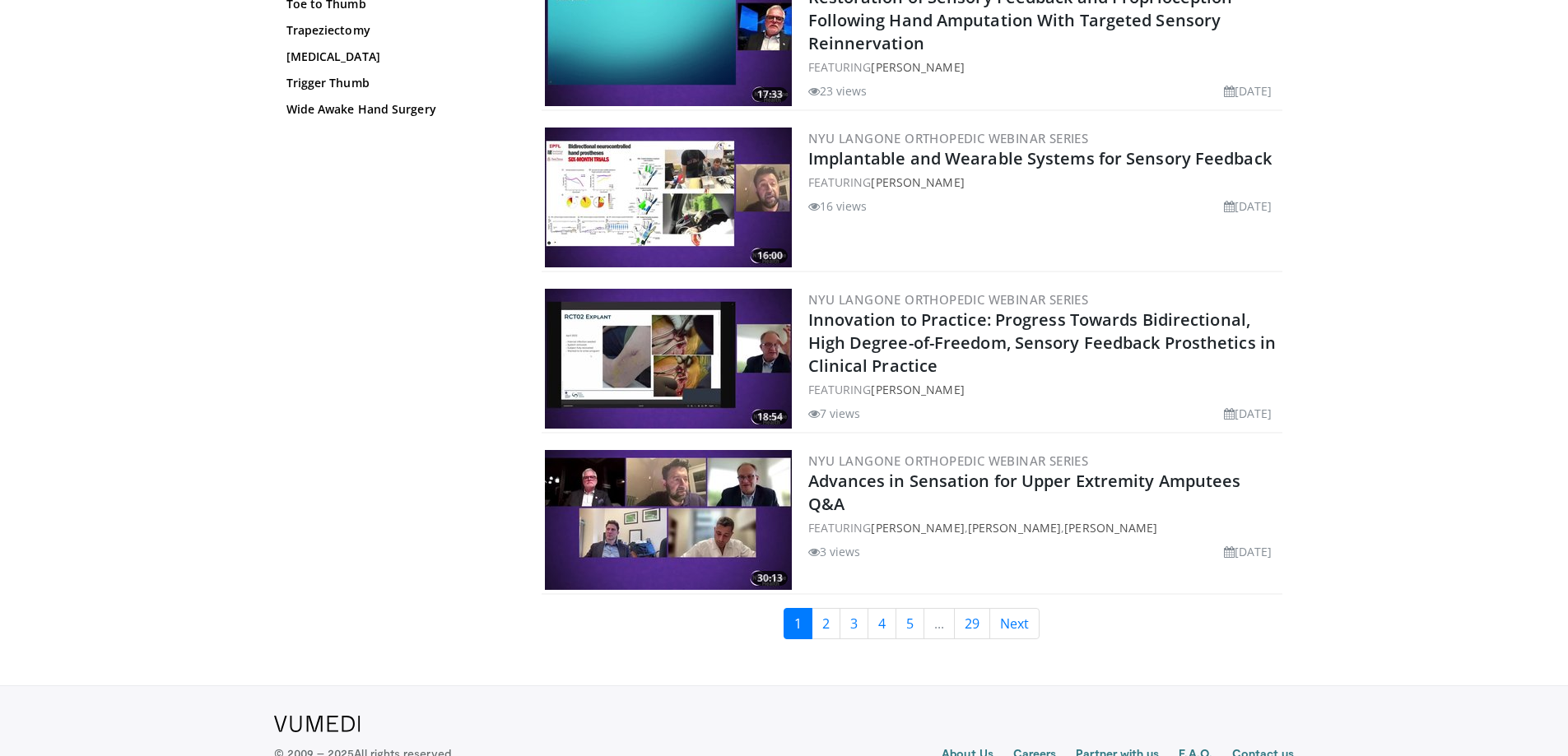
scroll to position [3705, 0]
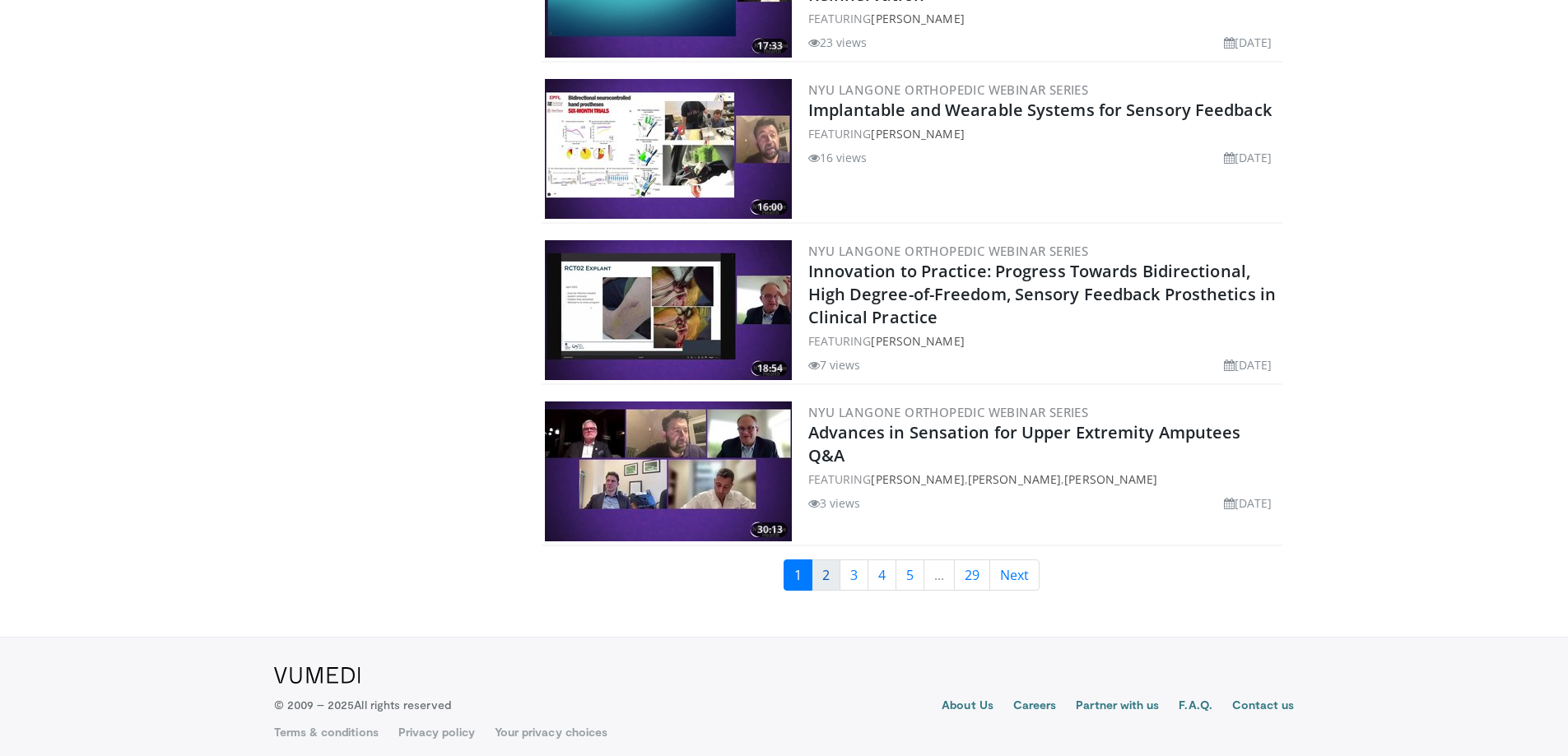
click at [825, 568] on link "2" at bounding box center [826, 574] width 29 height 31
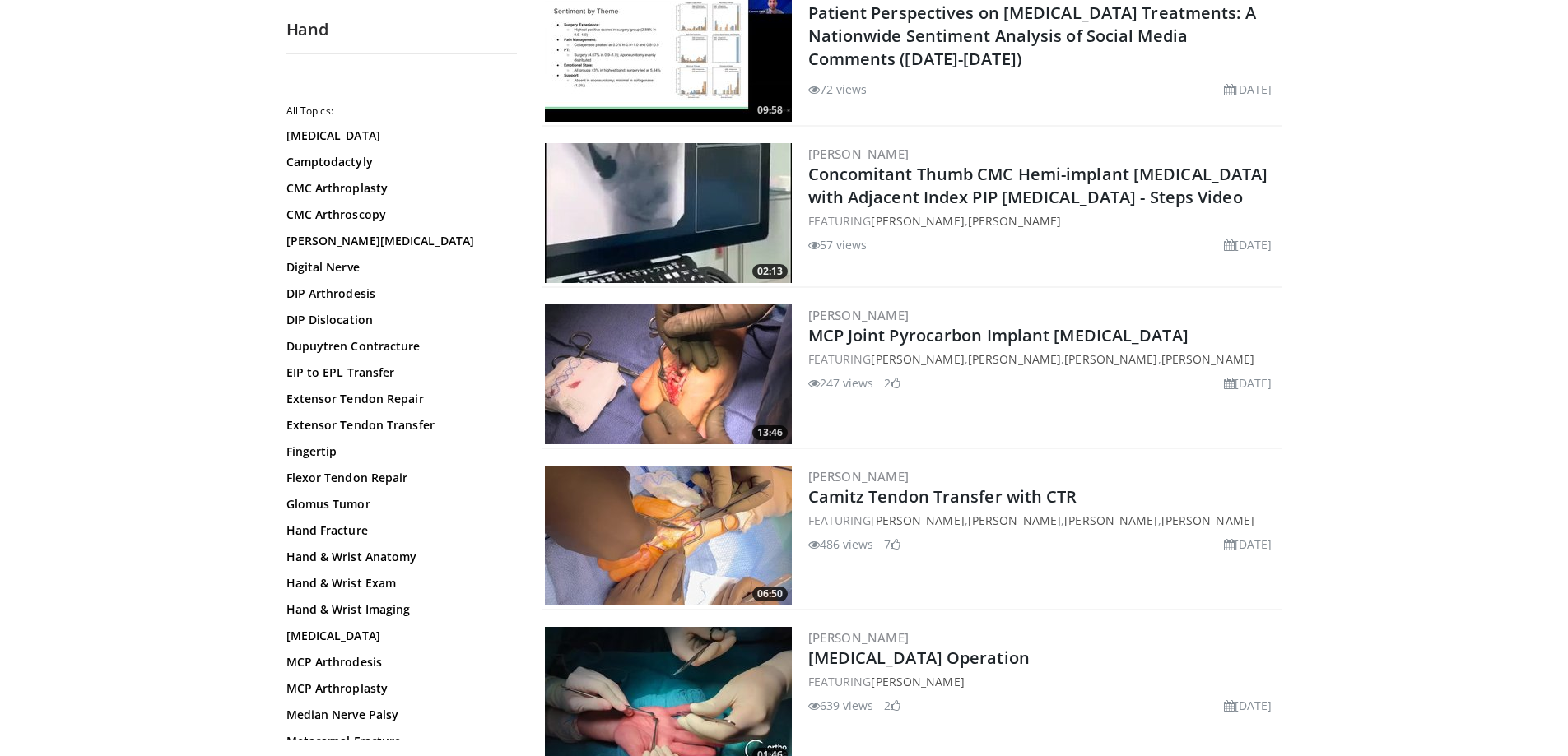
scroll to position [1234, 0]
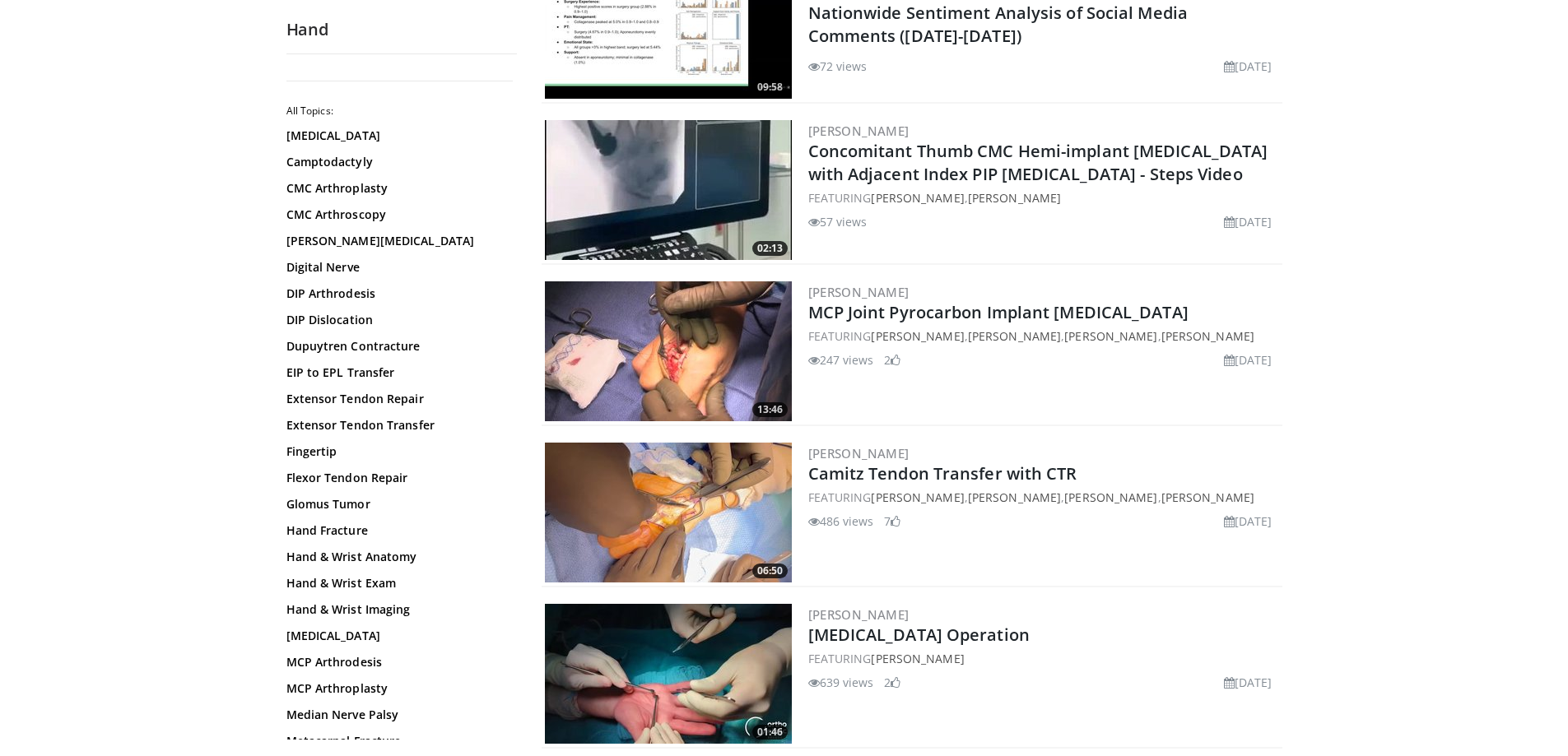
click at [697, 382] on img at bounding box center [668, 351] width 247 height 140
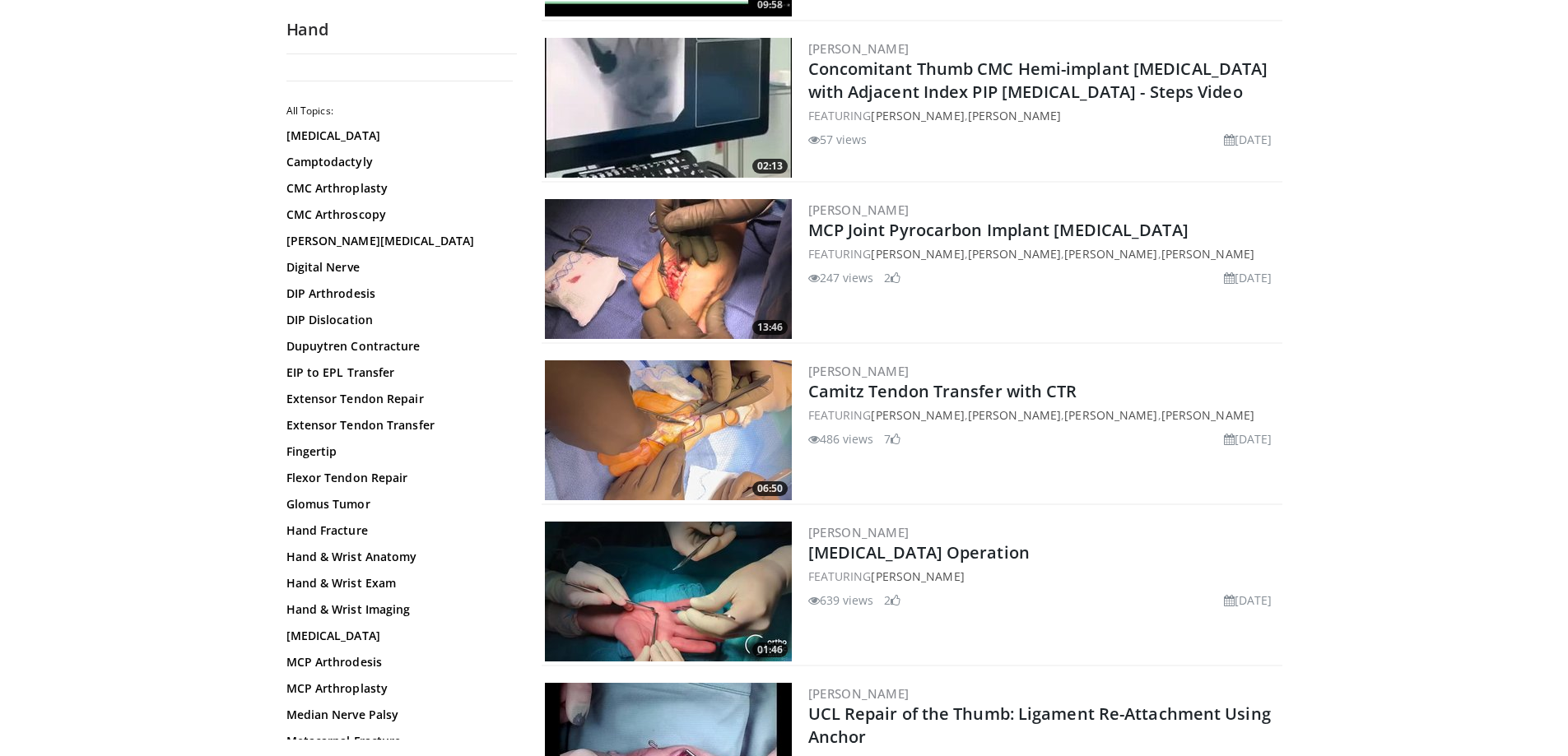
scroll to position [1481, 0]
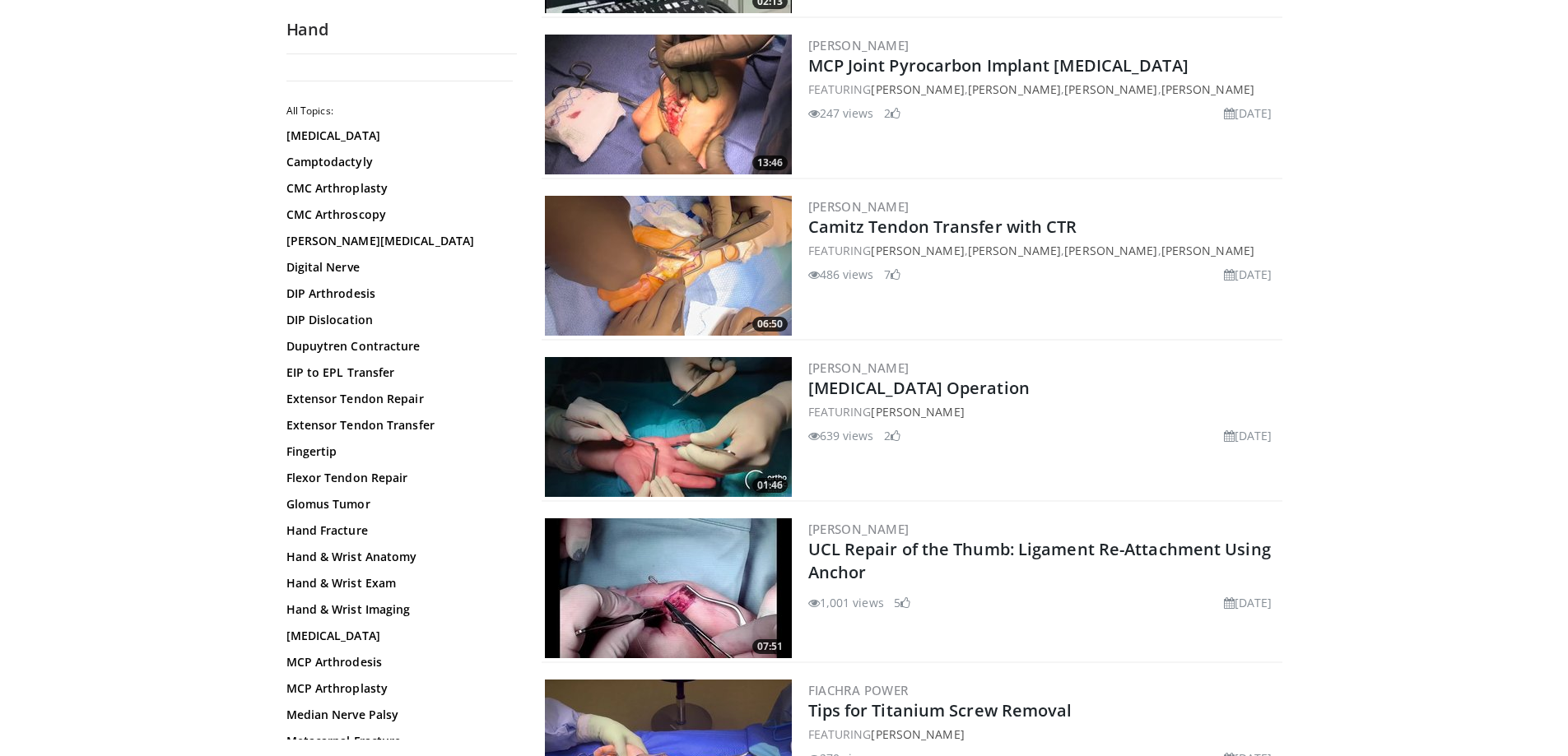
click at [666, 429] on img at bounding box center [668, 427] width 247 height 140
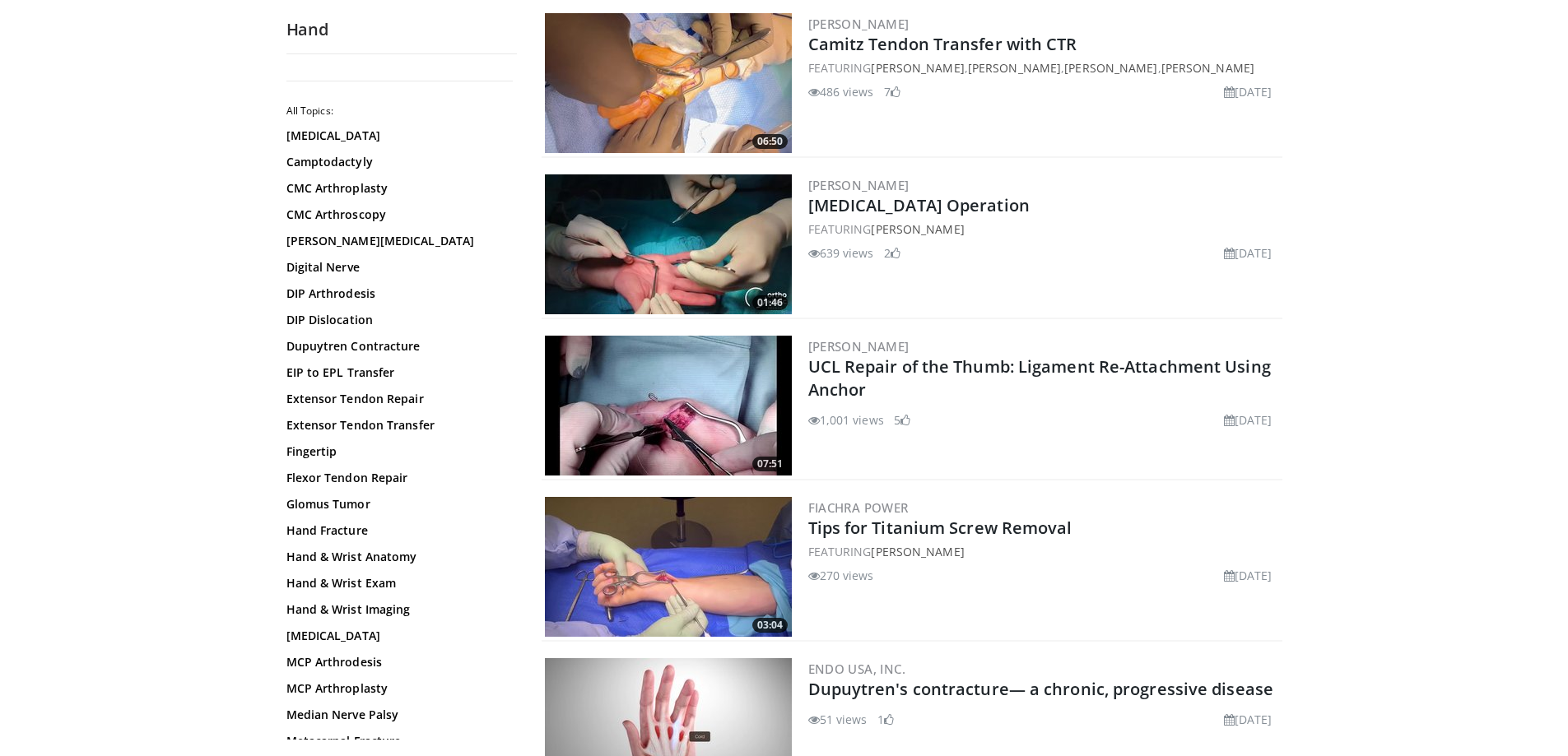
scroll to position [1810, 0]
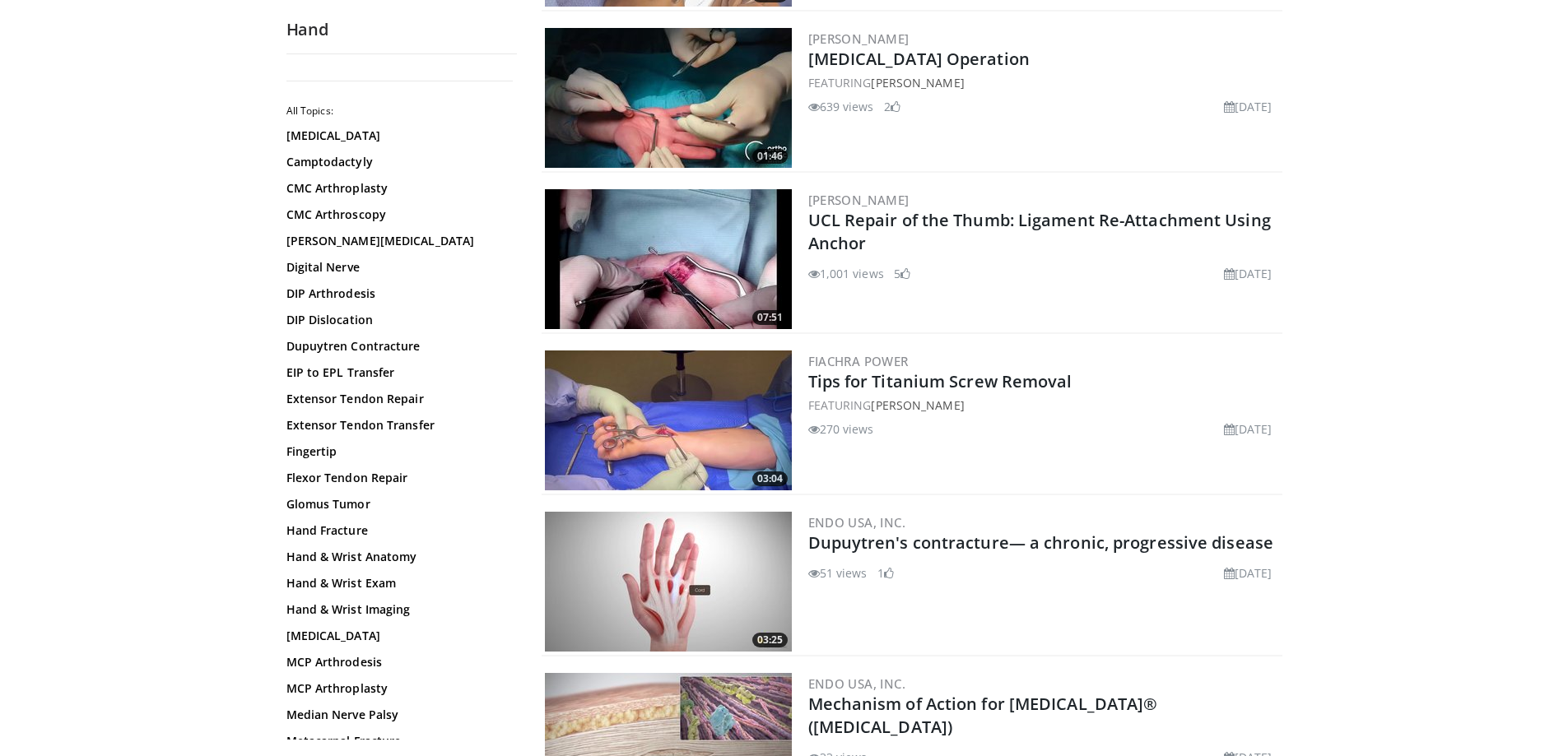
click at [685, 439] on img at bounding box center [668, 420] width 247 height 140
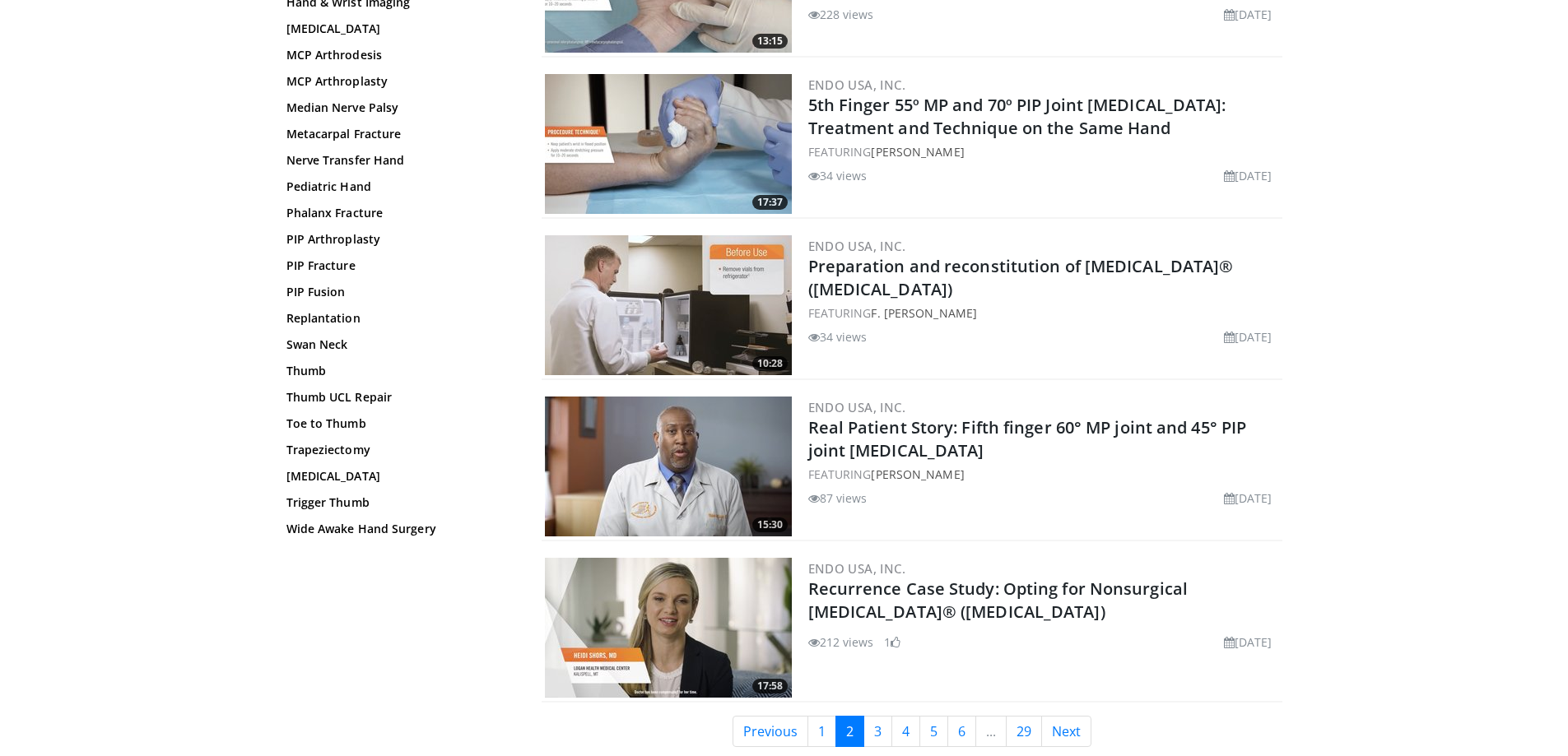
scroll to position [3702, 0]
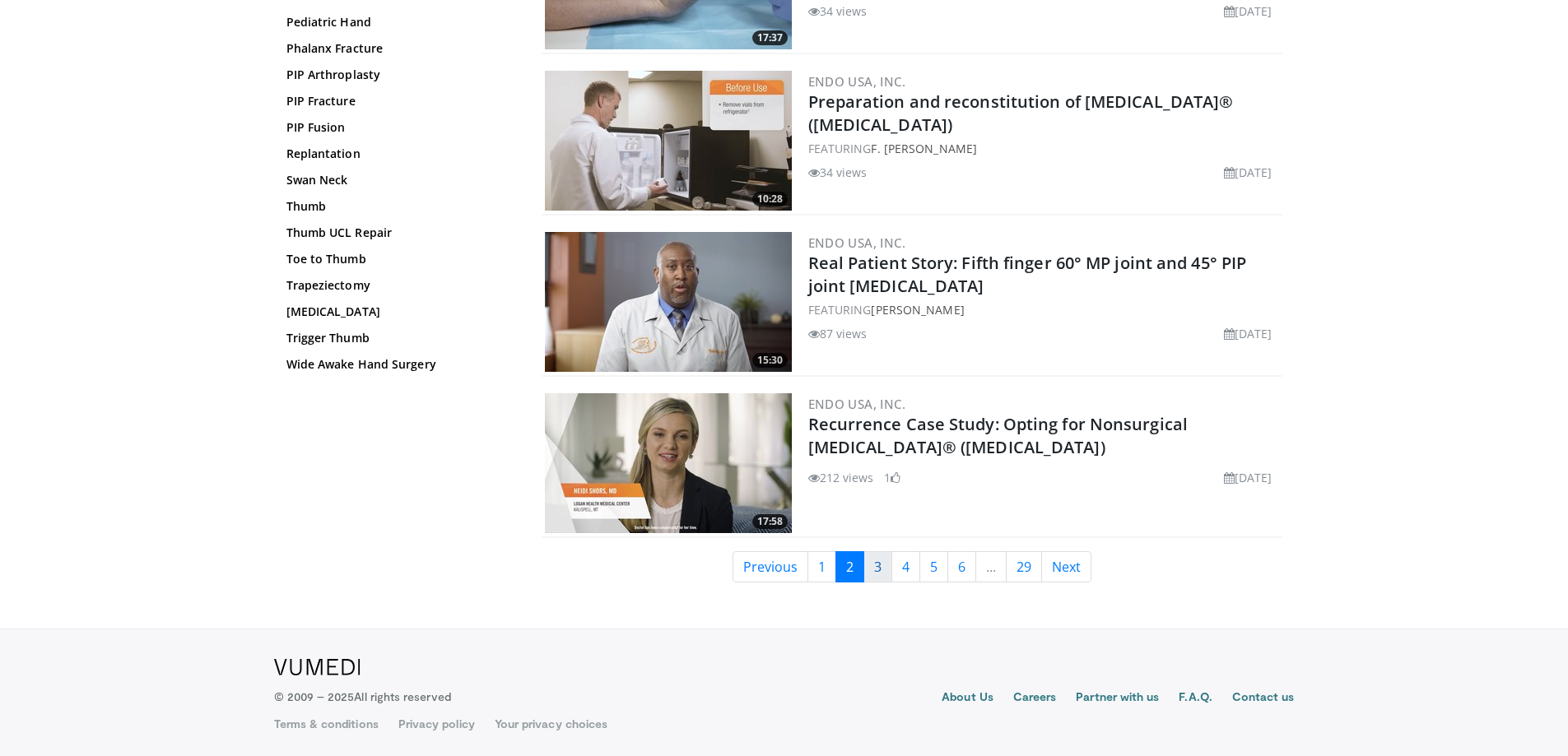
click at [879, 566] on link "3" at bounding box center [878, 567] width 29 height 31
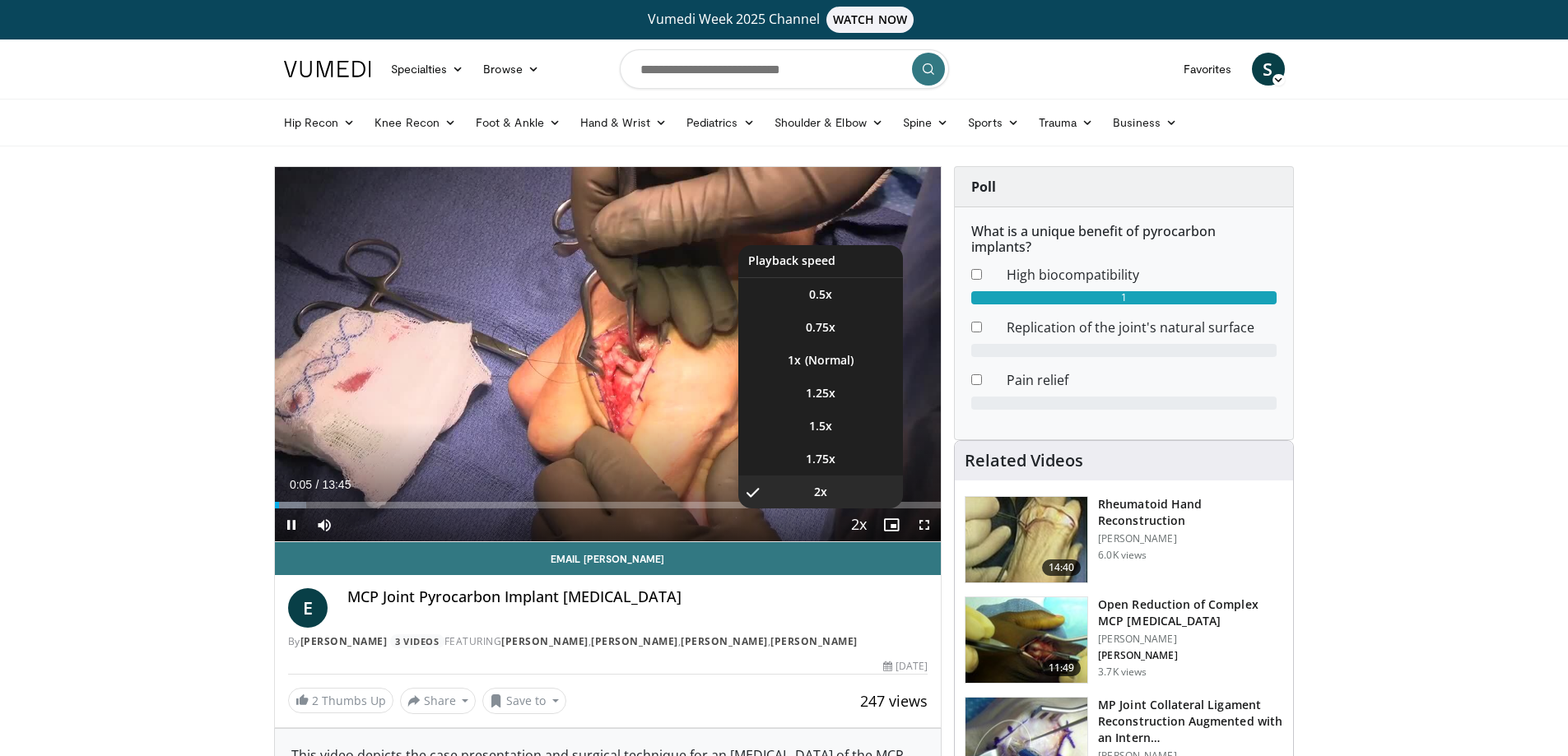
click at [855, 529] on span "Video Player" at bounding box center [858, 525] width 23 height 33
click at [858, 524] on span "Video Player" at bounding box center [858, 525] width 23 height 33
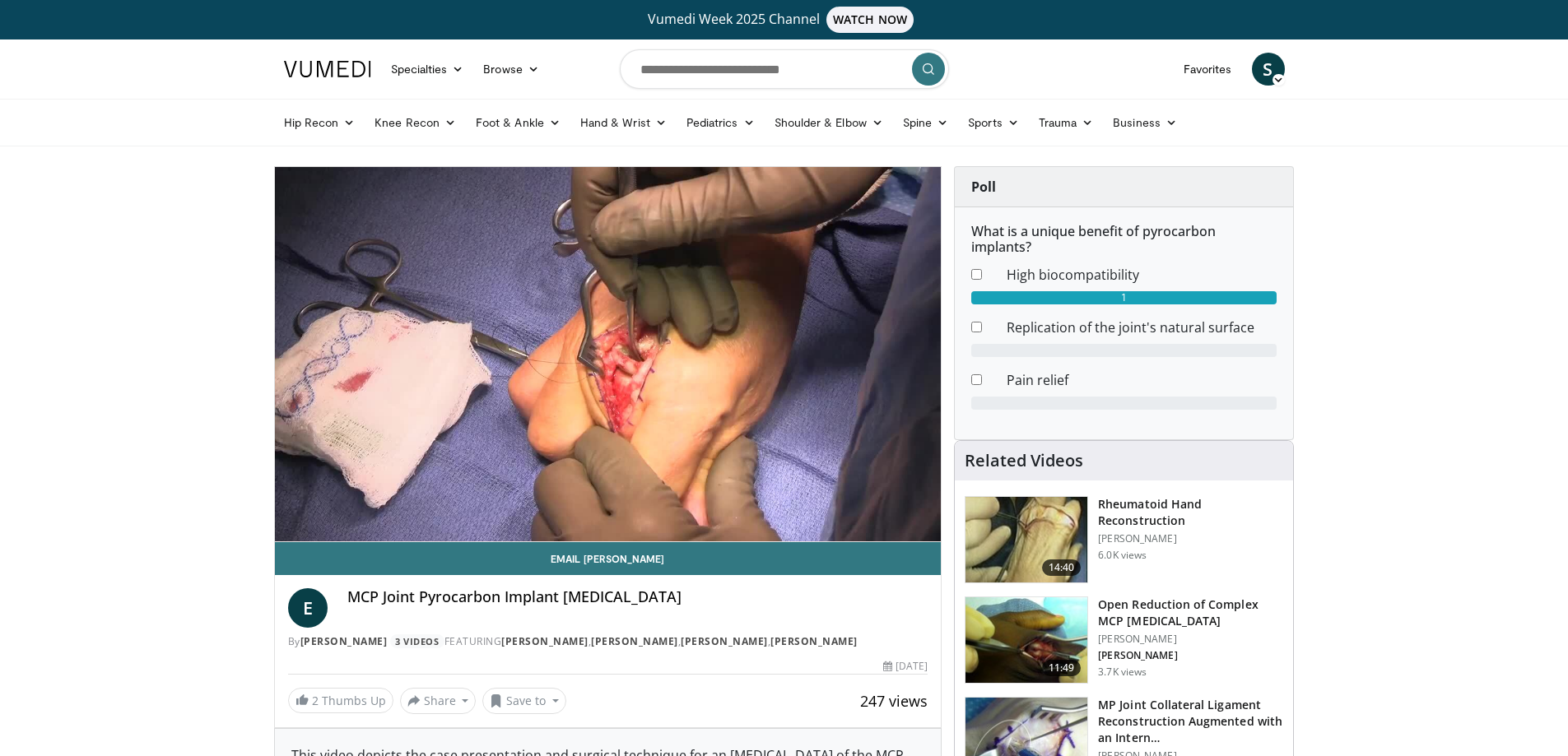
click at [858, 524] on div "10 seconds Tap to unmute" at bounding box center [608, 353] width 667 height 374
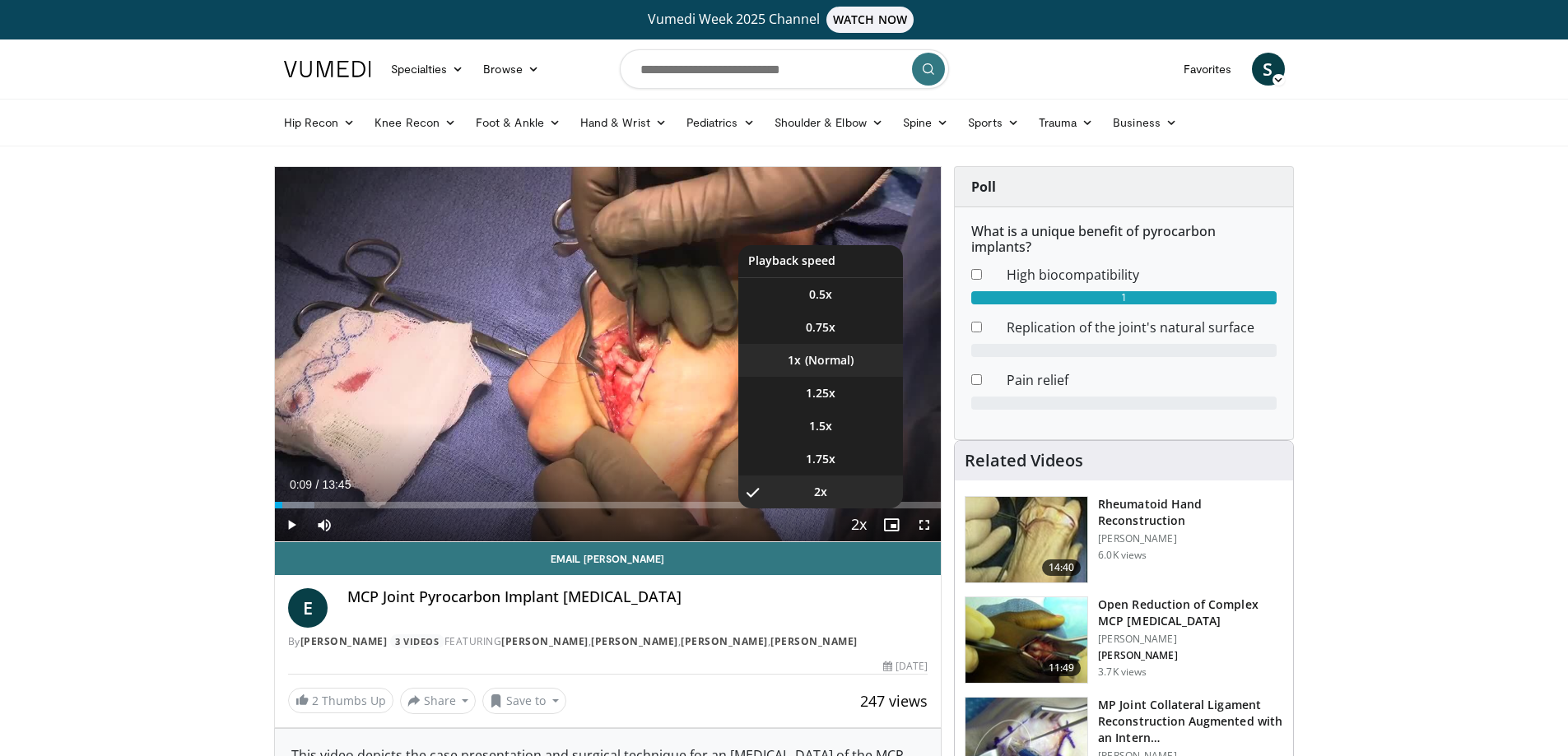
click at [836, 358] on li "1x" at bounding box center [820, 360] width 165 height 33
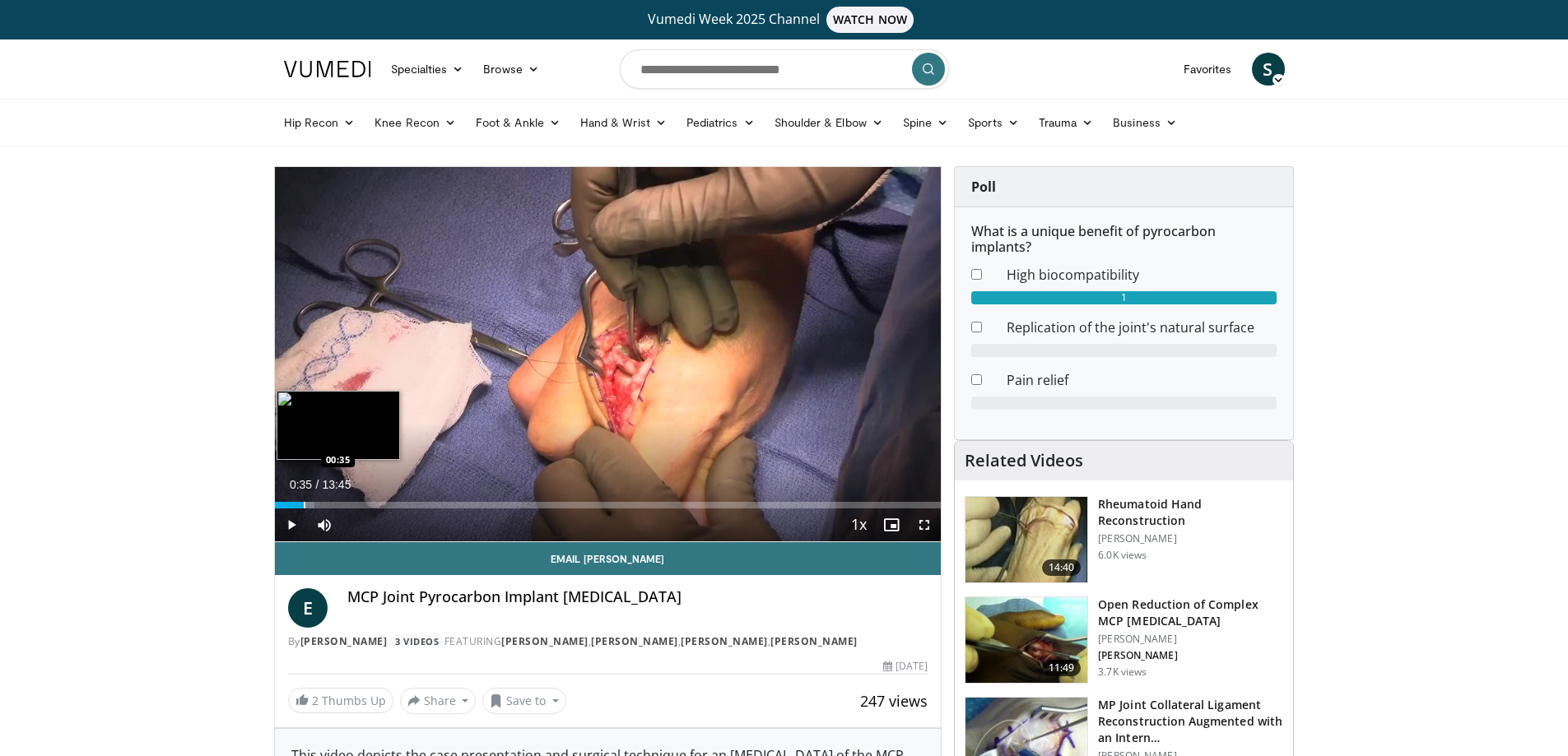
click at [303, 497] on div "Loaded : 6.00% 00:35 00:35" at bounding box center [608, 501] width 667 height 16
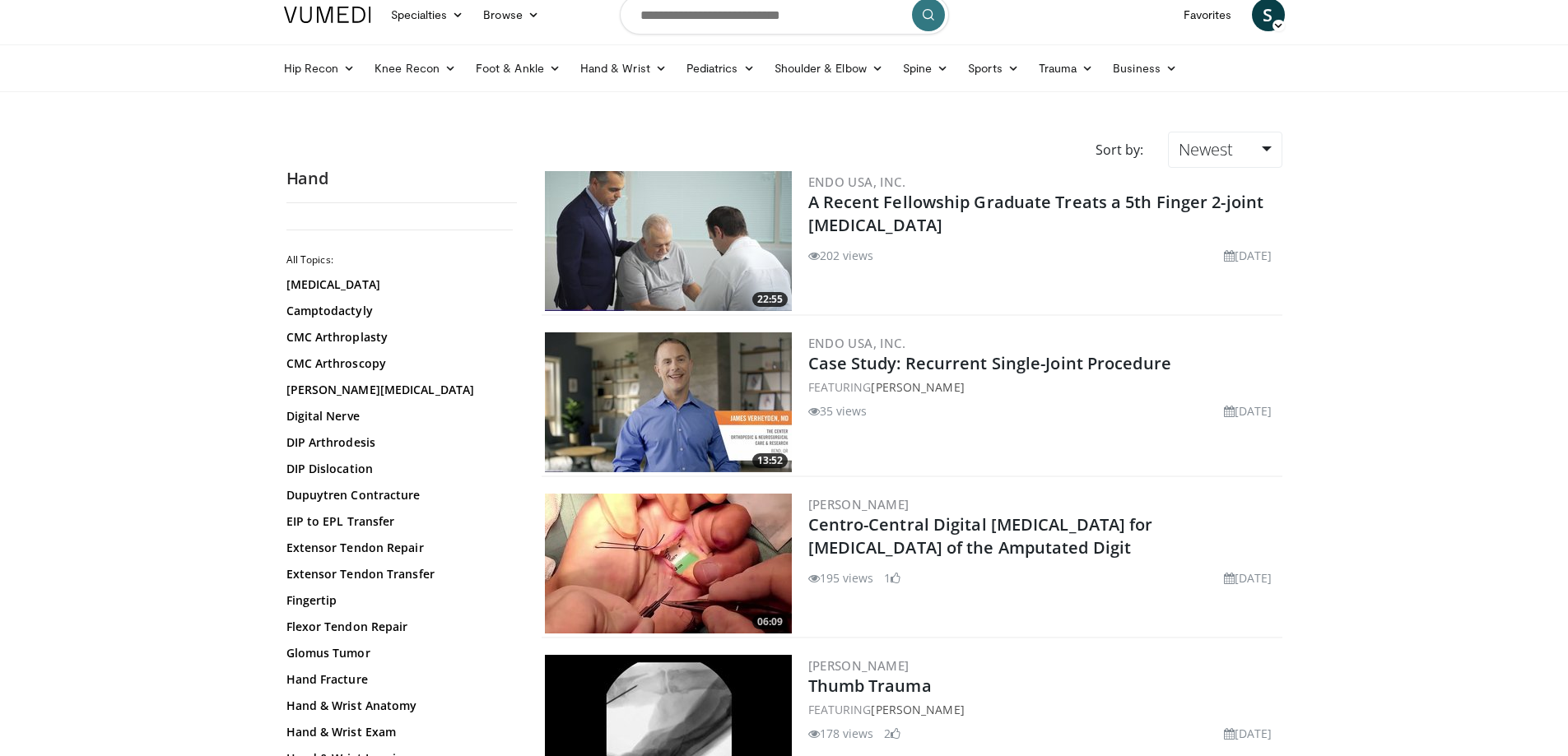
scroll to position [165, 0]
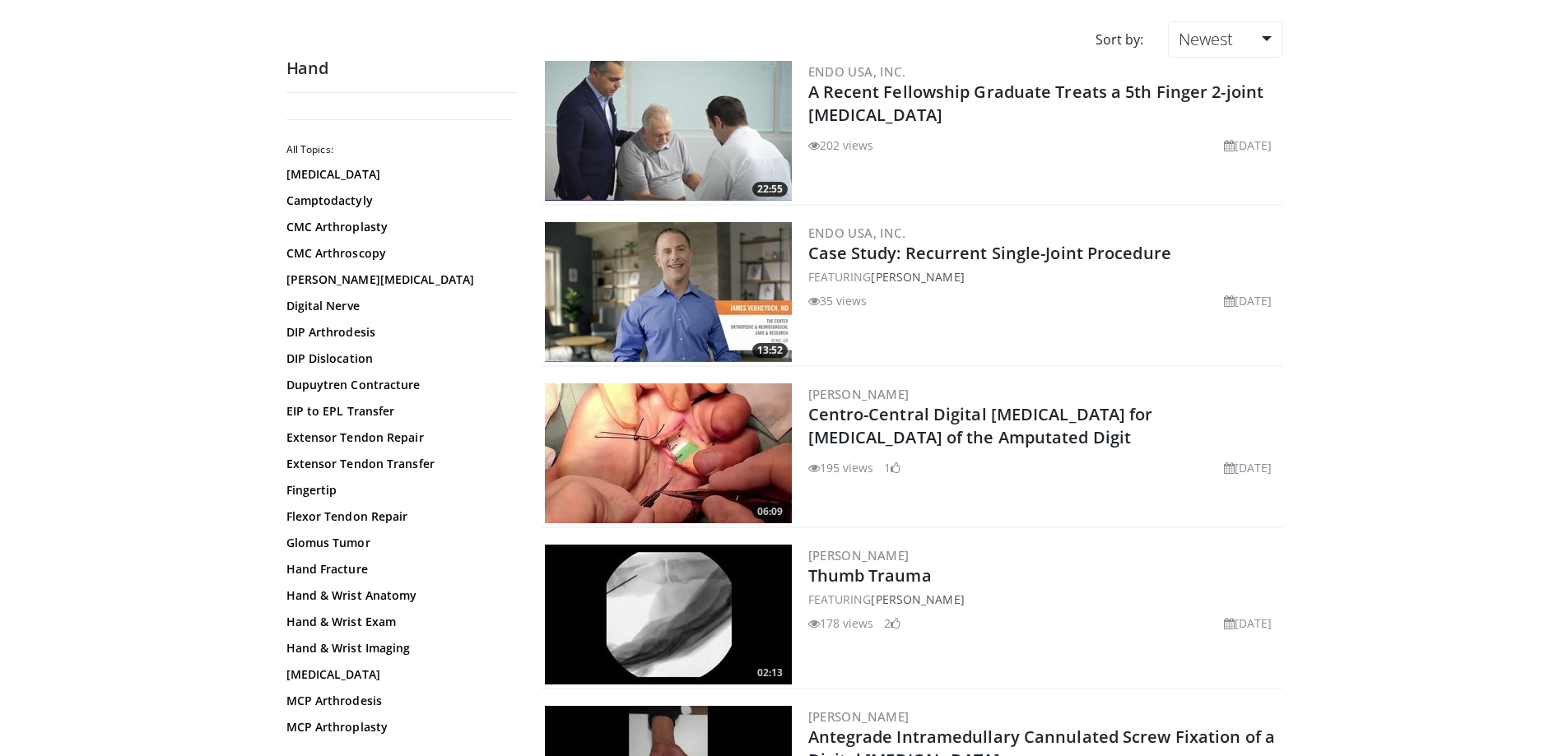
click at [668, 448] on img at bounding box center [668, 453] width 247 height 140
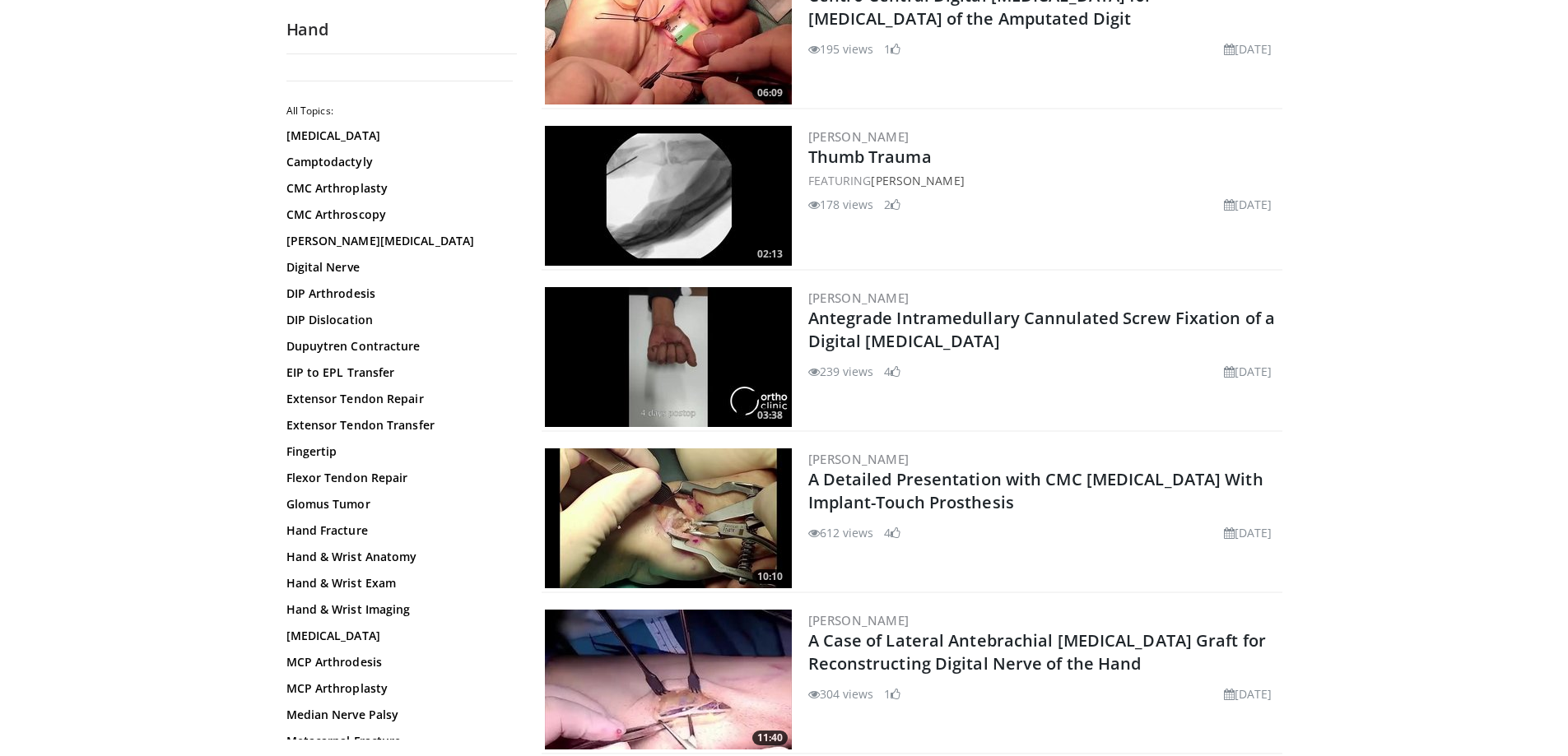
scroll to position [658, 0]
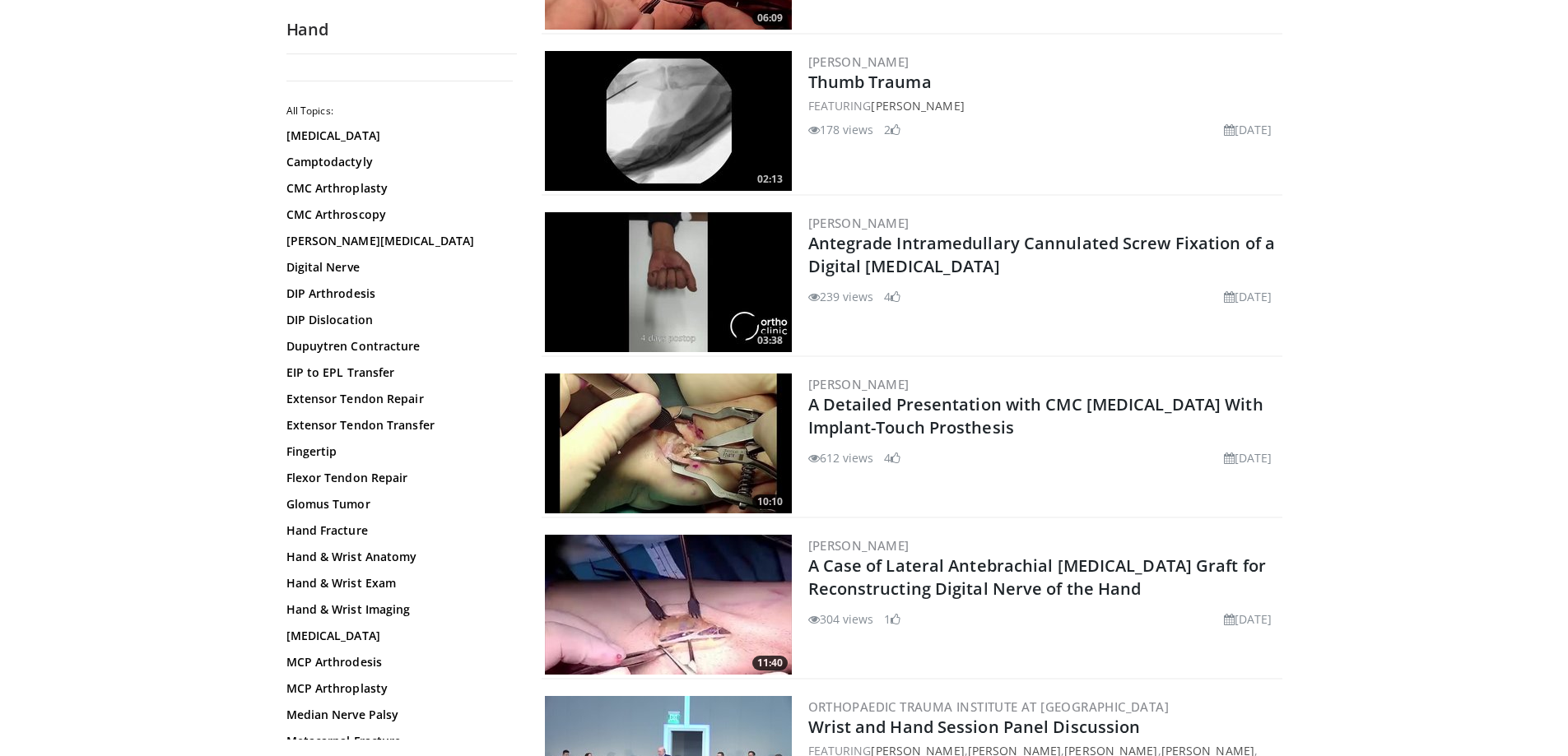
click at [712, 434] on img at bounding box center [668, 443] width 247 height 140
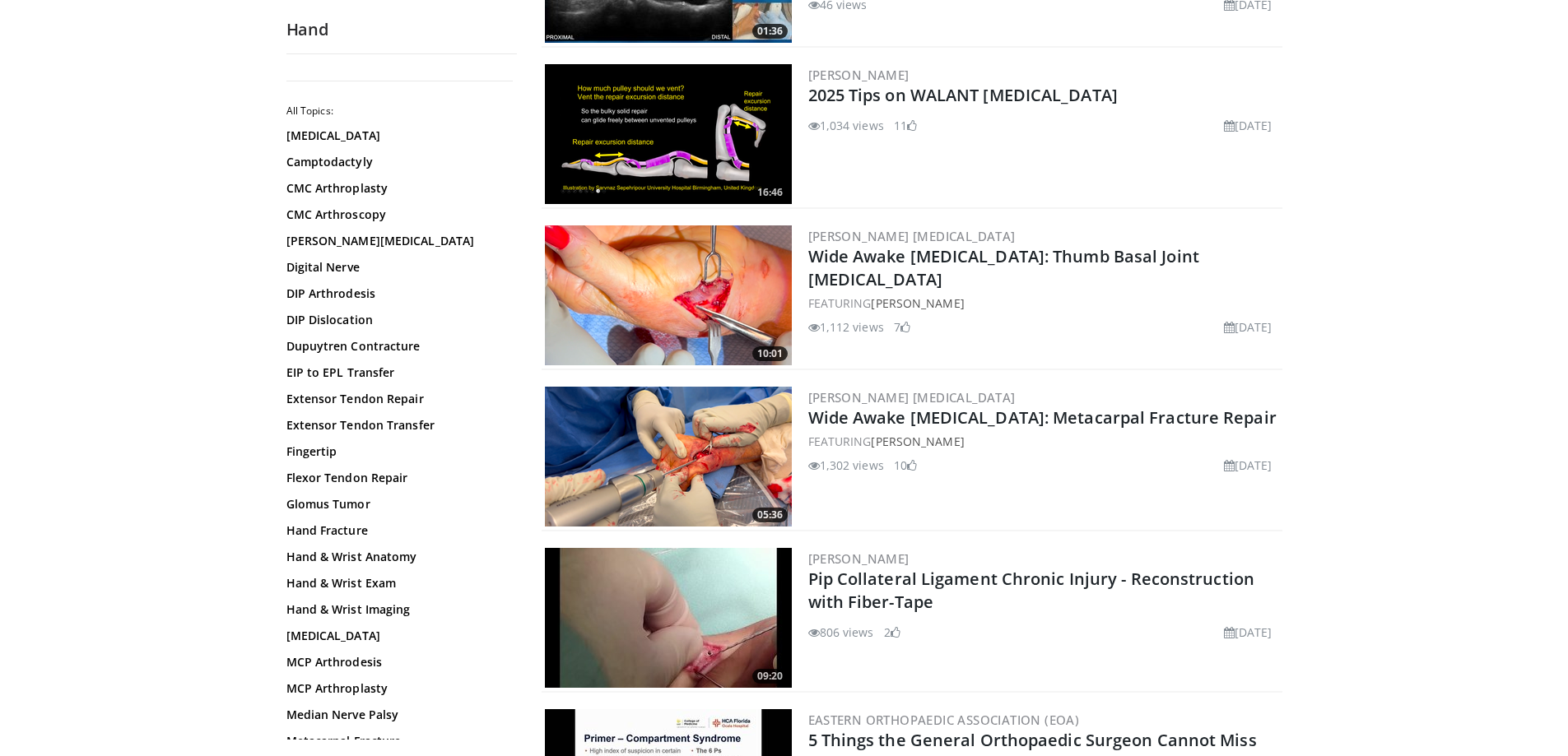
scroll to position [1975, 0]
